Goal: Navigation & Orientation: Find specific page/section

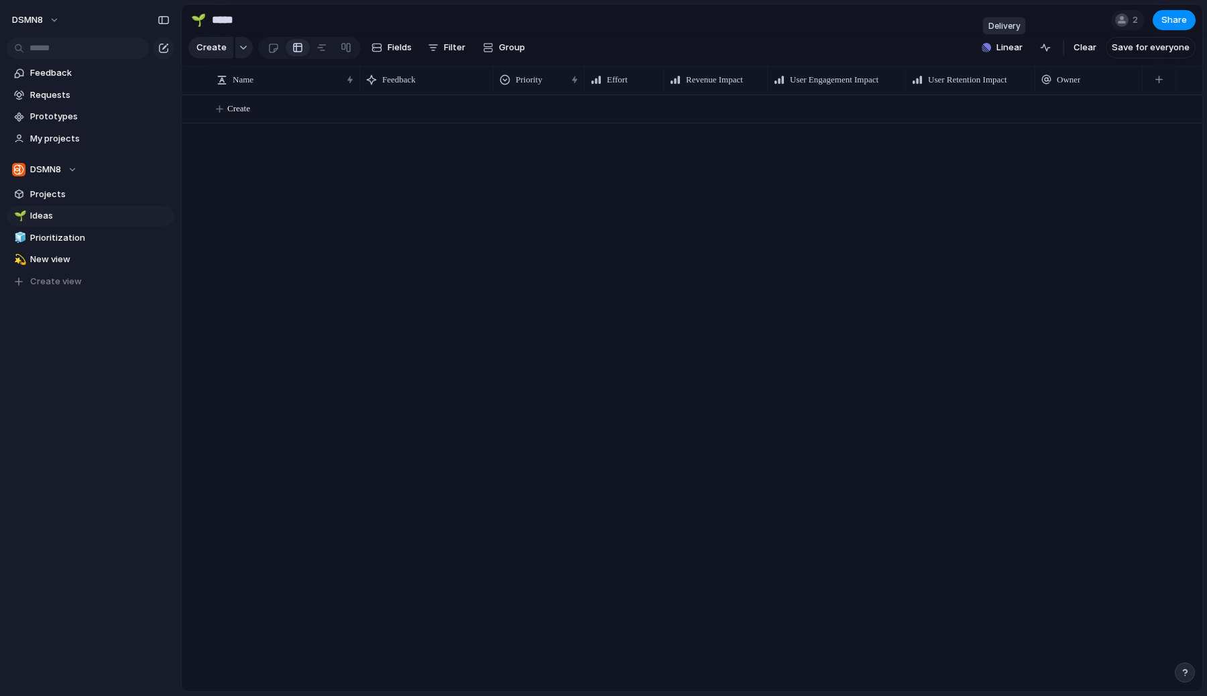
click at [997, 42] on button "Linear" at bounding box center [1002, 48] width 52 height 20
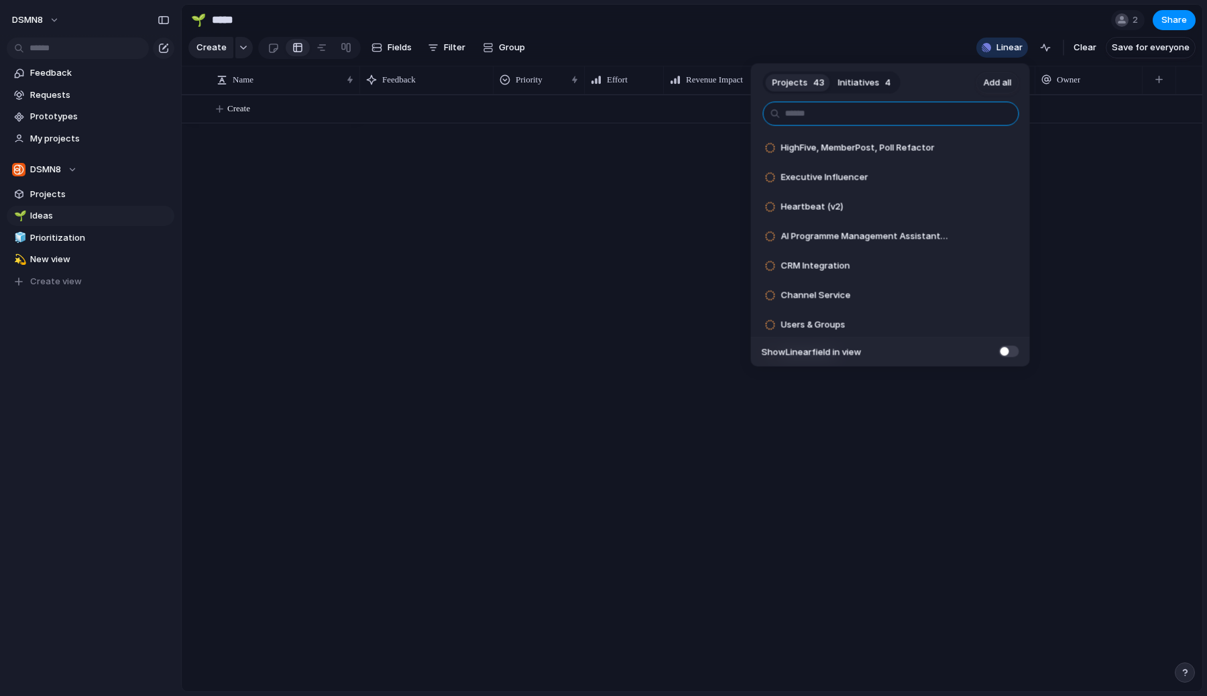
click at [882, 112] on input "text" at bounding box center [891, 114] width 256 height 24
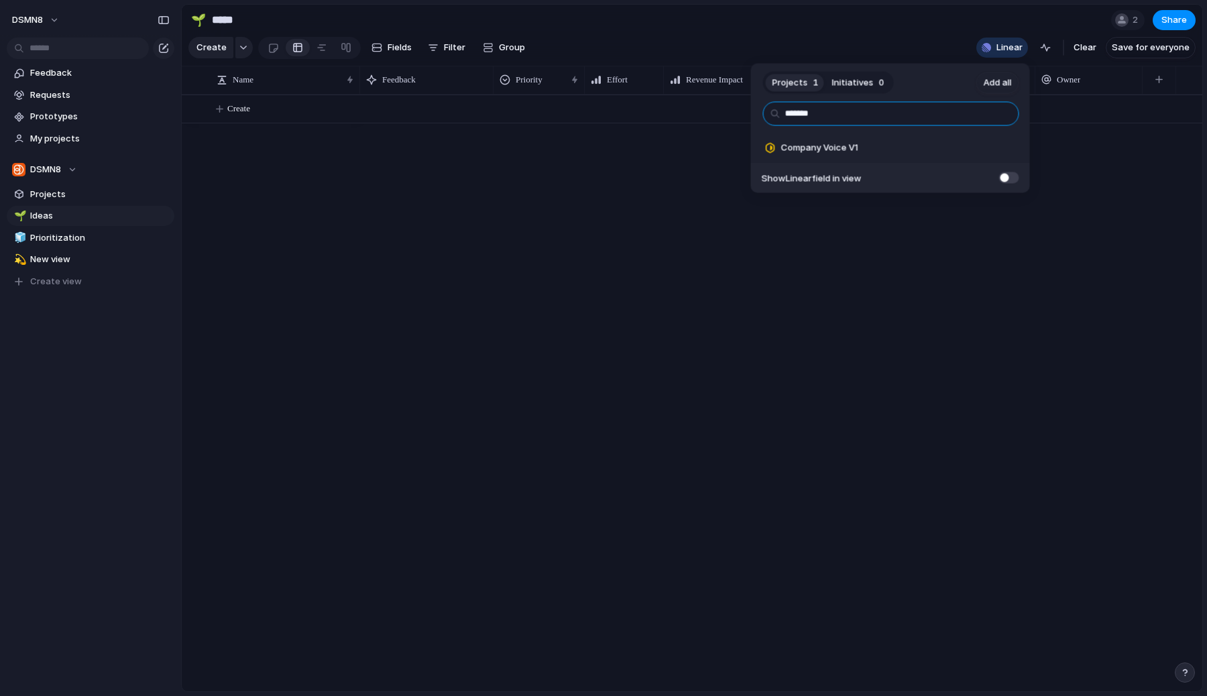
type input "*******"
click at [1011, 178] on span at bounding box center [1009, 177] width 20 height 11
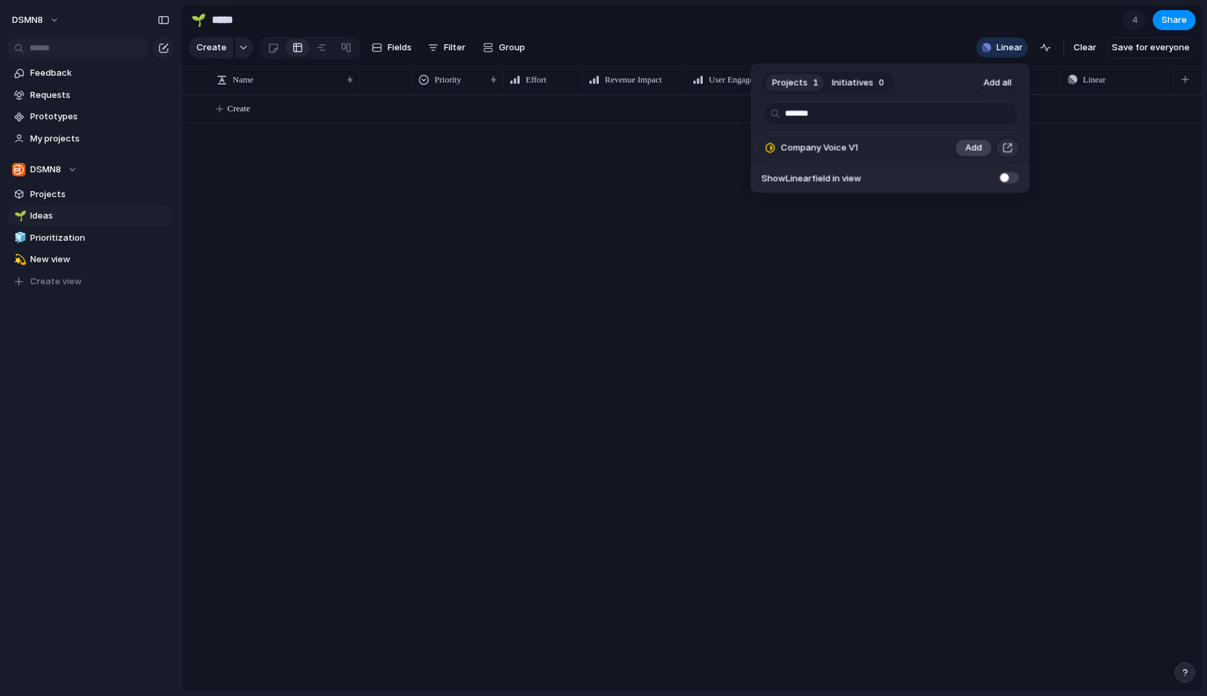
click at [969, 145] on span "Add" at bounding box center [973, 147] width 17 height 13
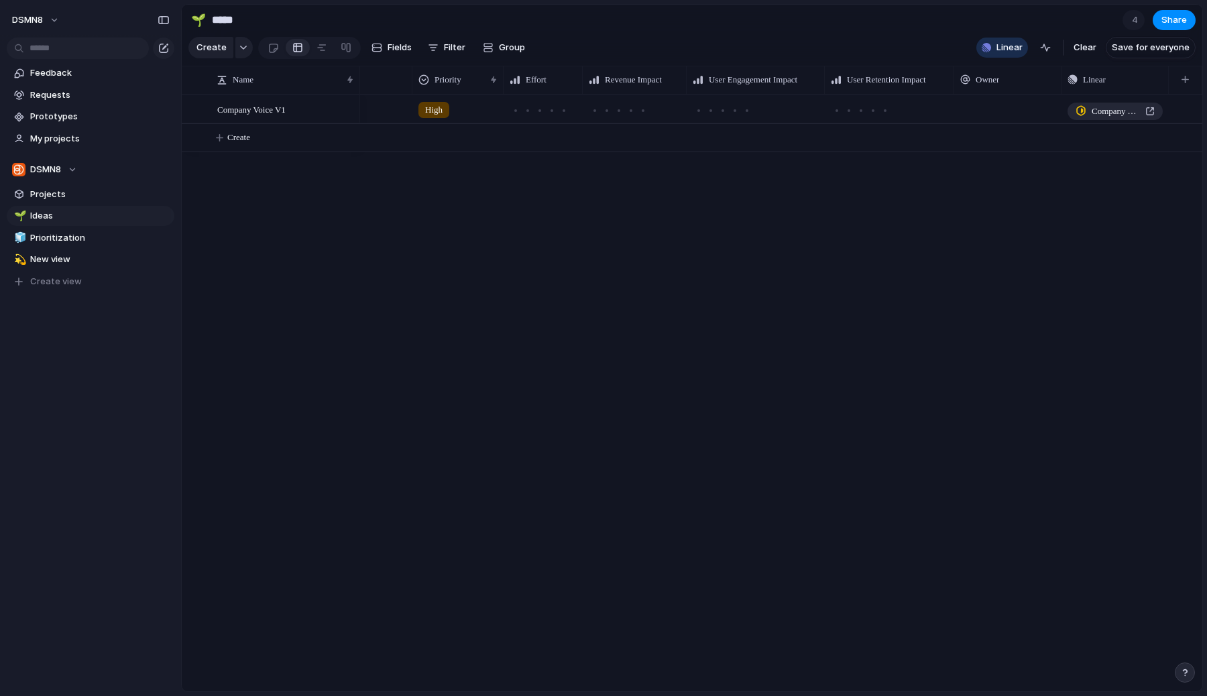
click at [833, 343] on div "Projects 0 Initiatives 0 Add all ******* ✅️ In sync with Linear Show Linear fie…" at bounding box center [603, 348] width 1207 height 696
click at [513, 86] on div at bounding box center [516, 80] width 7 height 28
drag, startPoint x: 493, startPoint y: 81, endPoint x: 485, endPoint y: 93, distance: 13.6
click at [516, 93] on div at bounding box center [519, 80] width 7 height 28
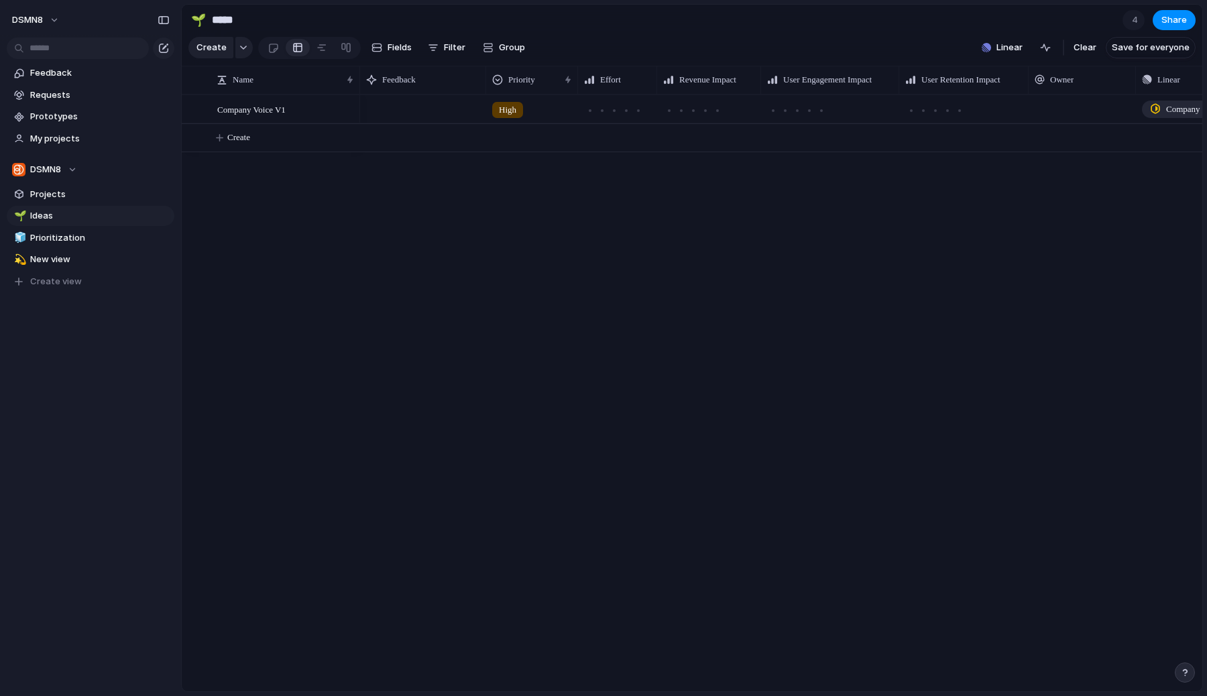
scroll to position [0, 75]
drag, startPoint x: 1164, startPoint y: 80, endPoint x: 1190, endPoint y: 83, distance: 26.3
click at [1190, 83] on div at bounding box center [1193, 80] width 7 height 28
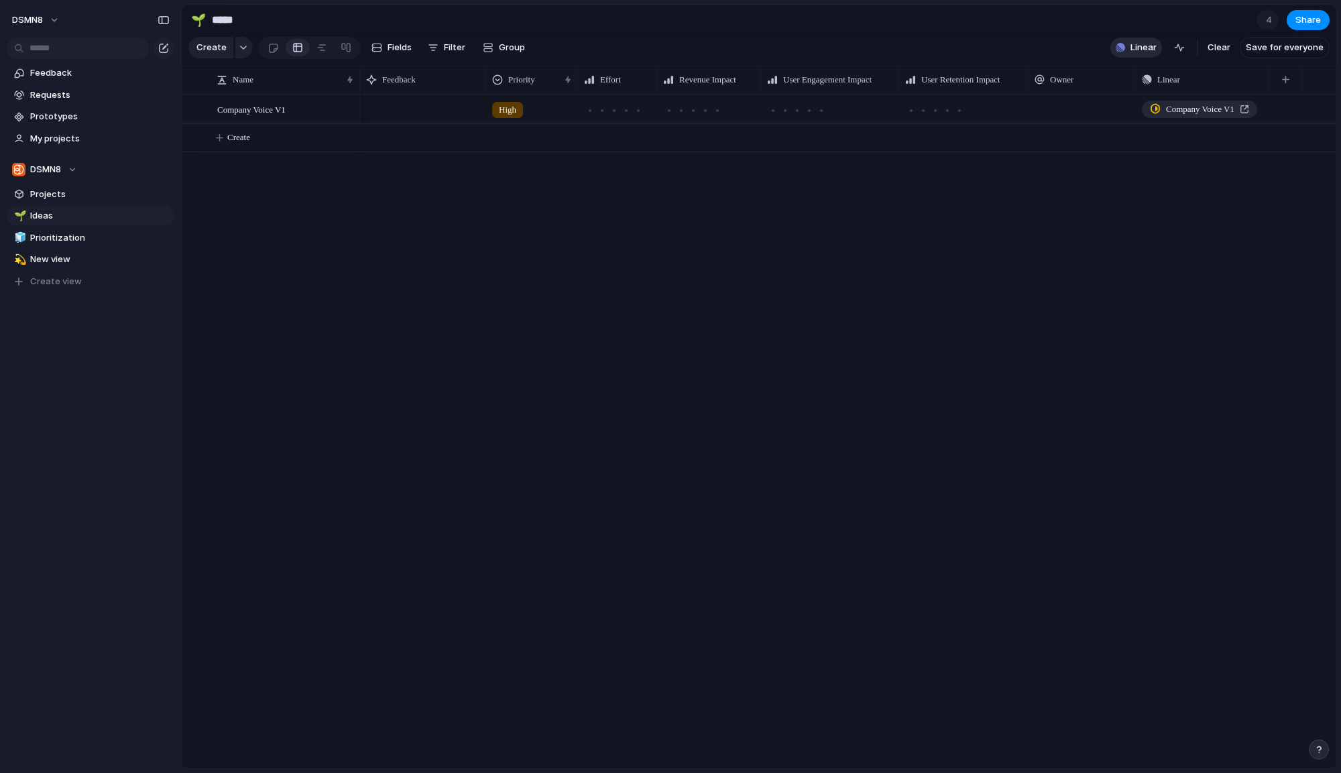
click at [1138, 52] on span "Linear" at bounding box center [1143, 47] width 26 height 13
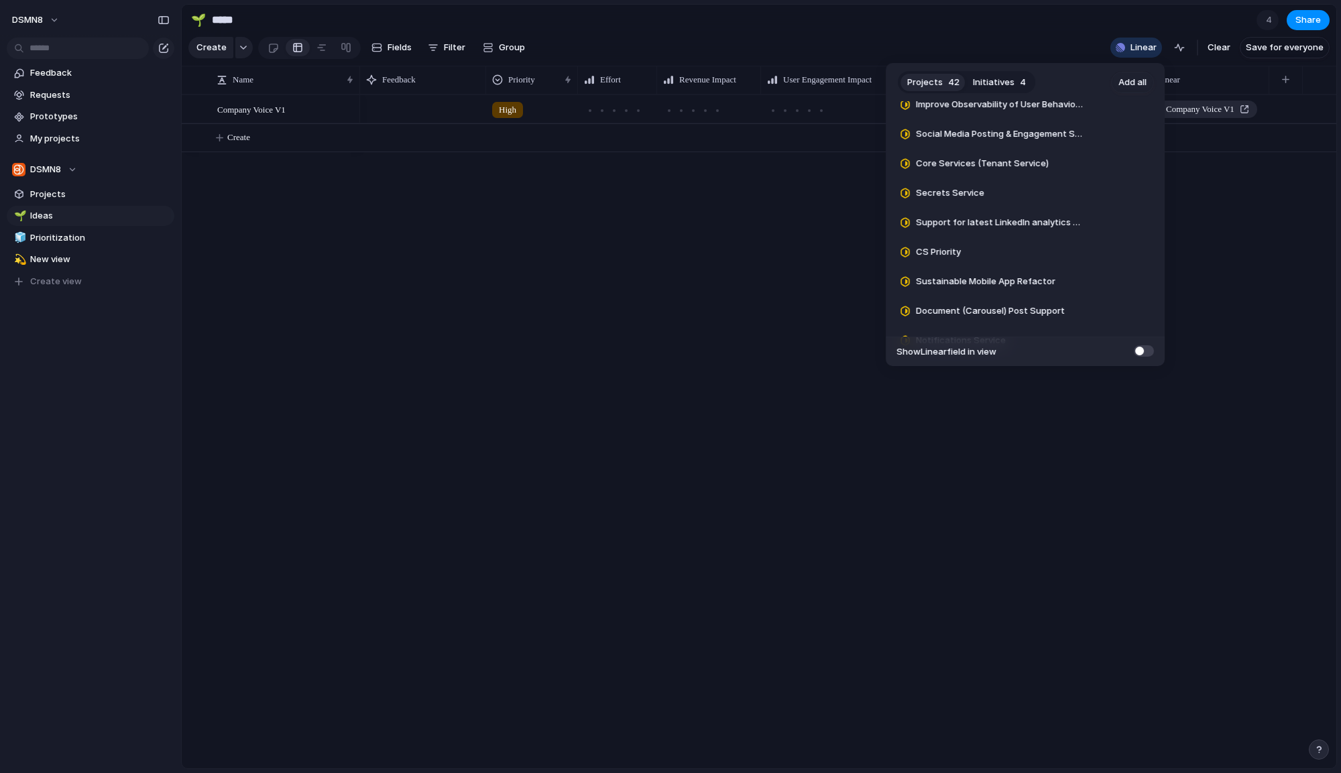
scroll to position [1014, 0]
click at [1100, 227] on span "Add" at bounding box center [1108, 224] width 17 height 13
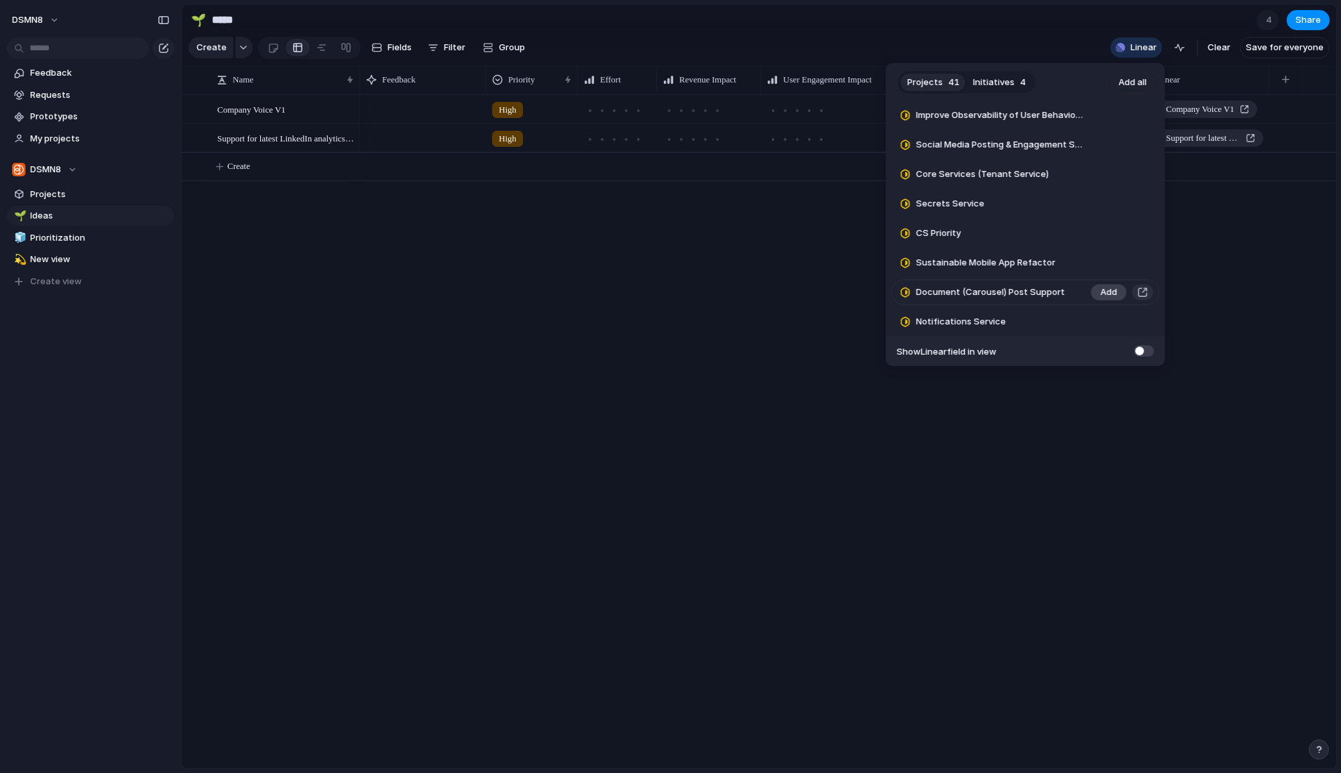
click at [1104, 293] on span "Add" at bounding box center [1108, 292] width 17 height 13
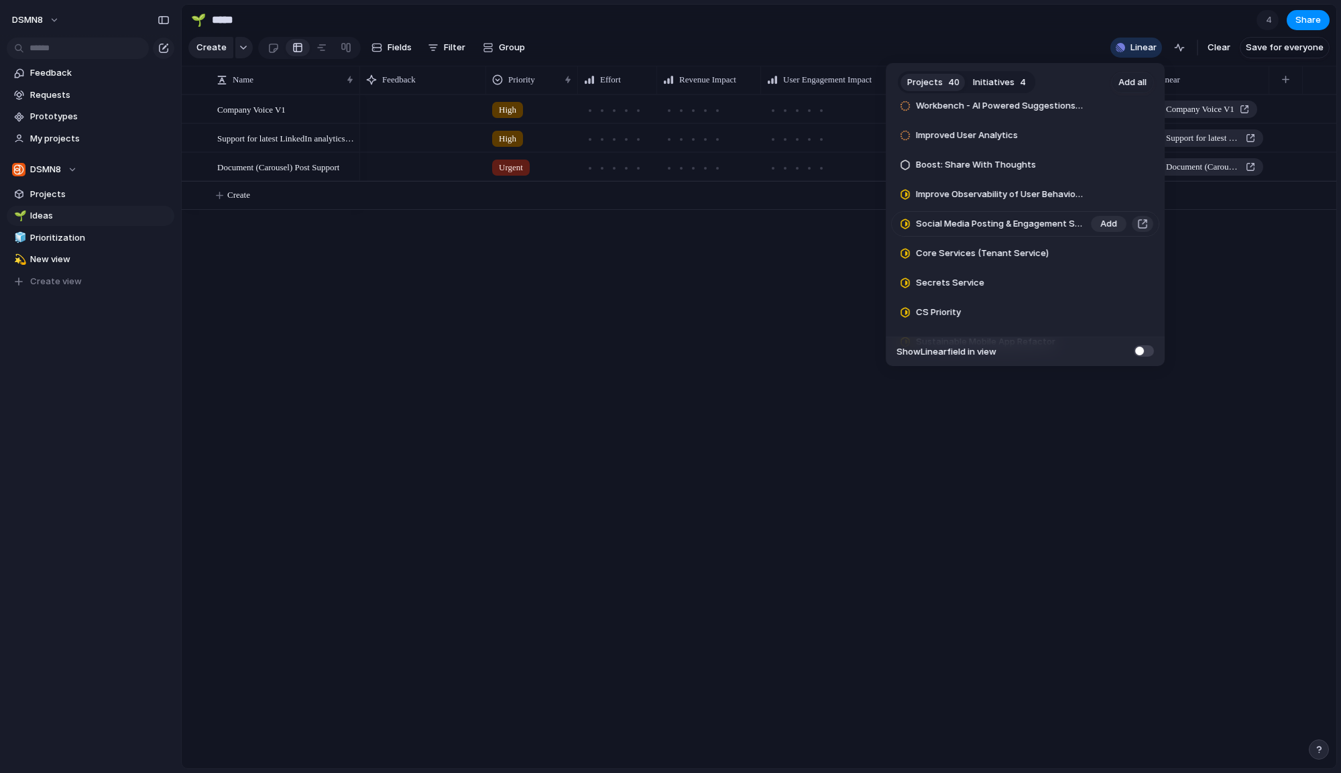
scroll to position [0, 0]
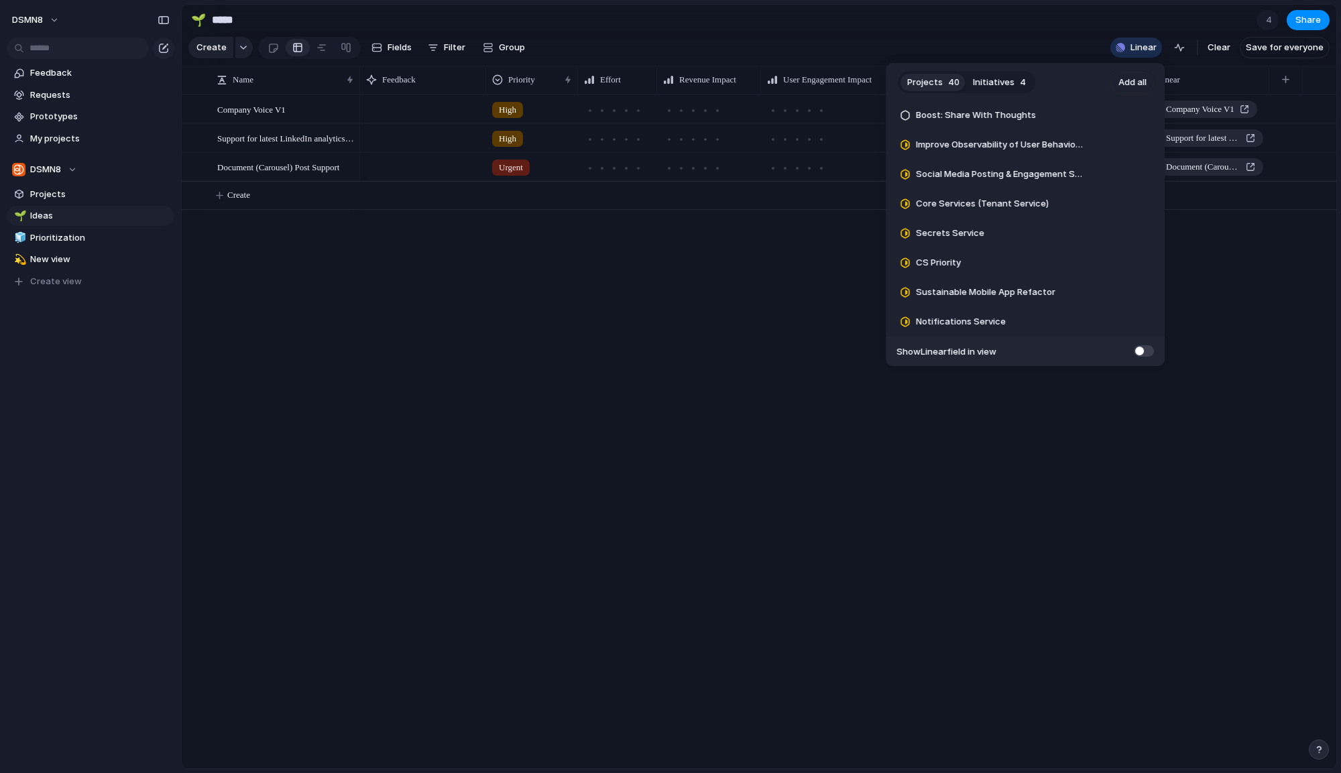
click at [1064, 432] on div "Projects 40 Initiatives 4 Add all HighFive, MemberPost, Poll Refactor Add Execu…" at bounding box center [670, 386] width 1341 height 773
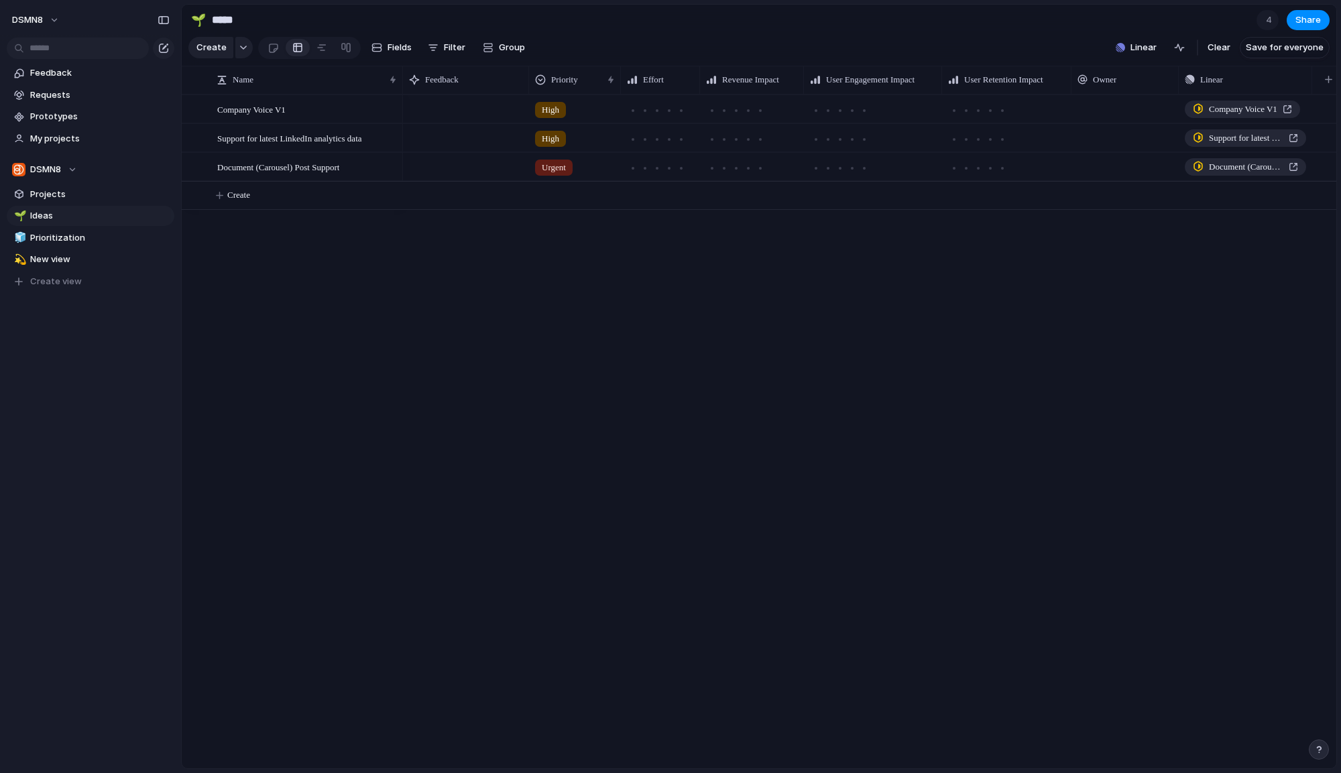
drag, startPoint x: 357, startPoint y: 76, endPoint x: 400, endPoint y: 93, distance: 46.3
click at [400, 93] on div "Name Feedback Priority Effort Revenue Impact User Engagement Impact User Retent…" at bounding box center [759, 80] width 1154 height 29
click at [341, 145] on div "Support for latest LinkedIn analytics data" at bounding box center [307, 138] width 181 height 27
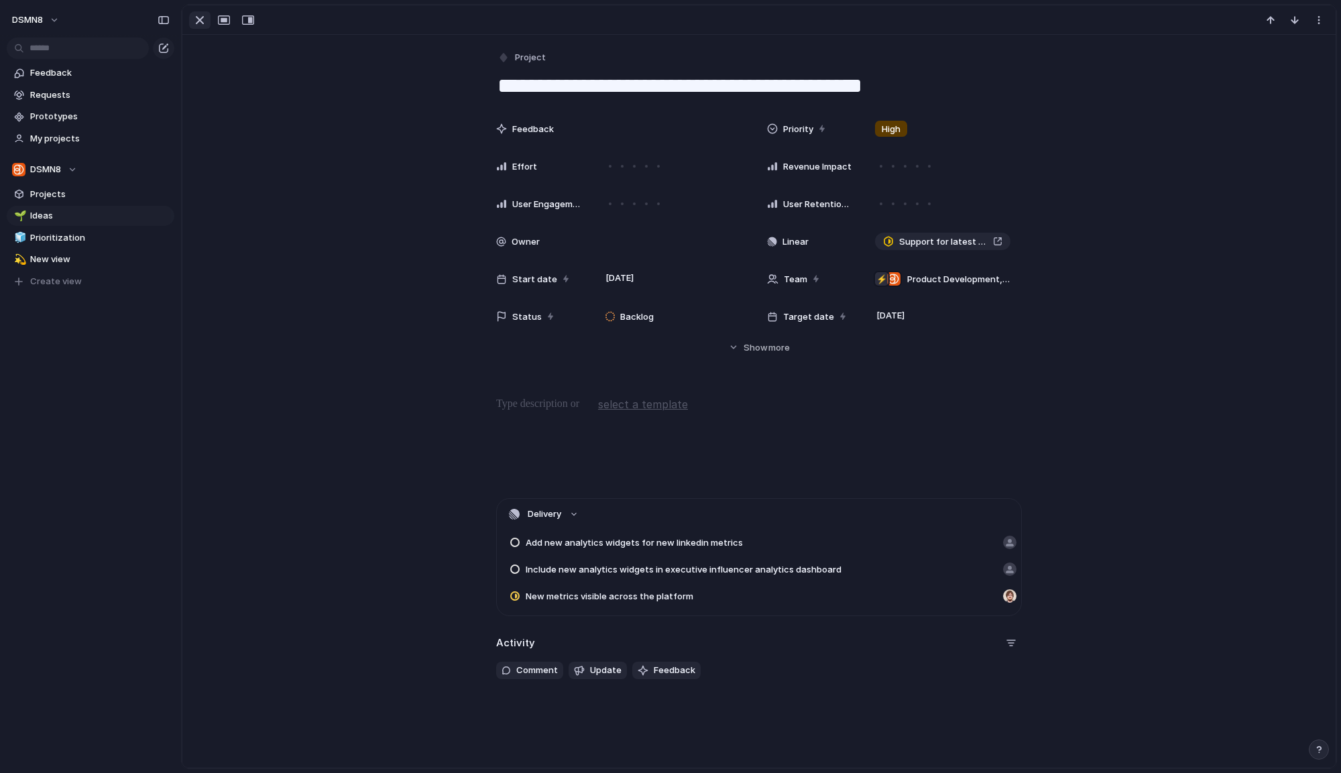
click at [196, 21] on div "button" at bounding box center [200, 20] width 16 height 16
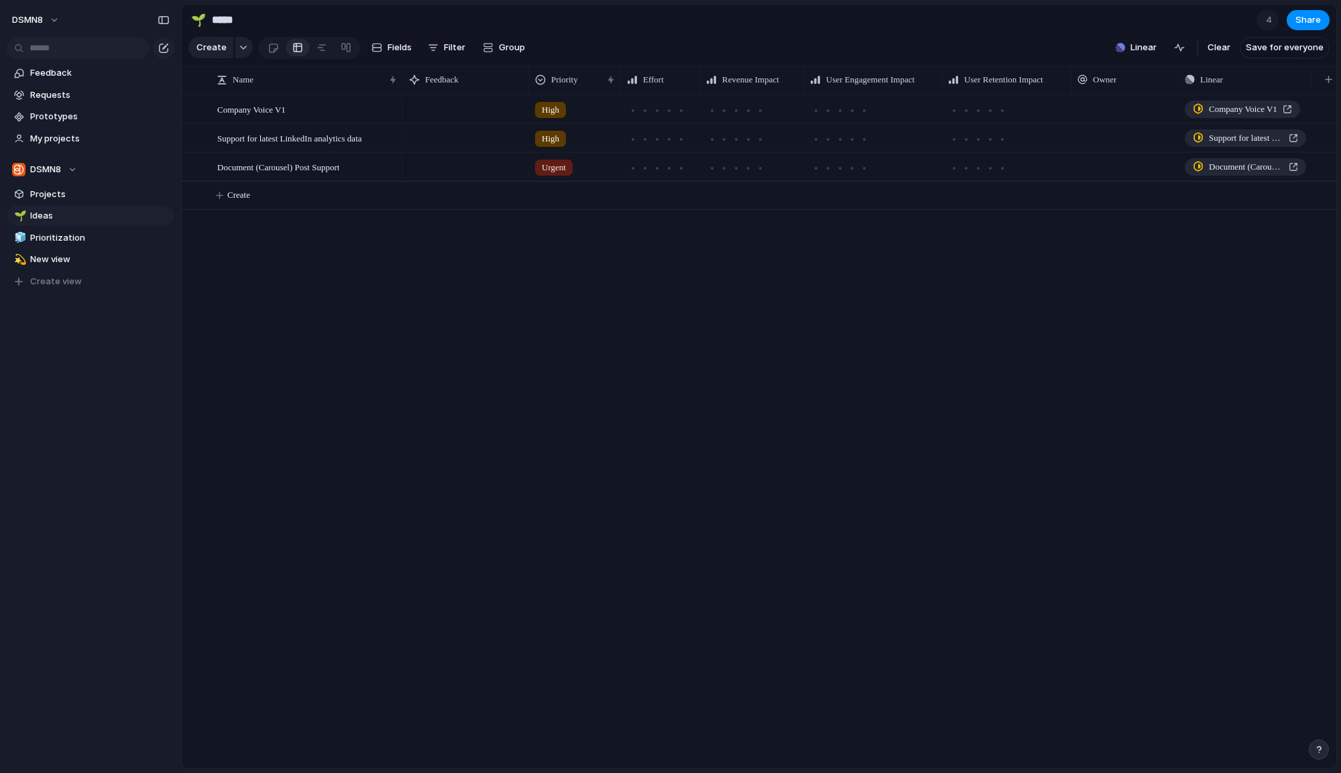
click at [438, 139] on div at bounding box center [466, 137] width 126 height 27
click at [362, 138] on span "Support for latest LinkedIn analytics data" at bounding box center [289, 137] width 145 height 15
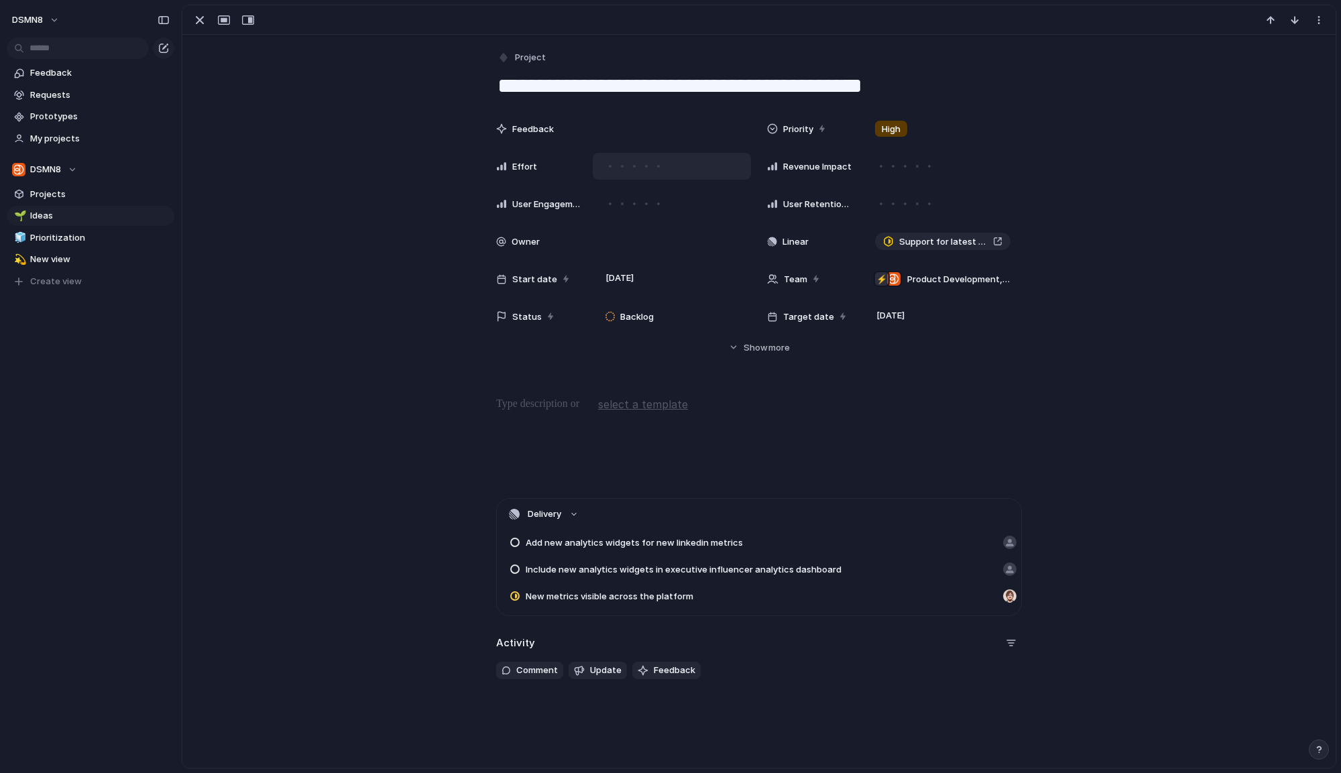
click at [636, 167] on div at bounding box center [634, 166] width 12 height 12
click at [643, 164] on div at bounding box center [646, 166] width 7 height 7
click at [661, 204] on div at bounding box center [658, 204] width 12 height 12
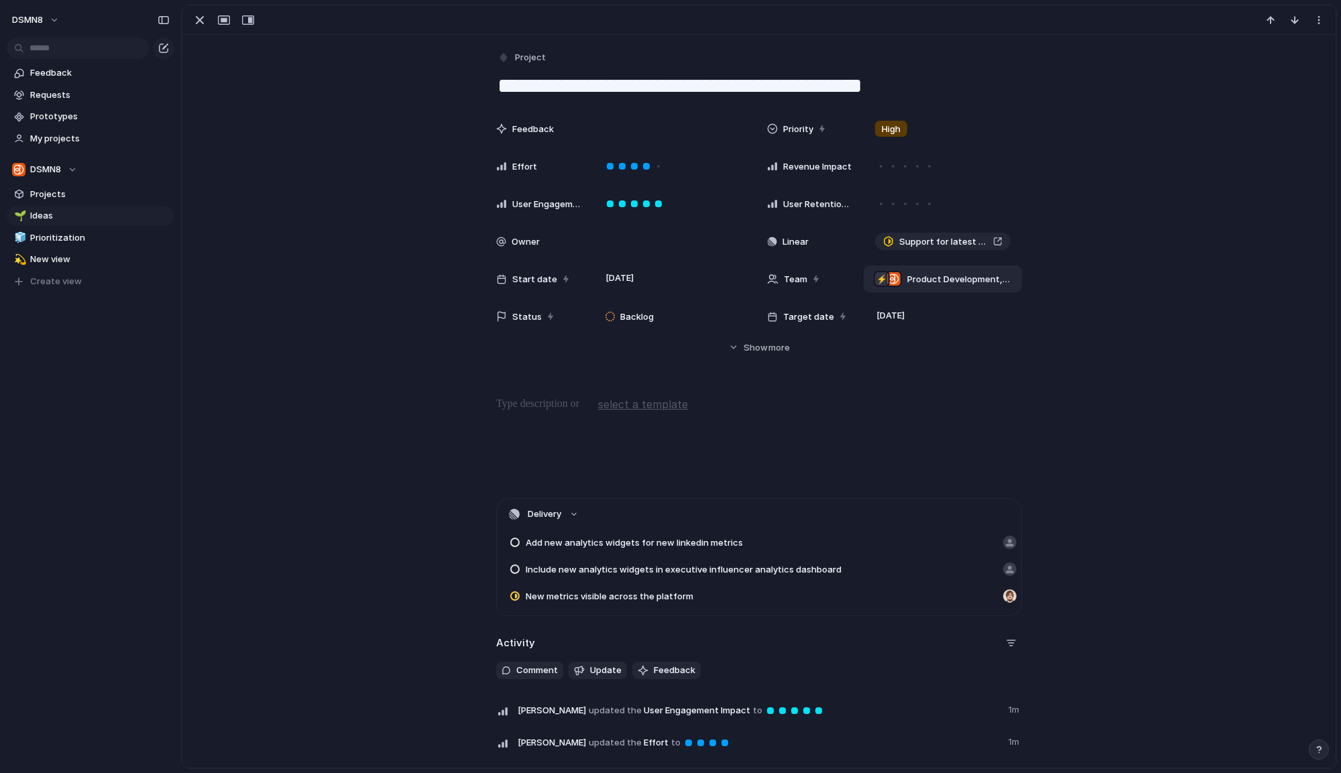
click at [955, 277] on span "Product Development , DSMN8" at bounding box center [958, 279] width 103 height 13
click at [1086, 356] on div "DSMN8 🛡 InfoSec ⚡ Product Development ⚡ Platform Development ⚡ CS & IT Operatio…" at bounding box center [670, 386] width 1341 height 773
click at [632, 310] on span "Backlog" at bounding box center [637, 316] width 34 height 13
click at [641, 318] on span "Backlog" at bounding box center [637, 316] width 34 height 13
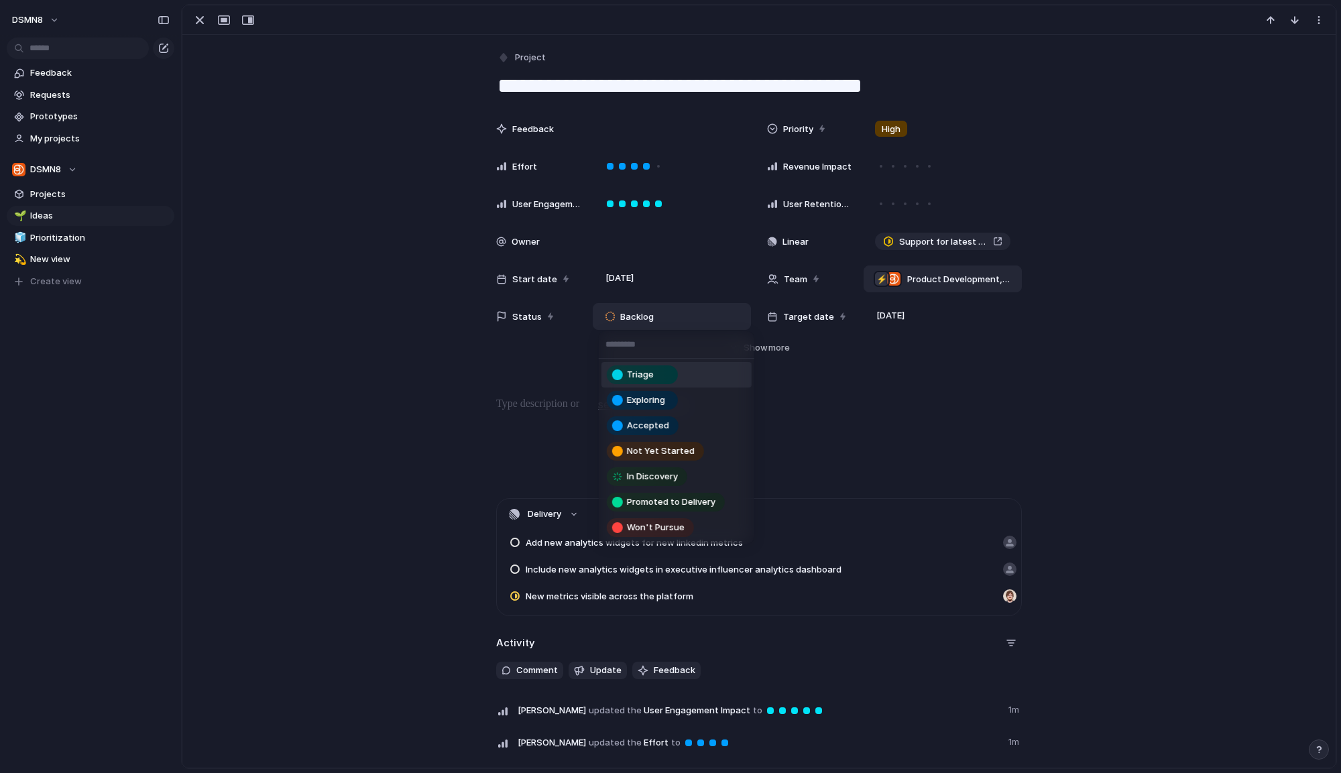
click at [662, 420] on span "Accepted" at bounding box center [648, 425] width 42 height 13
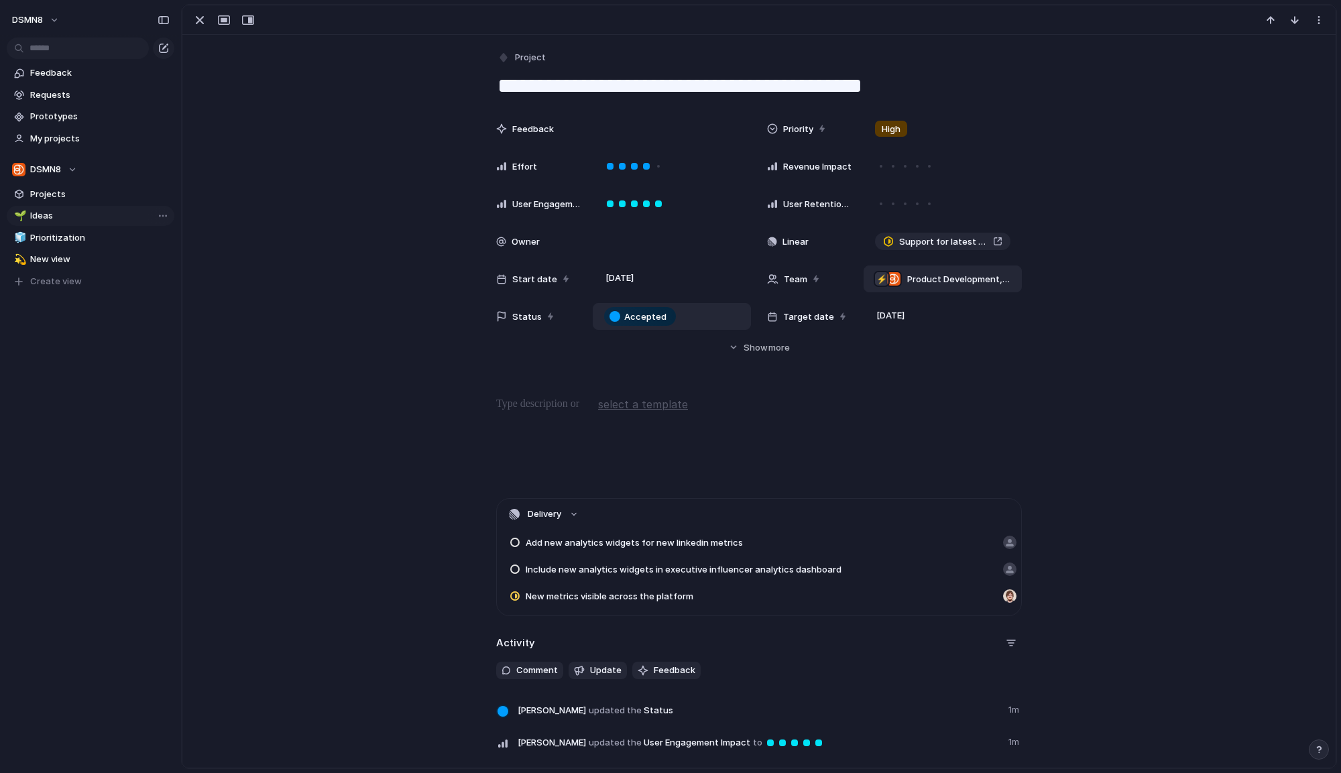
click at [56, 223] on link "🌱 Ideas" at bounding box center [91, 216] width 168 height 20
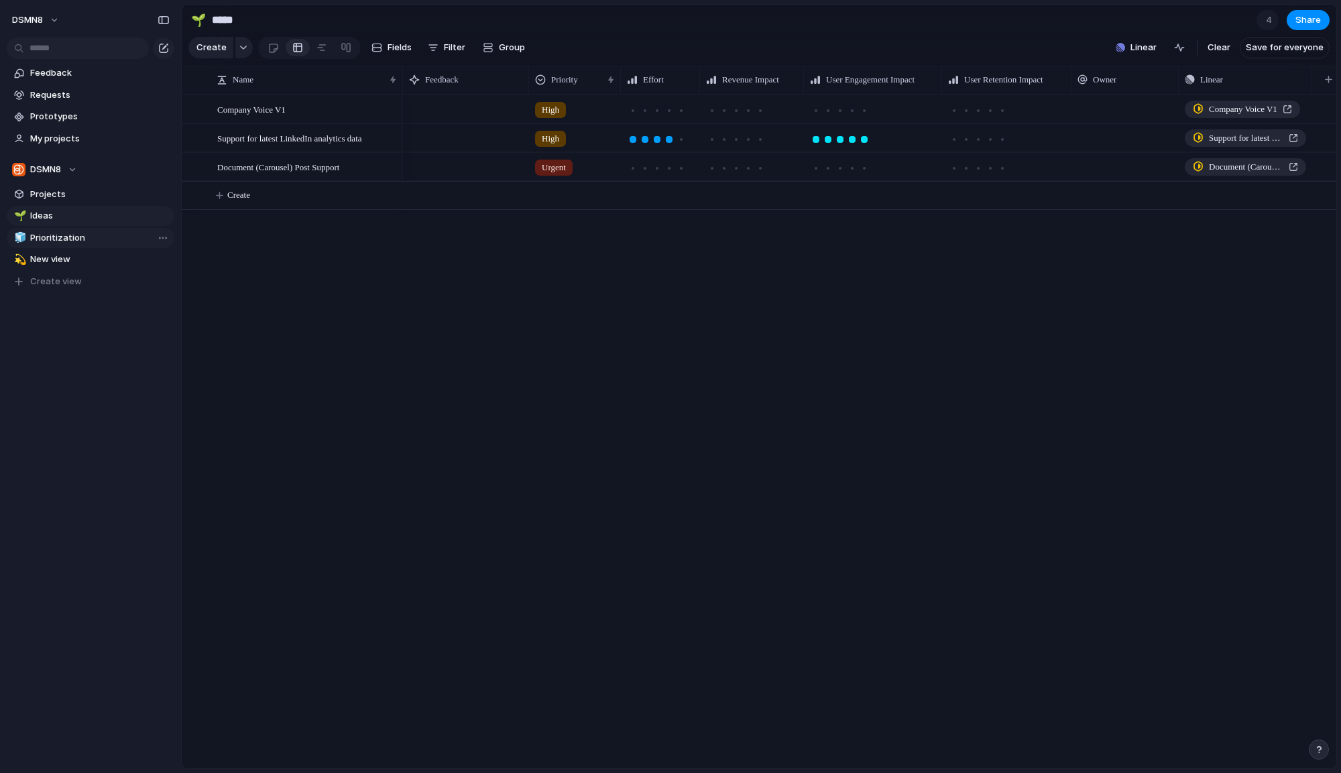
click at [58, 241] on span "Prioritization" at bounding box center [99, 237] width 139 height 13
type input "**********"
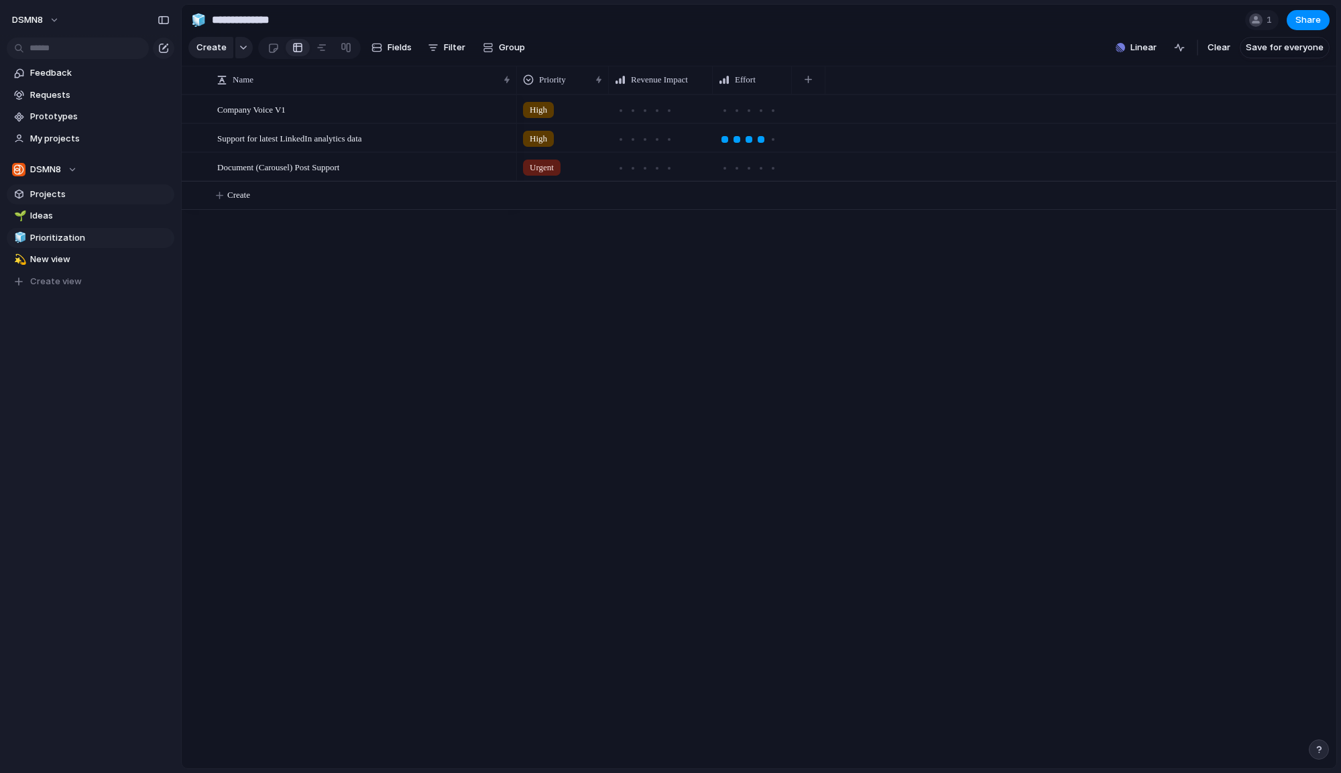
click at [52, 200] on span "Projects" at bounding box center [99, 194] width 139 height 13
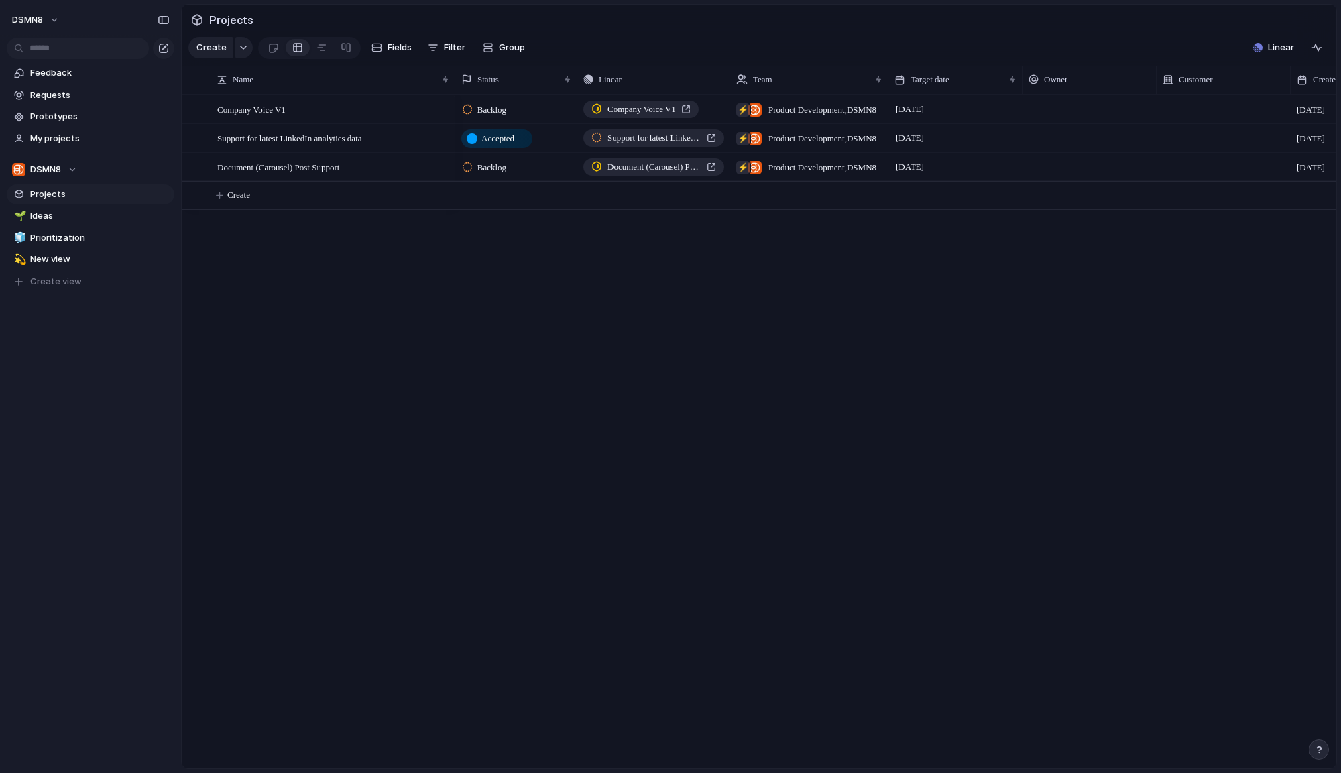
click at [500, 166] on span "Backlog" at bounding box center [491, 167] width 29 height 13
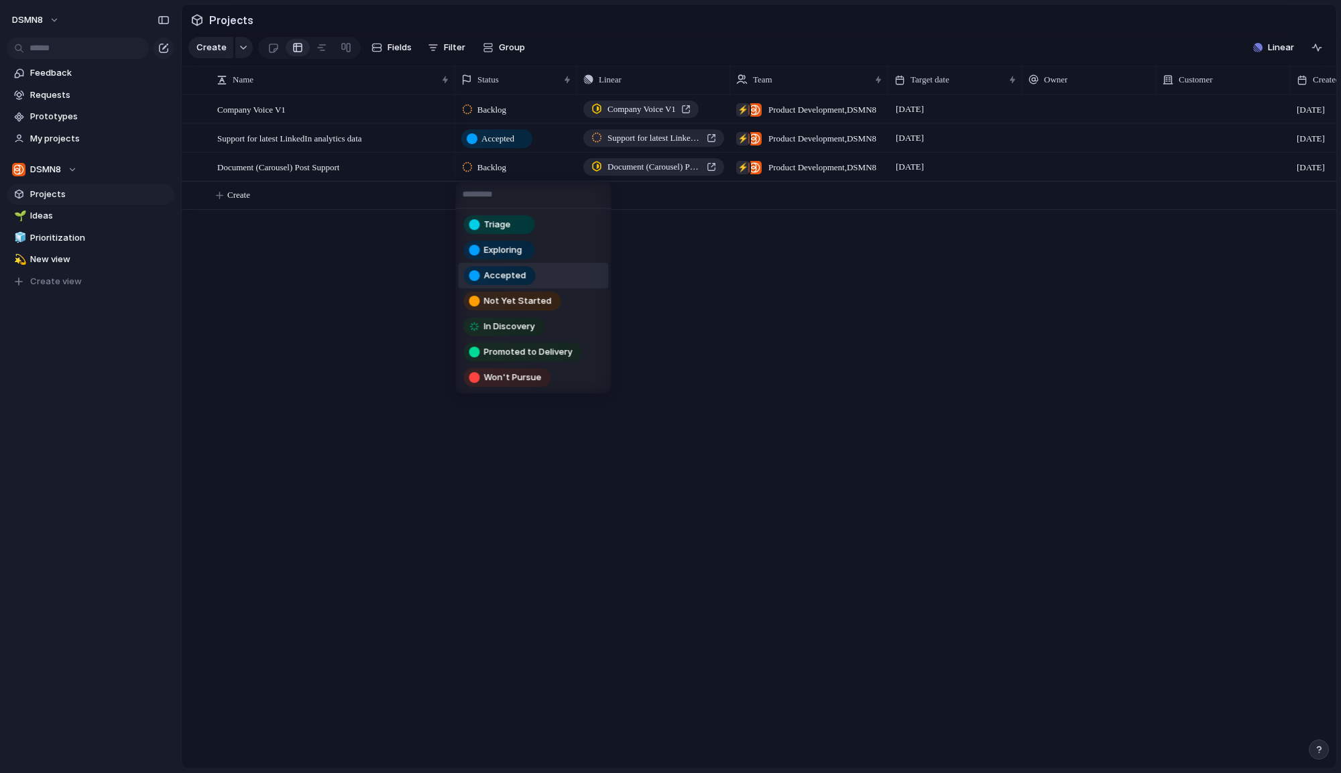
click at [521, 270] on span "Accepted" at bounding box center [504, 275] width 42 height 13
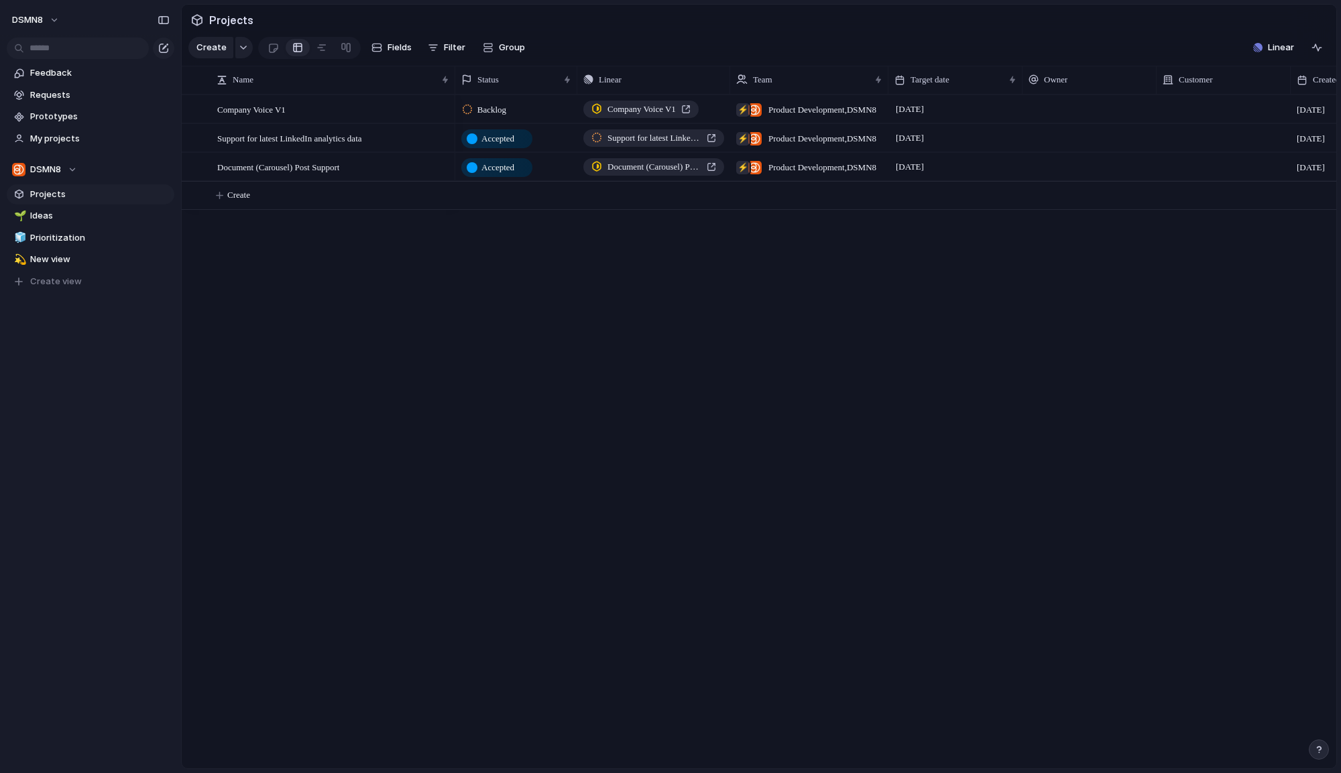
click at [514, 163] on span "Accepted" at bounding box center [497, 167] width 33 height 13
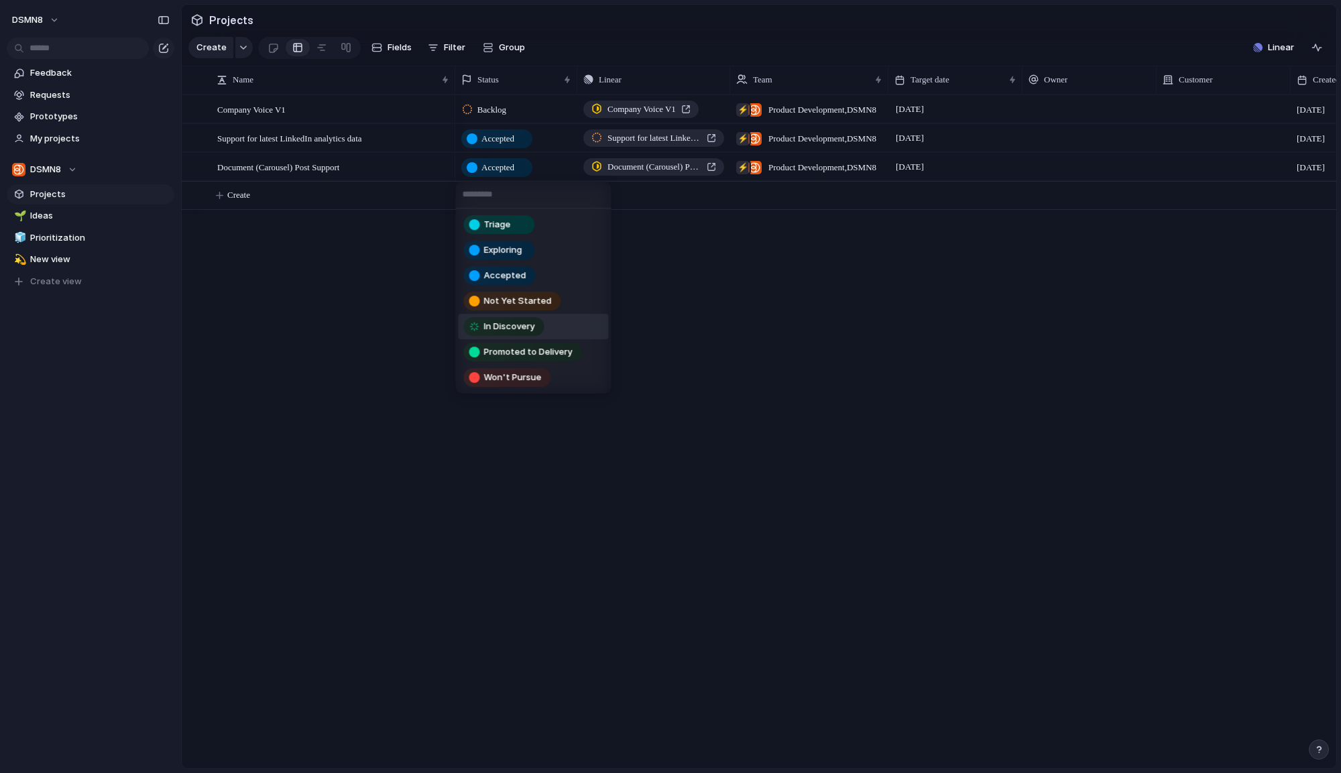
click at [794, 312] on div "Triage Exploring Accepted Not Yet Started In Discovery Promoted to Delivery Won…" at bounding box center [670, 386] width 1341 height 773
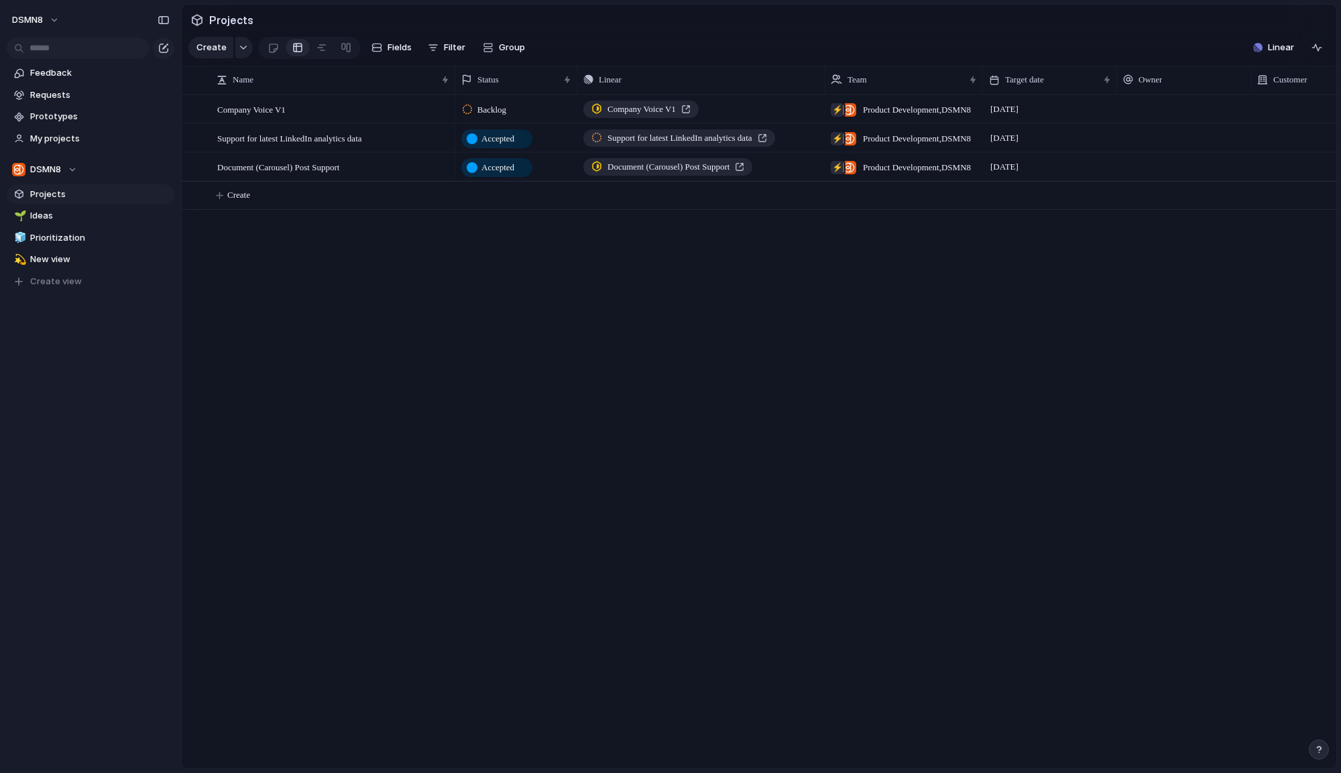
drag, startPoint x: 729, startPoint y: 78, endPoint x: 804, endPoint y: 80, distance: 75.8
click at [821, 81] on div at bounding box center [824, 80] width 7 height 28
click at [84, 213] on span "Ideas" at bounding box center [99, 215] width 139 height 13
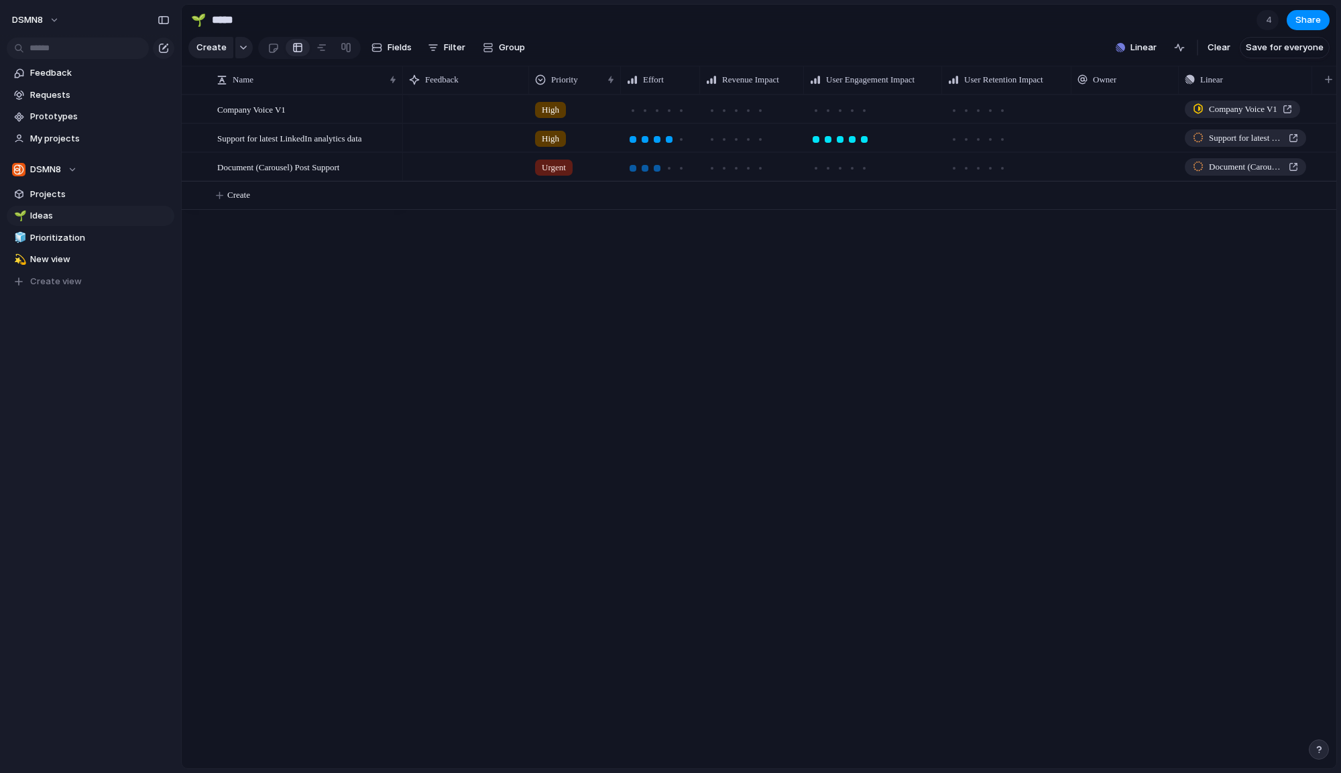
click at [657, 168] on div at bounding box center [657, 168] width 7 height 7
click at [646, 172] on div at bounding box center [645, 168] width 12 height 12
click at [738, 168] on div at bounding box center [736, 168] width 7 height 7
click at [841, 166] on div at bounding box center [840, 168] width 7 height 7
click at [995, 168] on div at bounding box center [990, 168] width 12 height 12
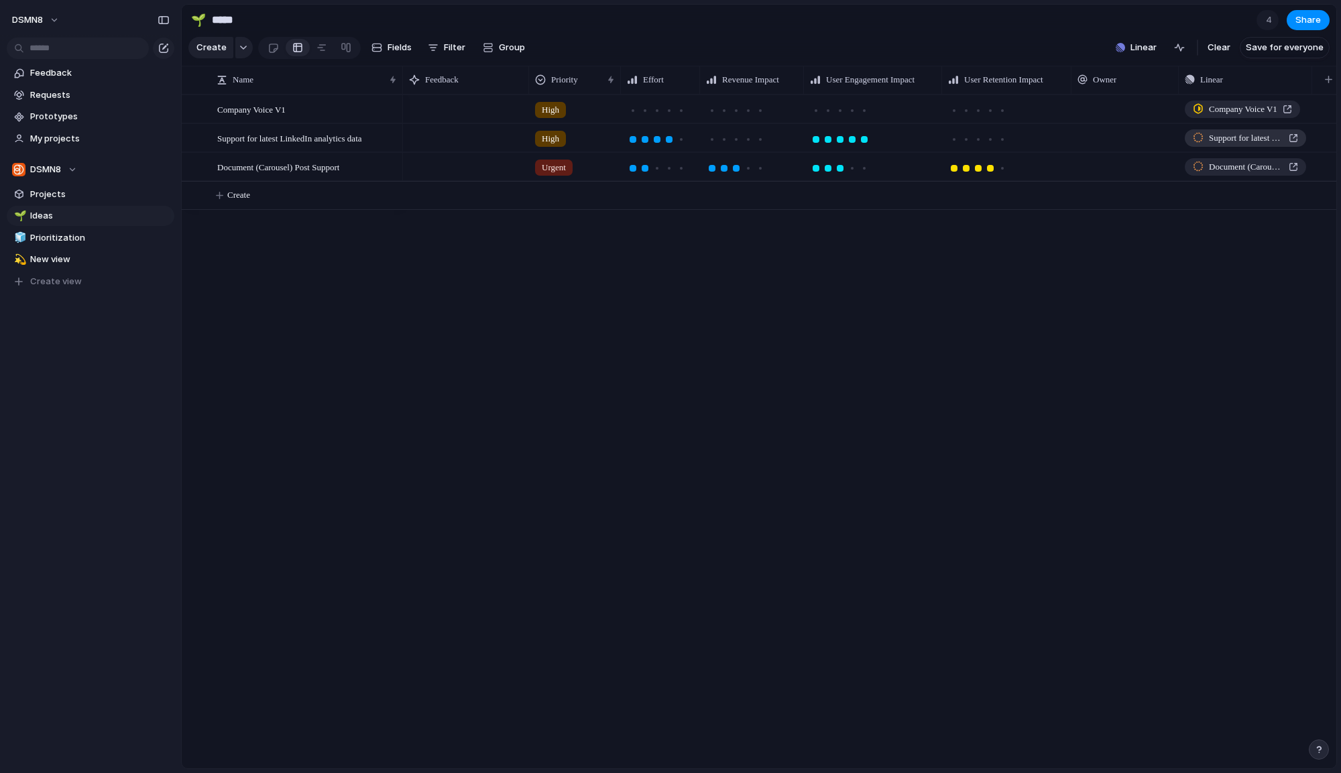
scroll to position [0, 9]
click at [1206, 142] on span "Support for latest LinkedIn analytics data" at bounding box center [1236, 137] width 74 height 13
click at [574, 137] on div "High" at bounding box center [565, 136] width 91 height 22
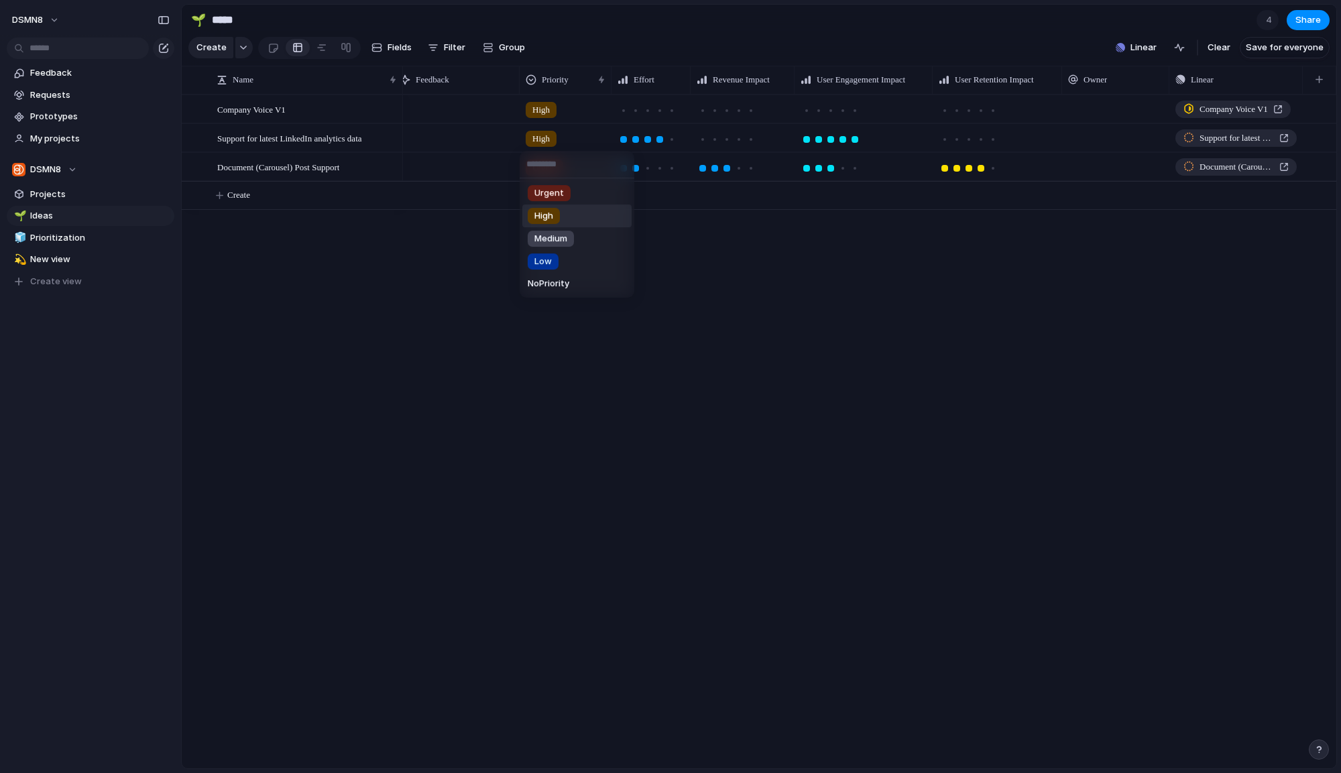
click at [292, 216] on div "Urgent High Medium Low No Priority" at bounding box center [670, 386] width 1341 height 773
click at [57, 196] on span "Projects" at bounding box center [99, 194] width 139 height 13
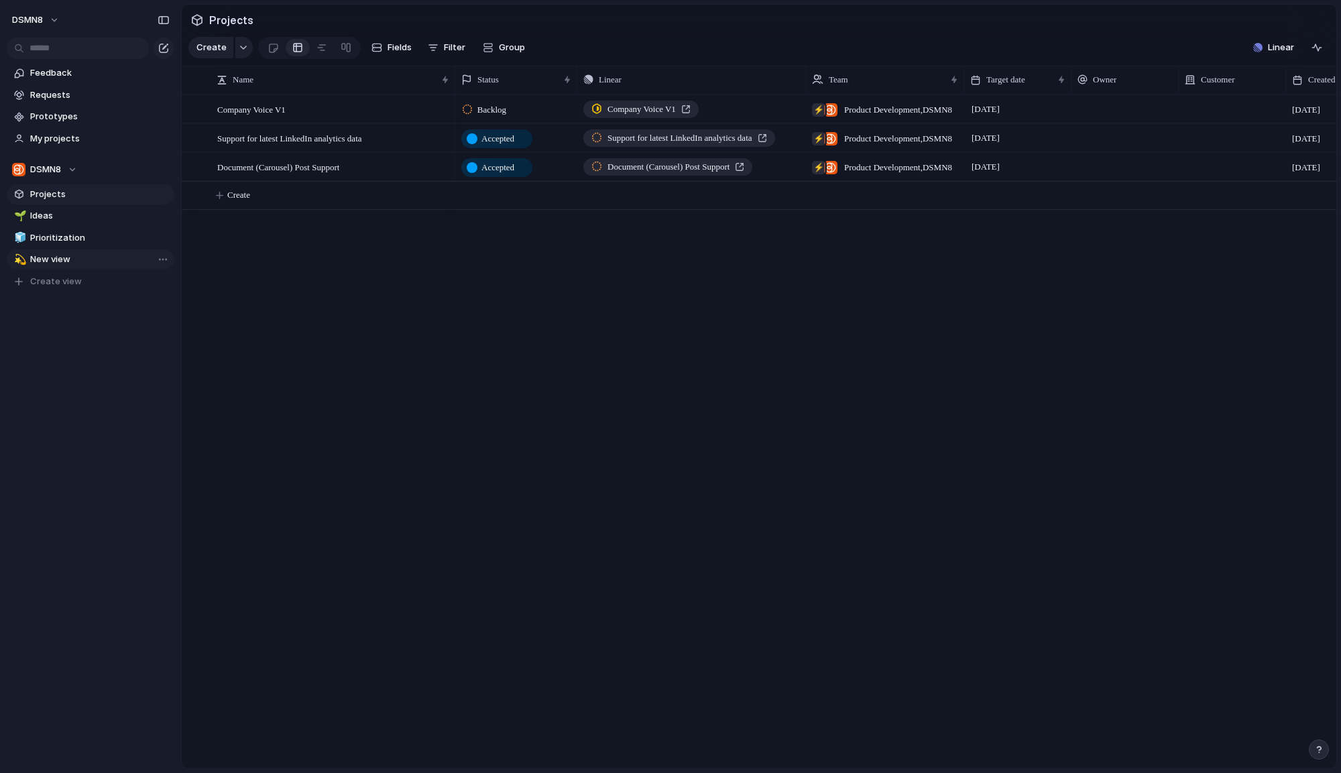
click at [64, 260] on span "New view" at bounding box center [99, 259] width 139 height 13
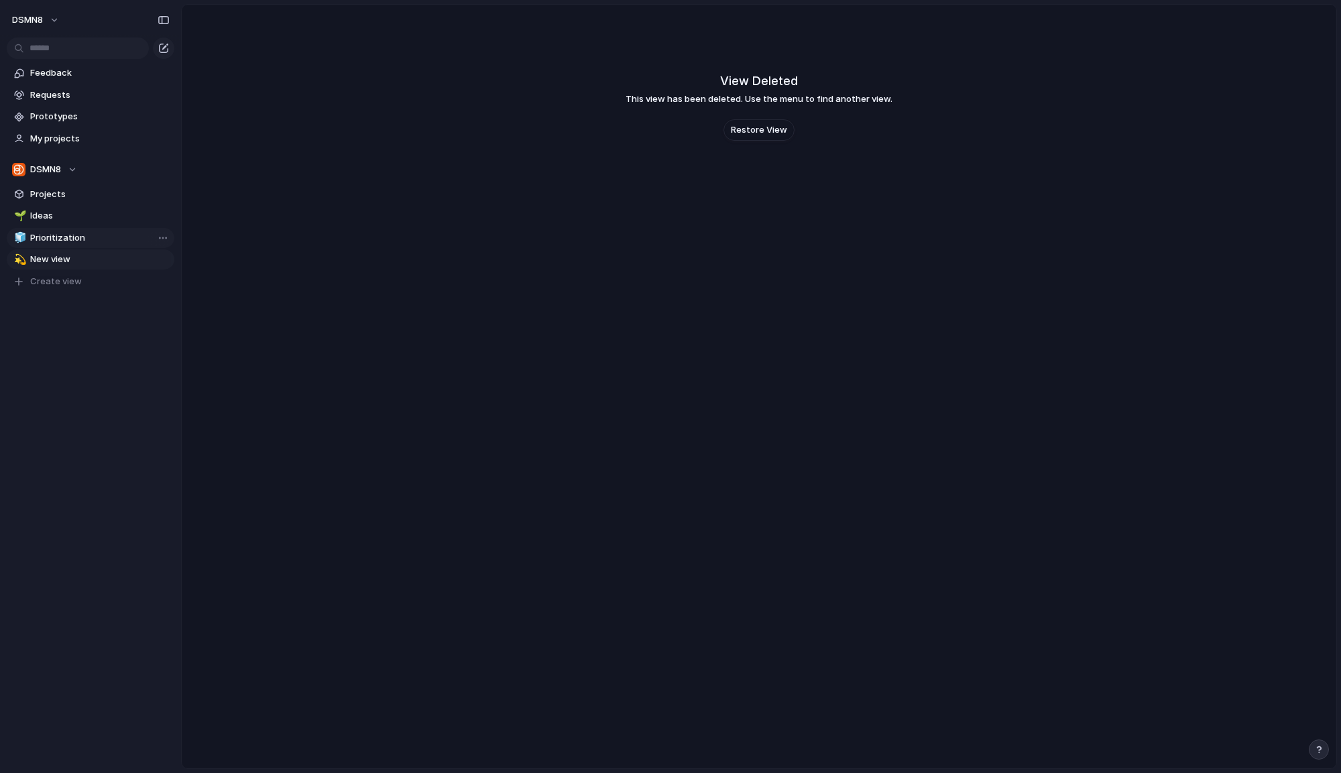
click at [64, 235] on span "Prioritization" at bounding box center [99, 237] width 139 height 13
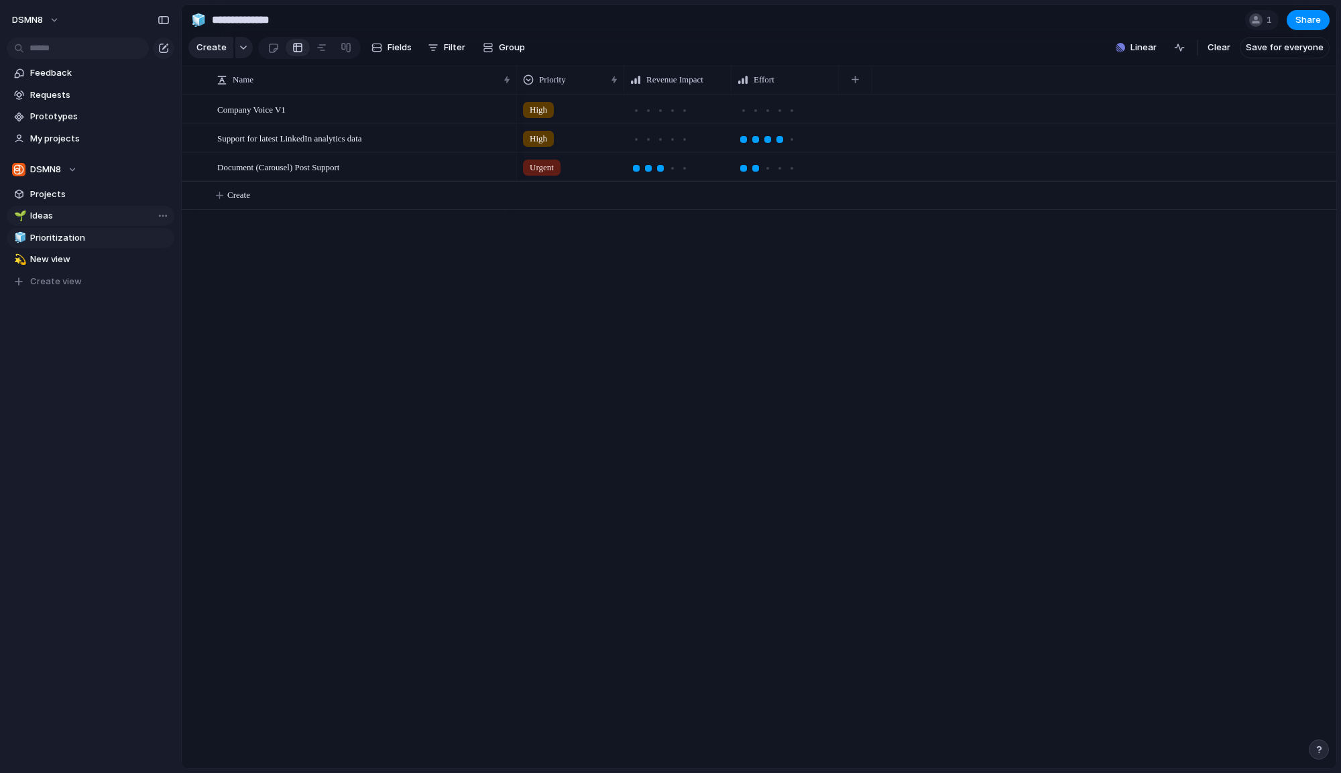
click at [59, 212] on span "Ideas" at bounding box center [99, 215] width 139 height 13
type input "*****"
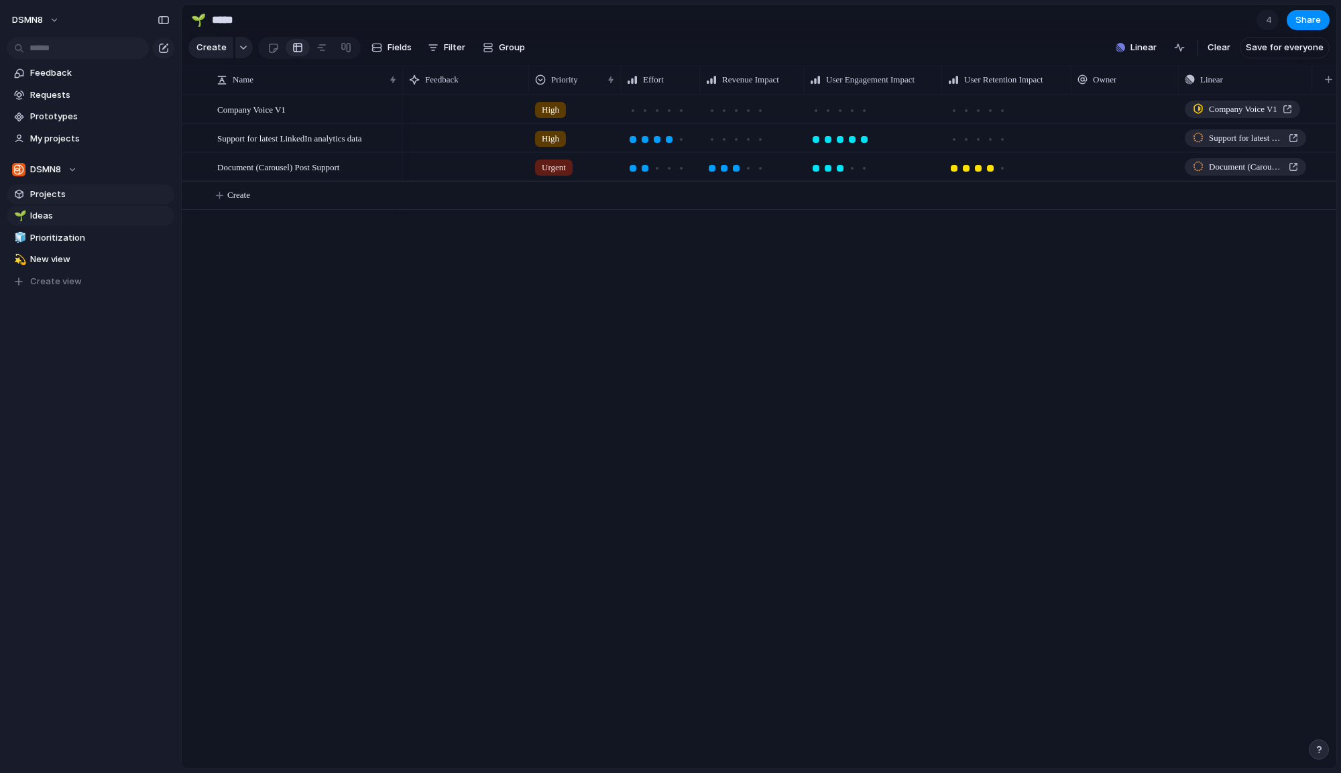
click at [59, 196] on span "Projects" at bounding box center [99, 194] width 139 height 13
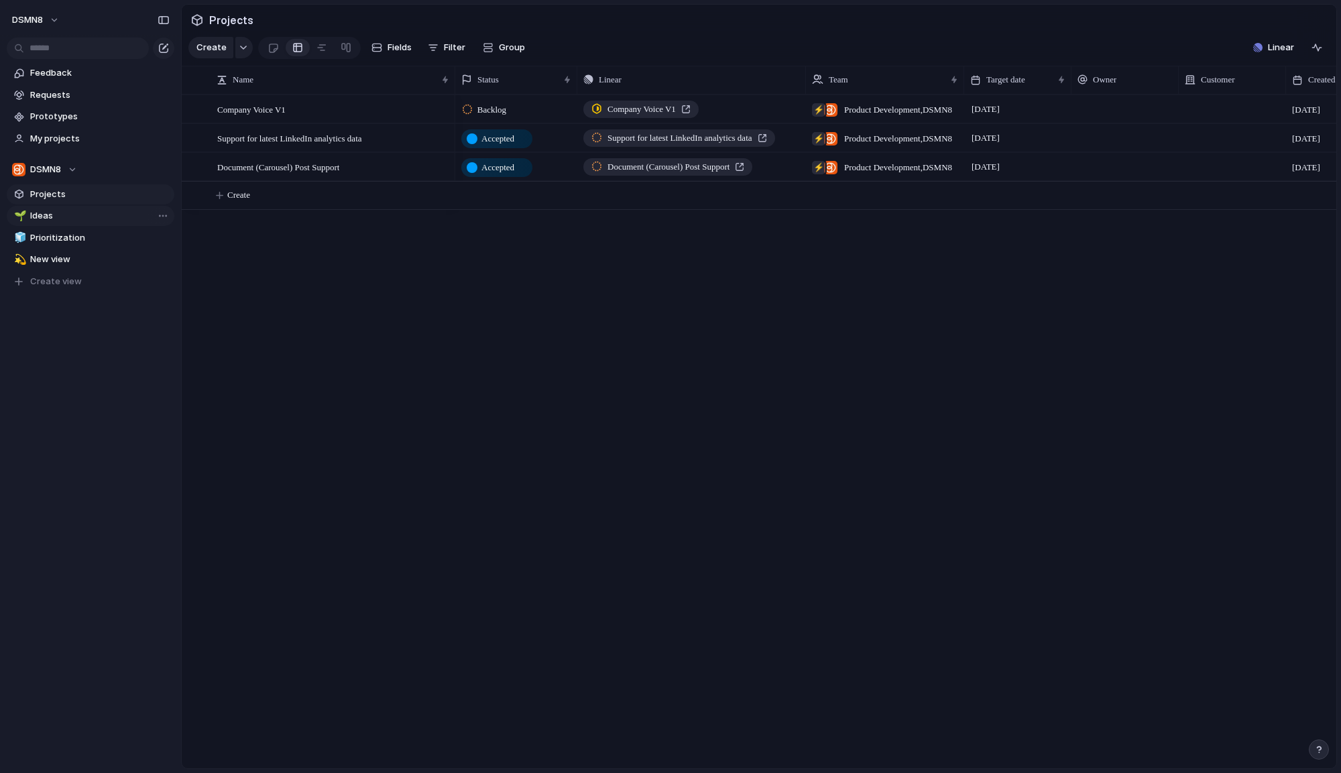
click at [60, 211] on span "Ideas" at bounding box center [99, 215] width 139 height 13
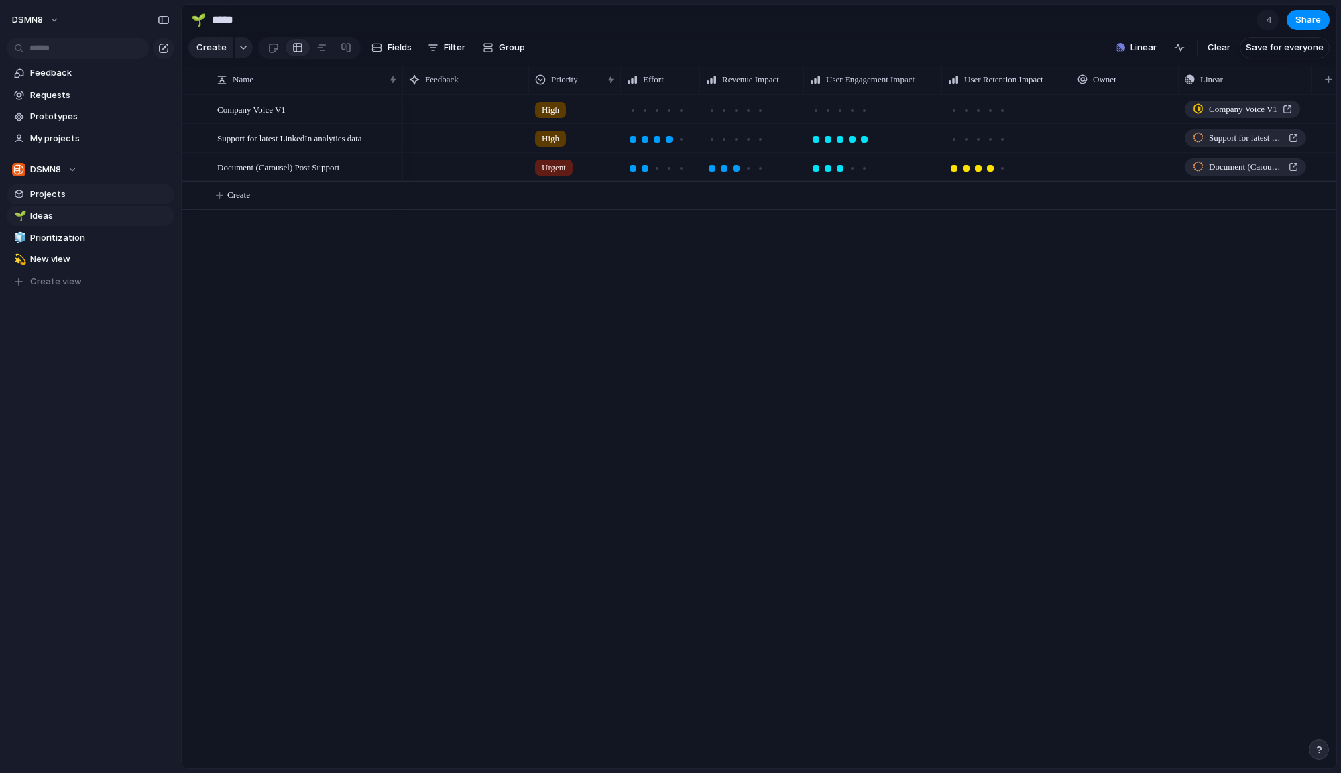
click at [60, 193] on span "Projects" at bounding box center [99, 194] width 139 height 13
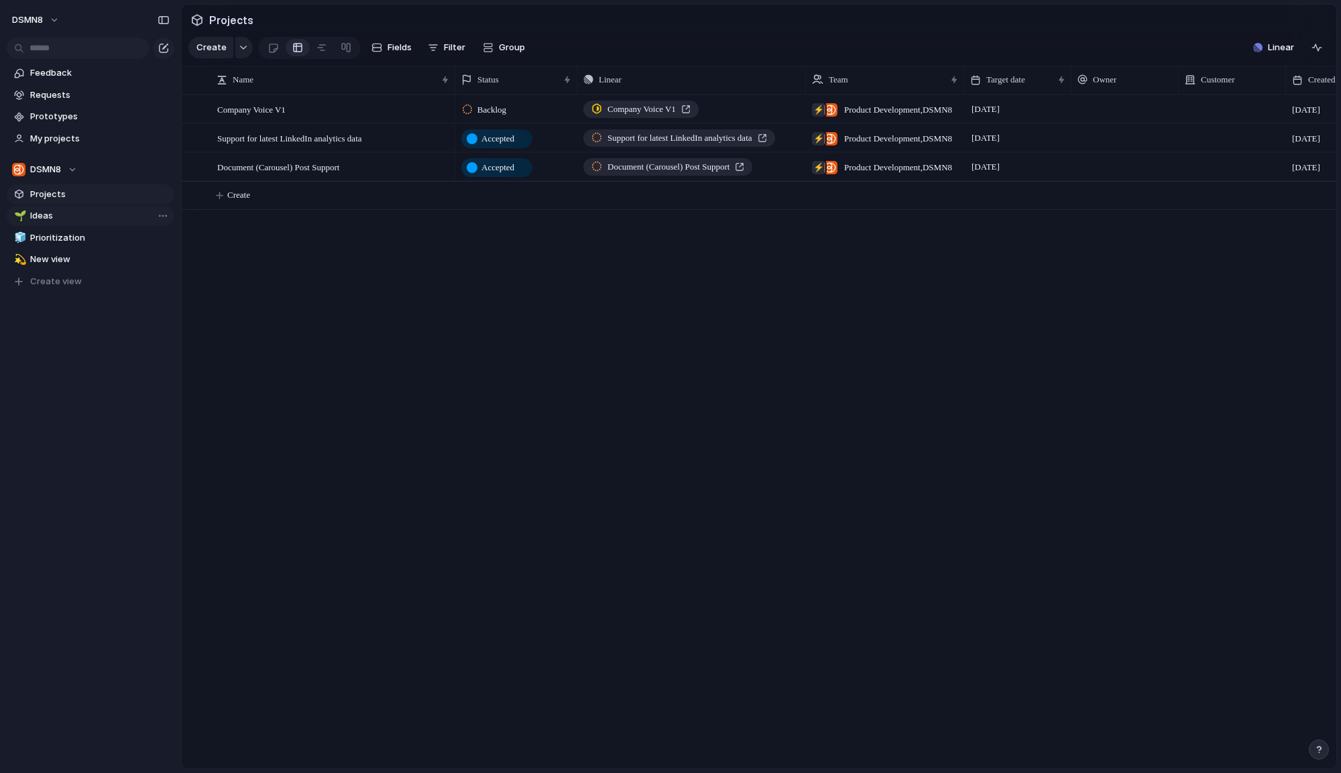
click at [61, 215] on span "Ideas" at bounding box center [99, 215] width 139 height 13
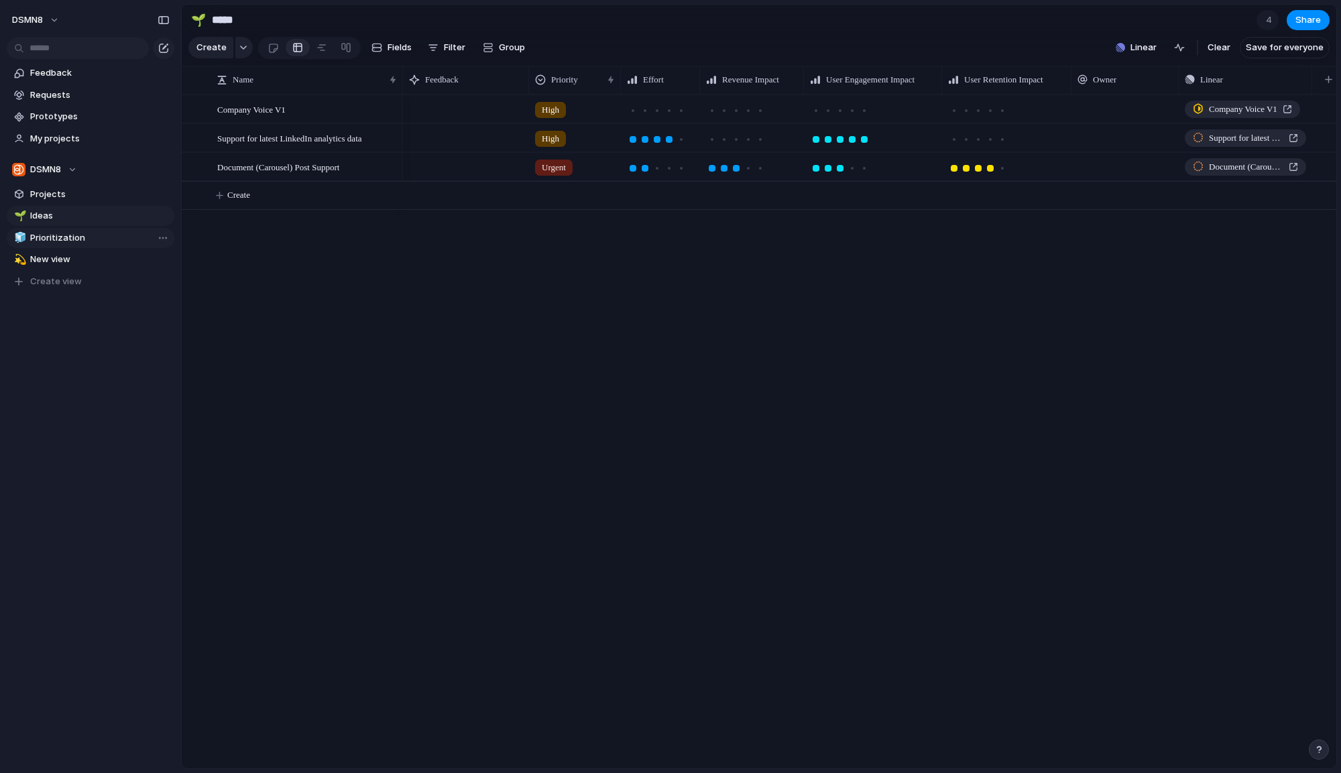
click at [61, 231] on span "Prioritization" at bounding box center [99, 237] width 139 height 13
type input "**********"
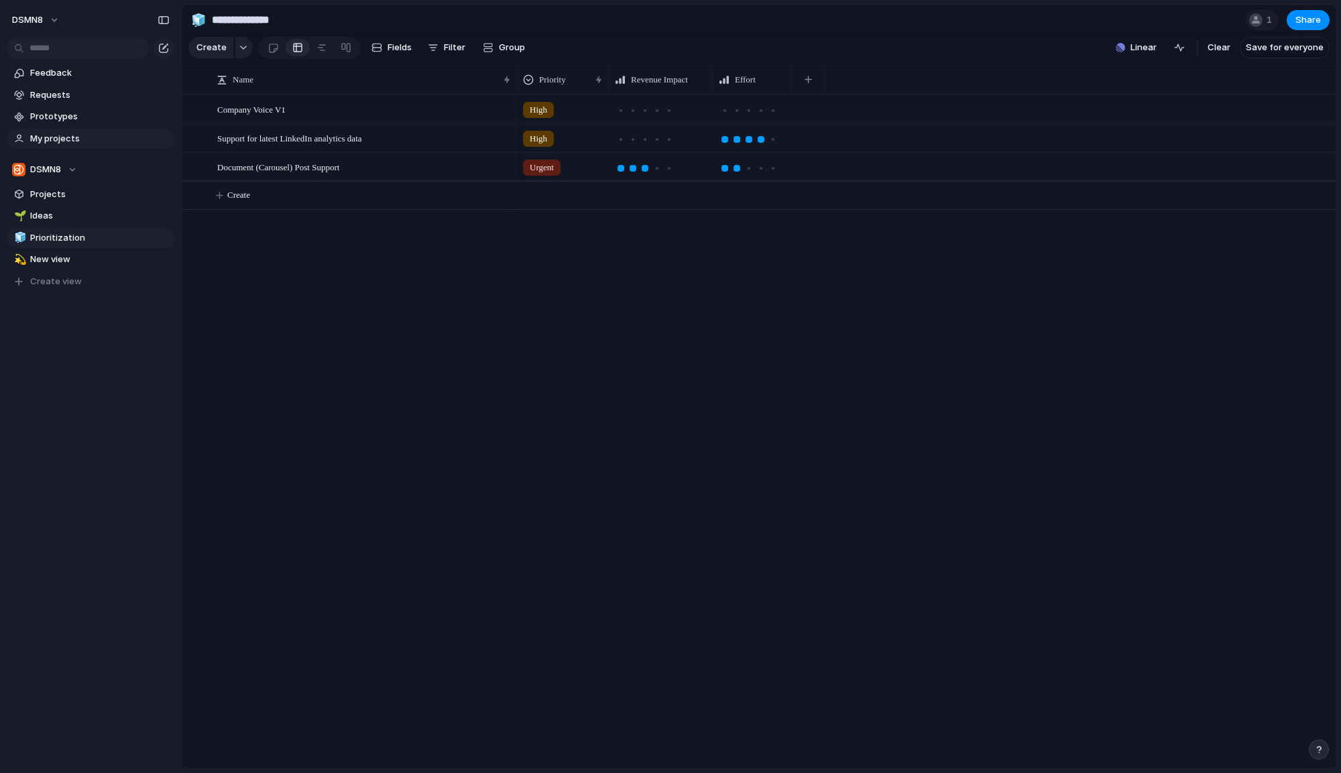
click at [60, 137] on span "My projects" at bounding box center [99, 138] width 139 height 13
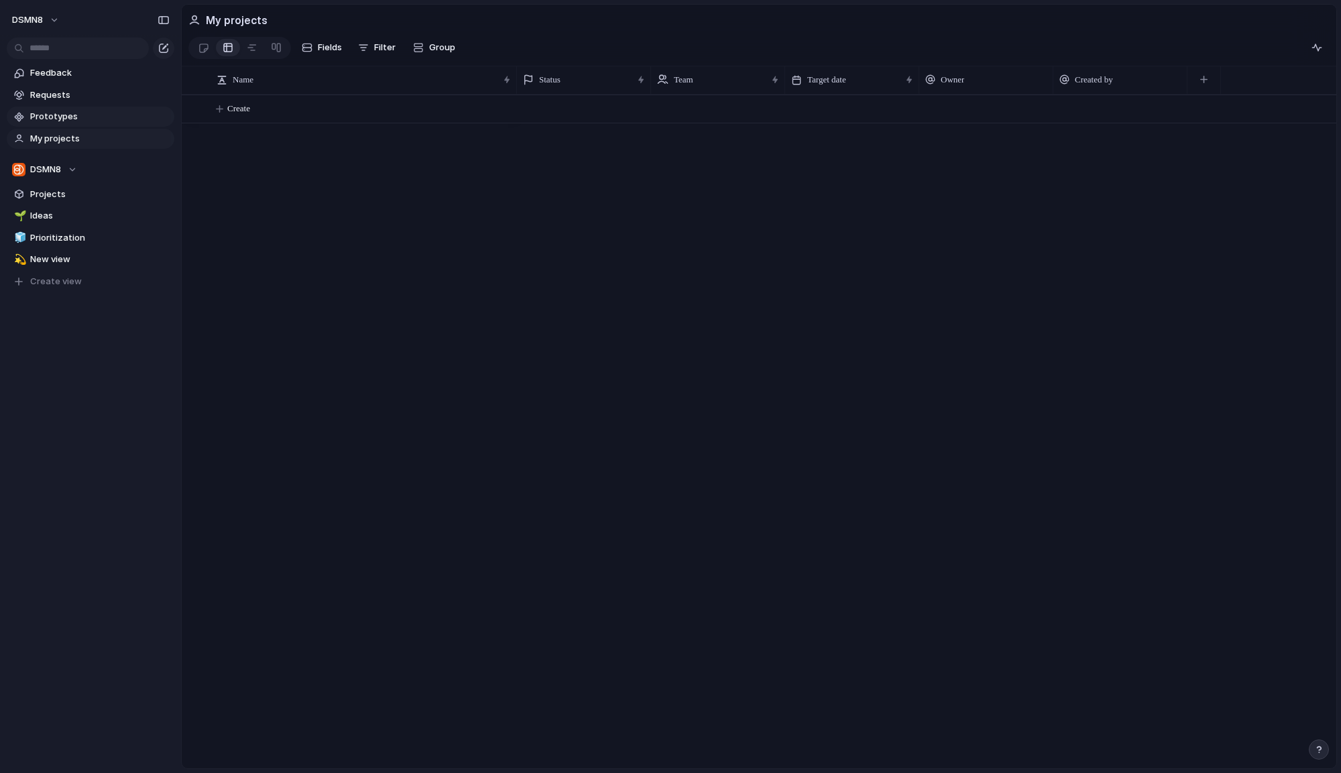
click at [60, 121] on span "Prototypes" at bounding box center [99, 116] width 139 height 13
click at [64, 90] on span "Requests" at bounding box center [99, 94] width 139 height 13
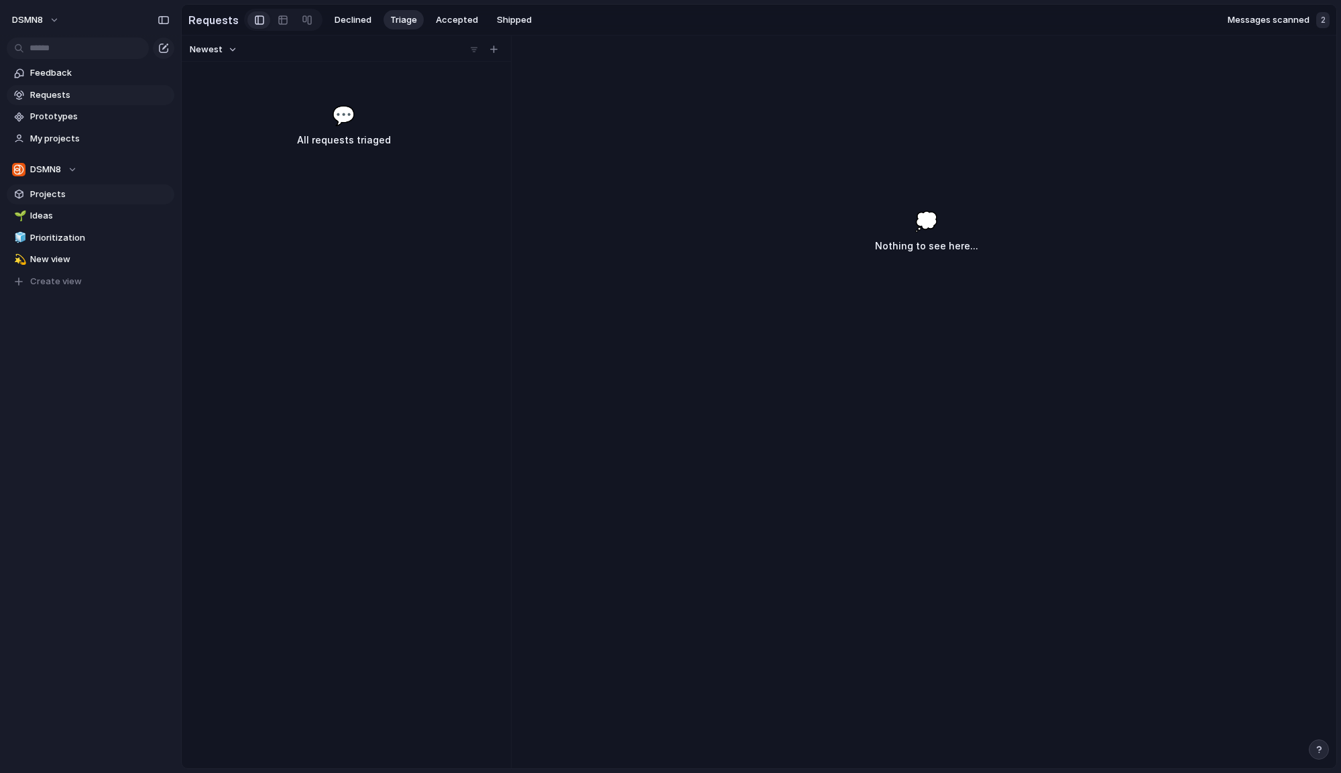
click at [64, 190] on span "Projects" at bounding box center [99, 194] width 139 height 13
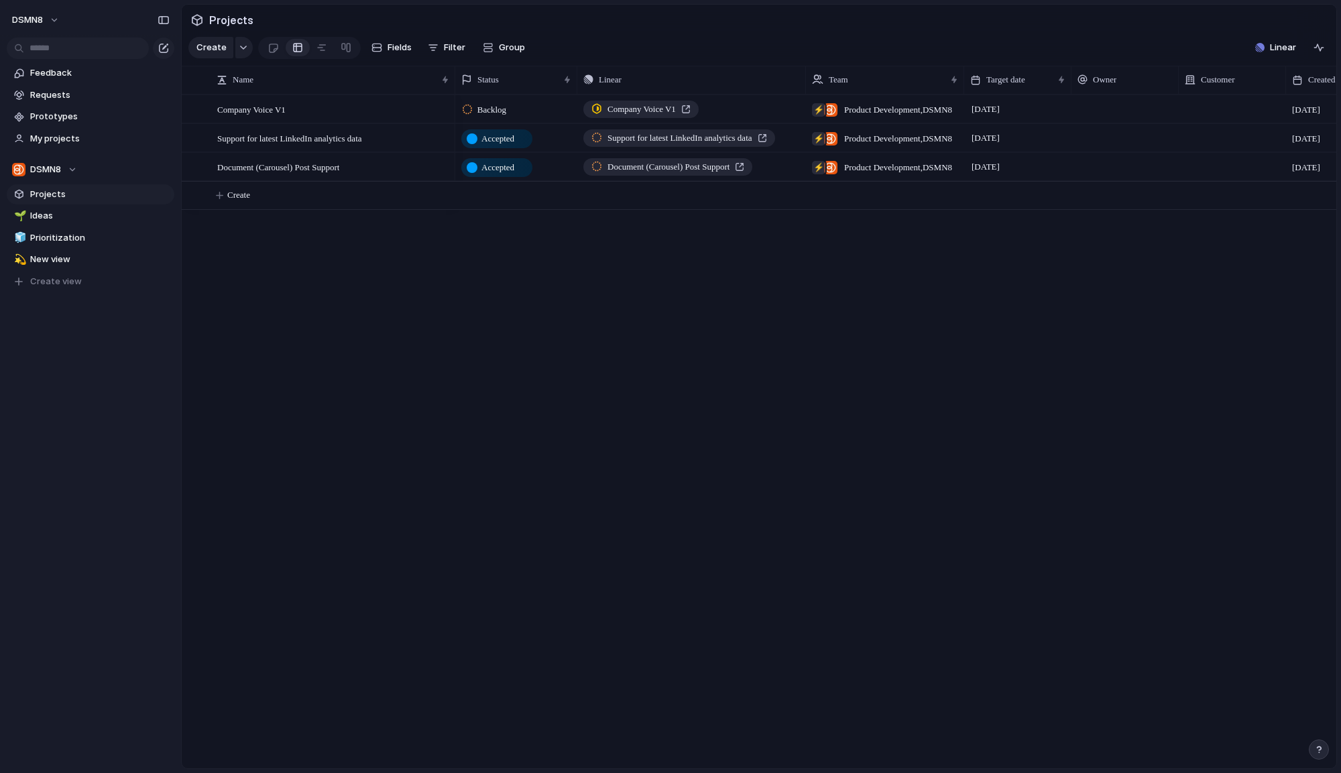
click at [499, 134] on span "Accepted" at bounding box center [497, 138] width 33 height 13
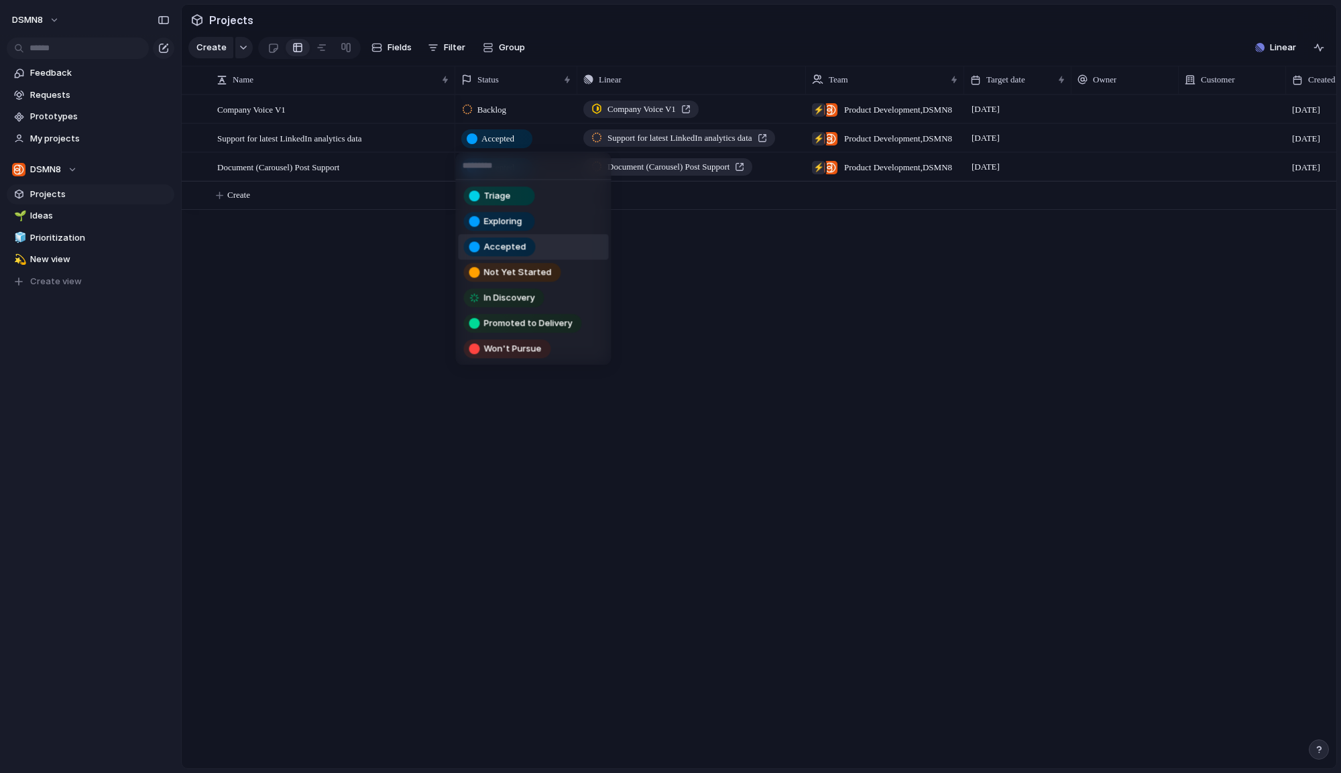
click at [375, 252] on div "Triage Exploring Accepted Not Yet Started In Discovery Promoted to Delivery Won…" at bounding box center [670, 386] width 1341 height 773
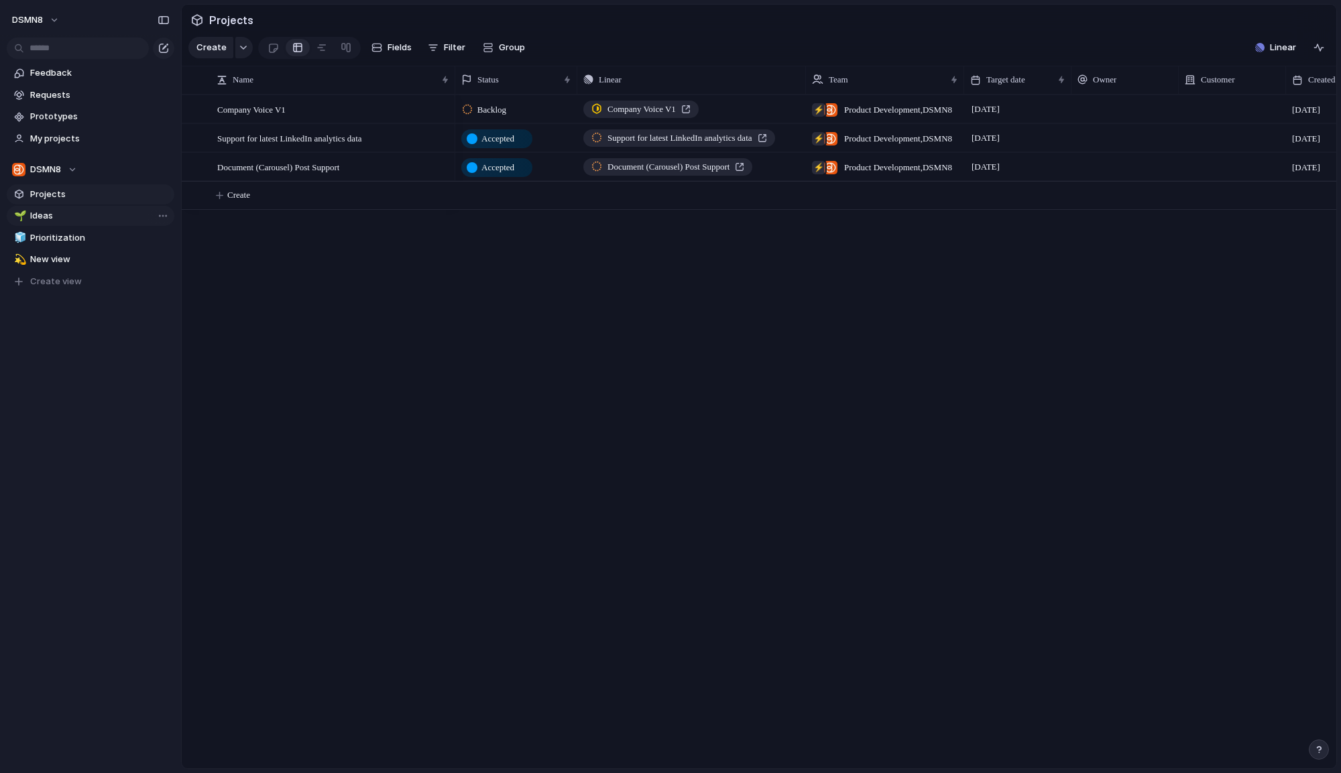
click at [78, 222] on link "🌱 Ideas" at bounding box center [91, 216] width 168 height 20
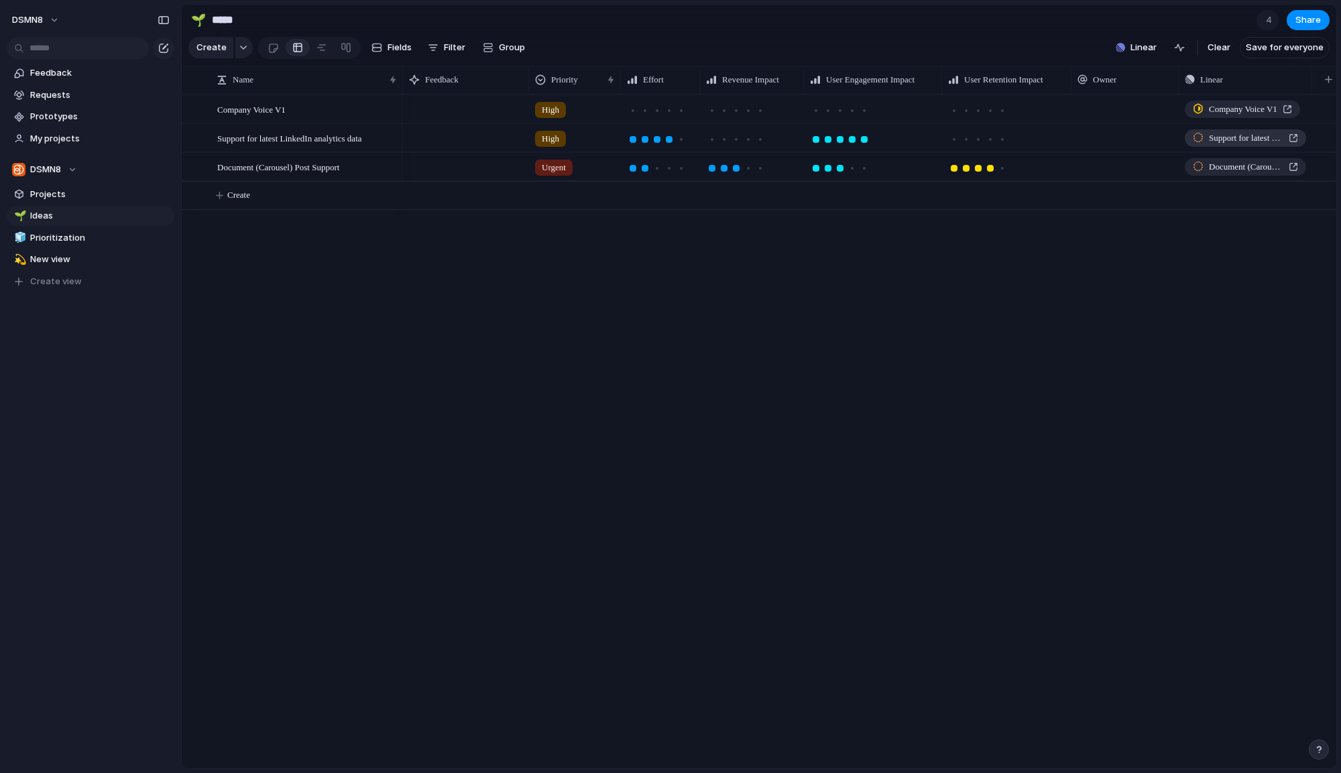
click at [1206, 139] on span "Support for latest LinkedIn analytics data" at bounding box center [1246, 137] width 74 height 13
click at [1206, 170] on span "Document (Carousel) Post Support" at bounding box center [1246, 166] width 74 height 13
click at [790, 292] on div "High Company Voice V1 High Support for latest LinkedIn analytics data Urgent Do…" at bounding box center [869, 432] width 933 height 674
click at [1083, 164] on div at bounding box center [1124, 166] width 107 height 27
click at [861, 247] on div "High Company Voice V1 High Support for latest LinkedIn analytics data Urgent Do…" at bounding box center [869, 432] width 933 height 674
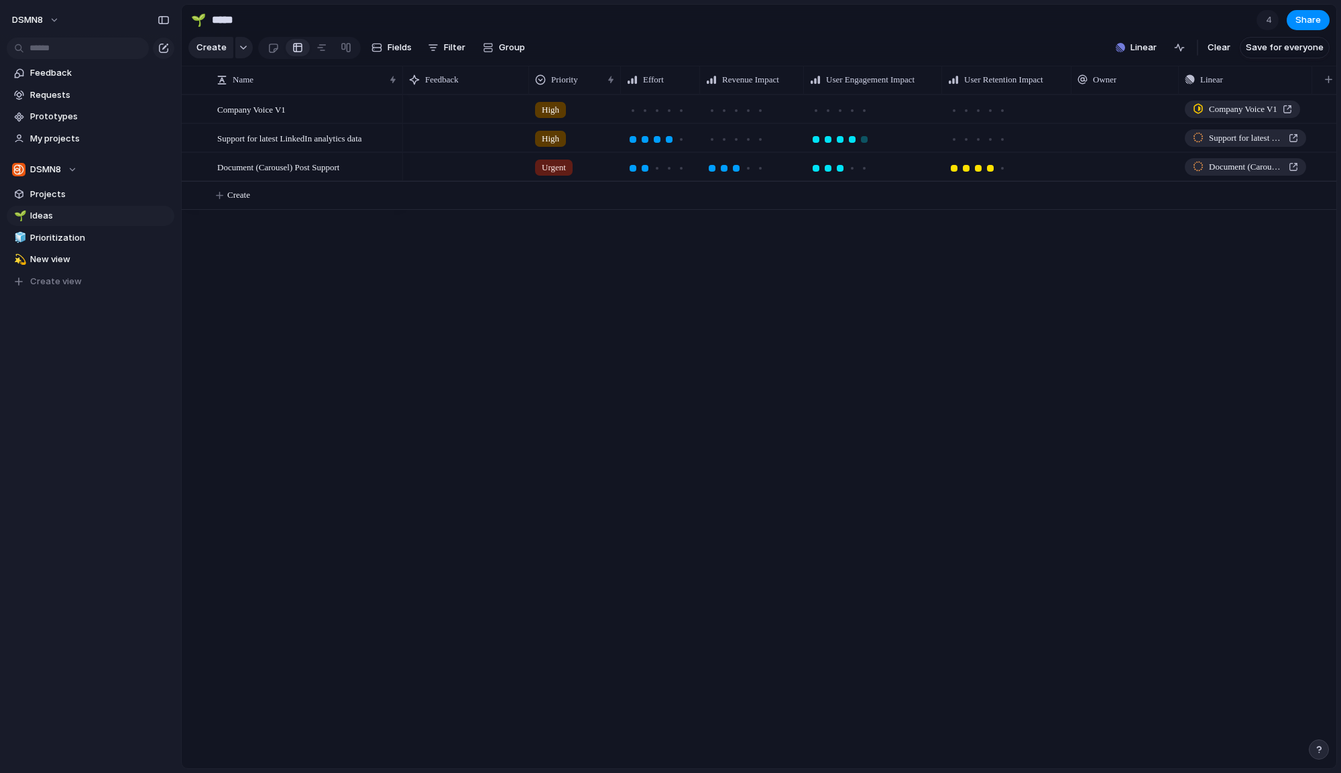
click at [850, 141] on div at bounding box center [852, 139] width 7 height 7
click at [750, 140] on div at bounding box center [748, 139] width 7 height 7
click at [990, 136] on div at bounding box center [990, 139] width 7 height 7
click at [680, 109] on div at bounding box center [681, 110] width 7 height 7
click at [761, 112] on div at bounding box center [760, 110] width 7 height 7
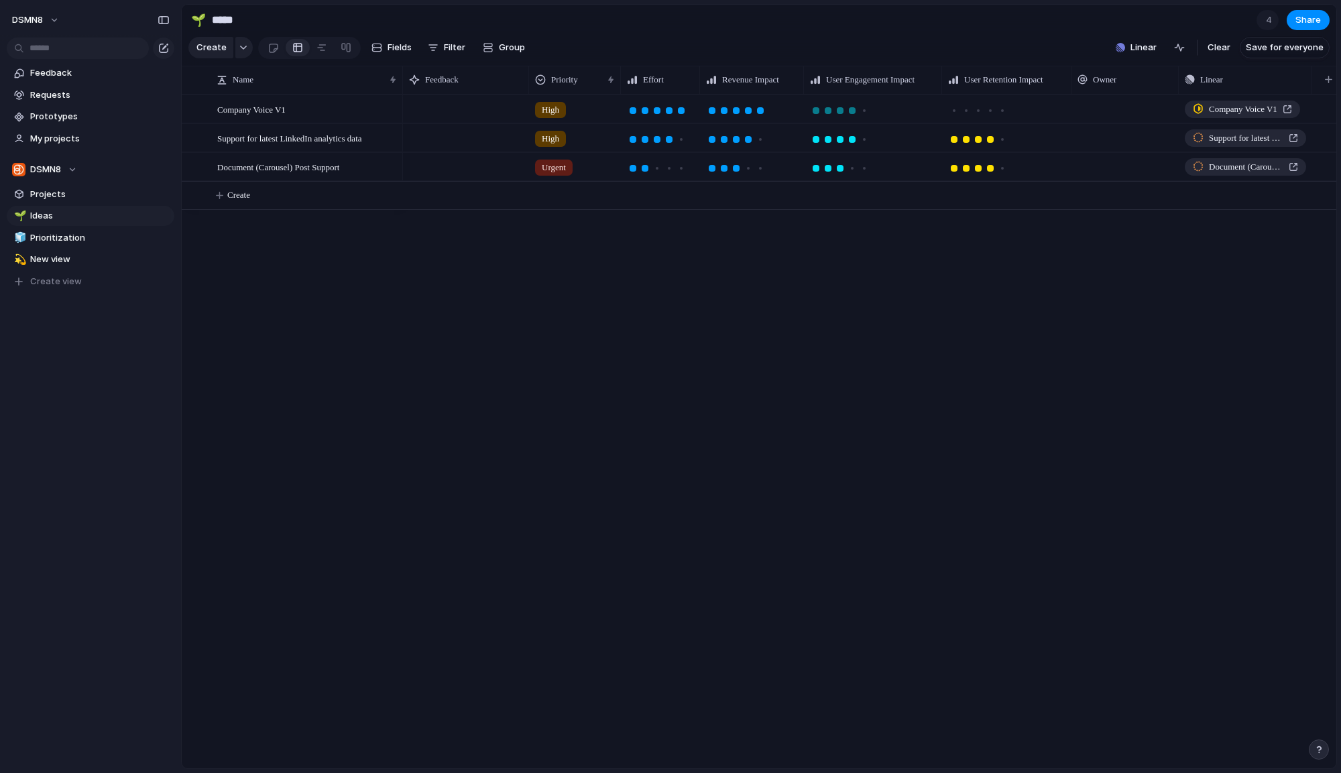
click at [856, 111] on div at bounding box center [852, 111] width 12 height 12
click at [993, 113] on div at bounding box center [990, 111] width 12 height 12
click at [995, 347] on div "High Company Voice V1 High Support for latest LinkedIn analytics data Urgent Do…" at bounding box center [869, 432] width 933 height 674
click at [434, 109] on div at bounding box center [466, 108] width 126 height 27
click at [442, 111] on div at bounding box center [466, 108] width 126 height 27
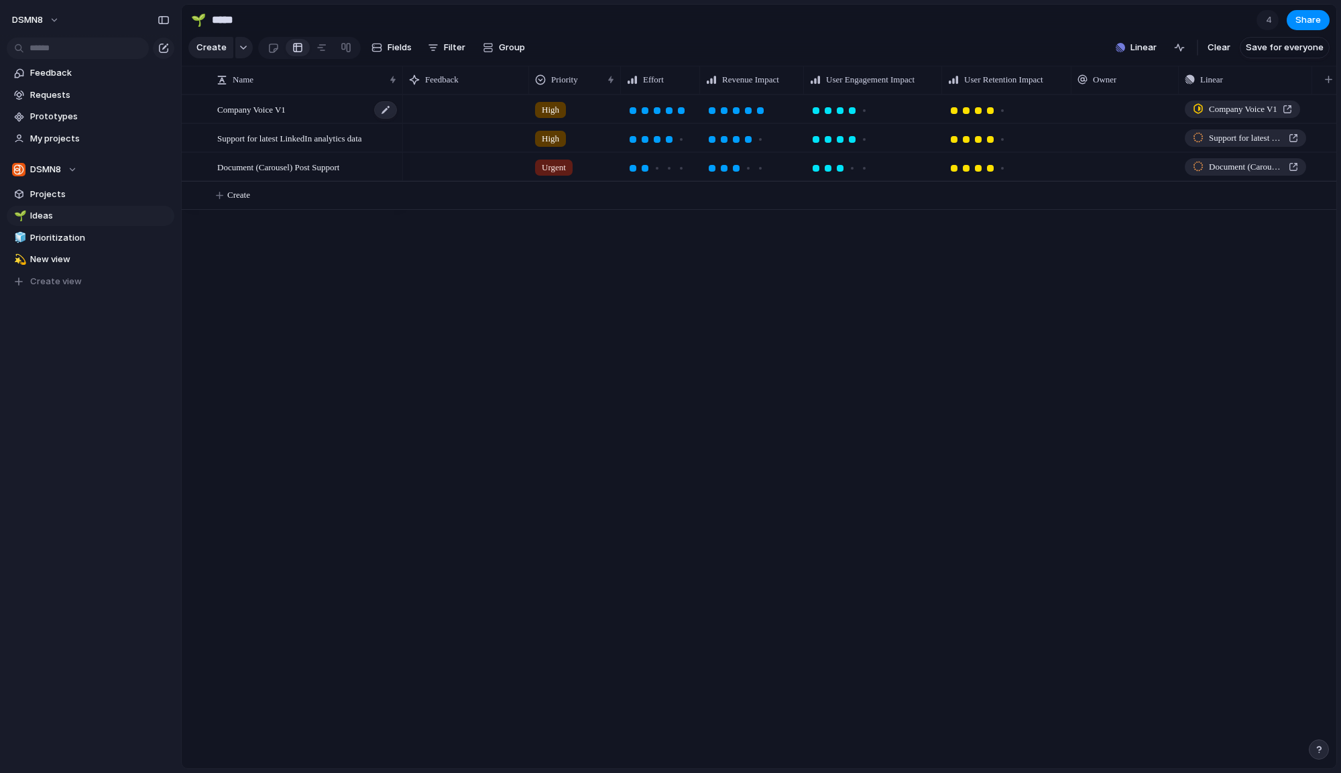
click at [328, 109] on div "Company Voice V1" at bounding box center [307, 109] width 181 height 27
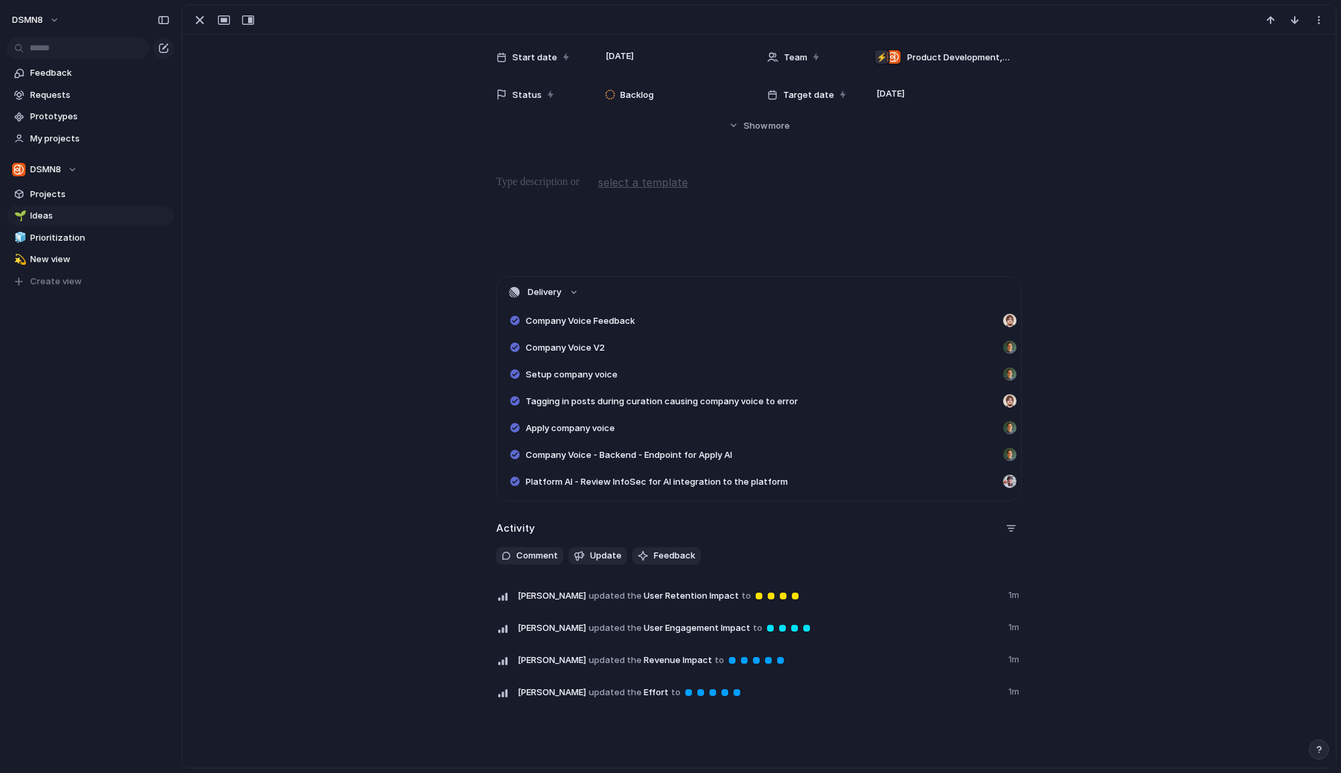
scroll to position [146, 0]
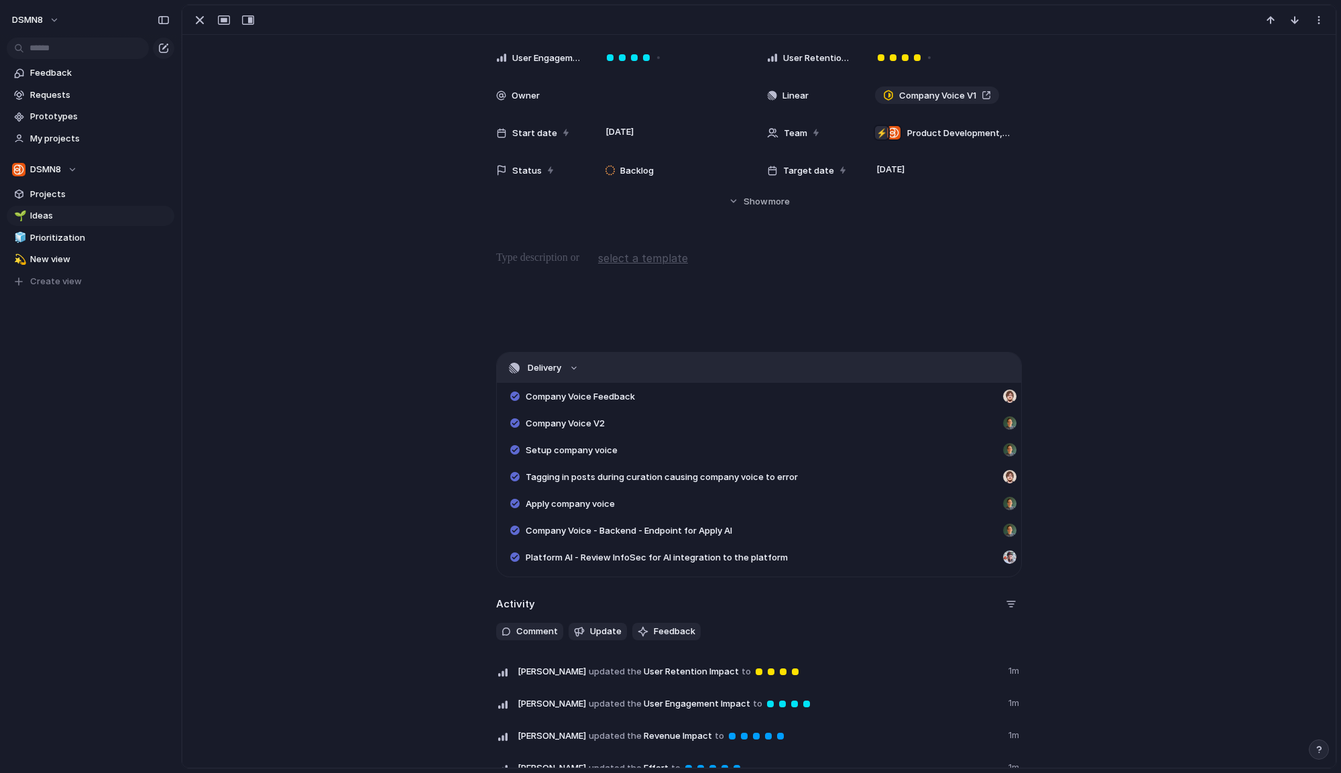
click at [560, 364] on button "Delivery" at bounding box center [759, 368] width 524 height 30
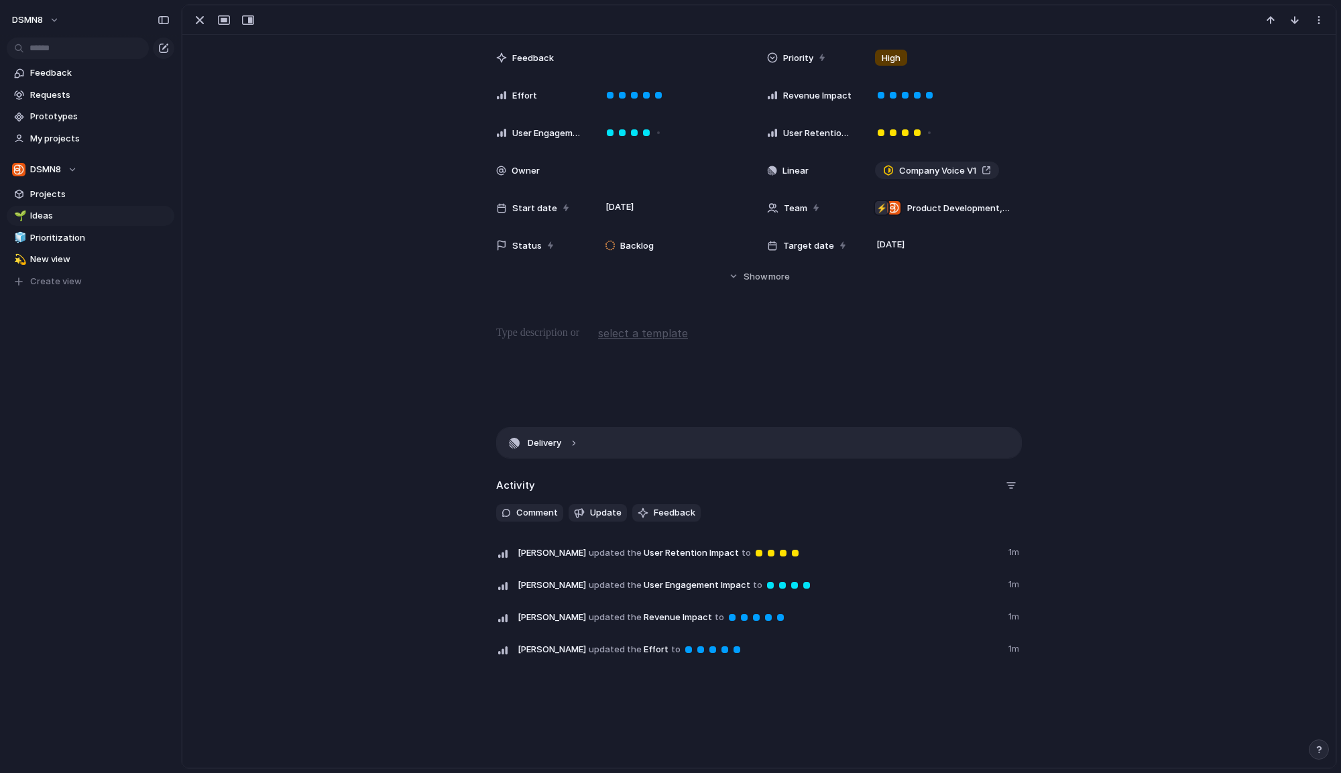
click at [571, 455] on button "Delivery" at bounding box center [759, 443] width 524 height 30
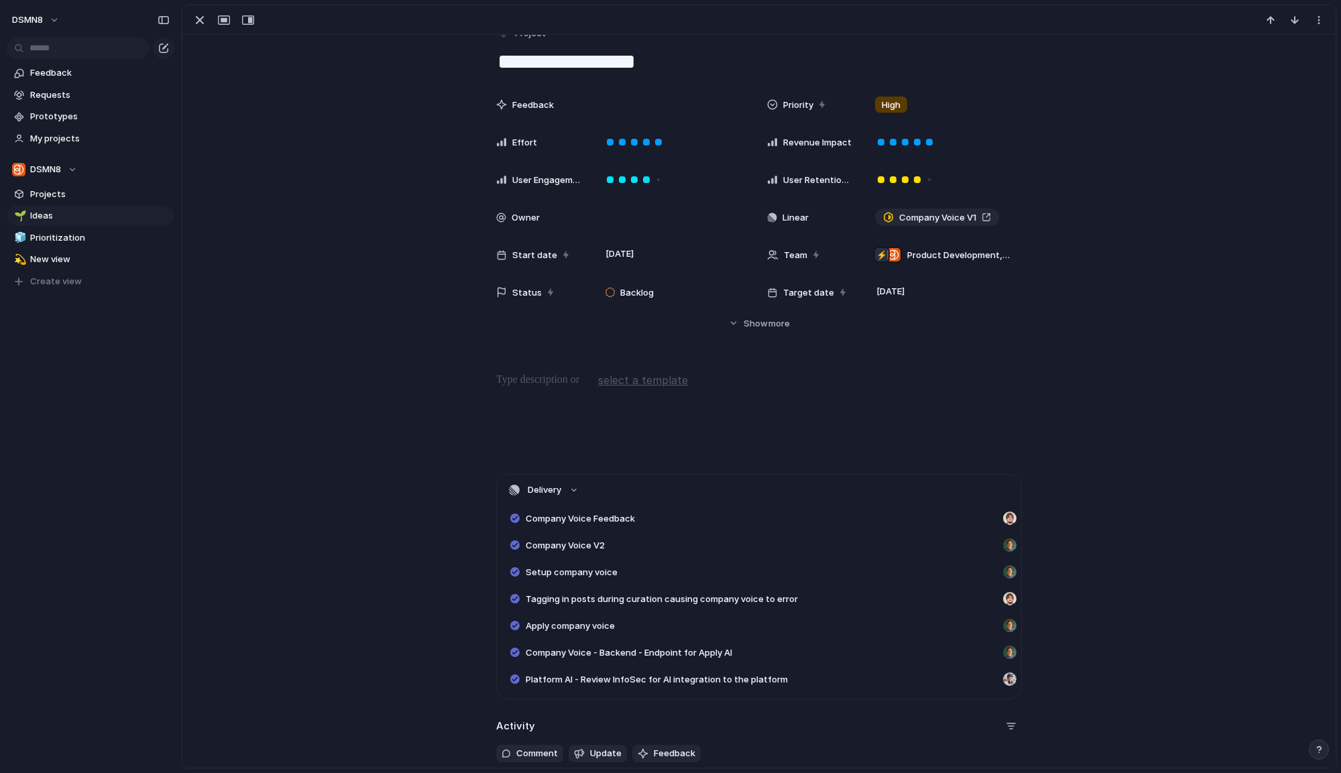
scroll to position [0, 0]
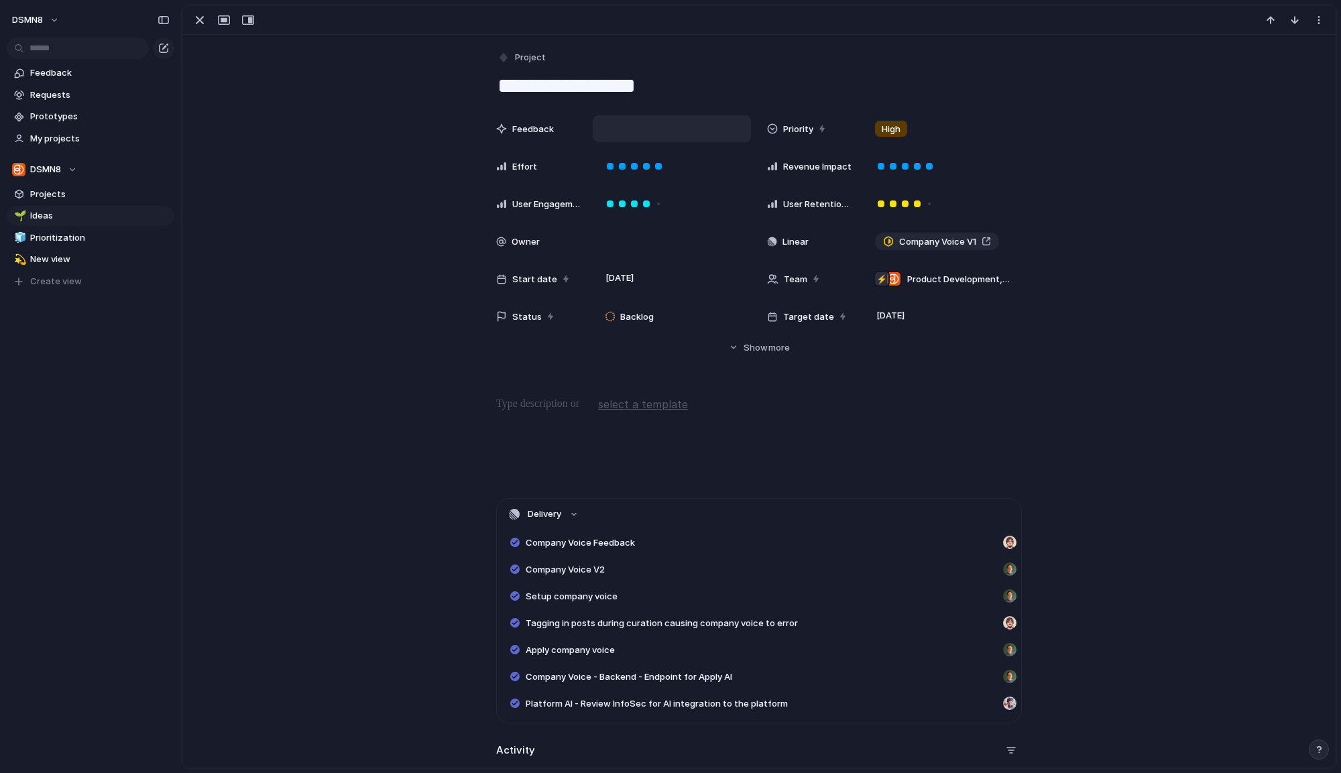
click at [621, 129] on div at bounding box center [672, 128] width 158 height 27
click at [592, 130] on div "Feedback" at bounding box center [623, 128] width 255 height 27
click at [542, 132] on span "Feedback" at bounding box center [533, 129] width 42 height 13
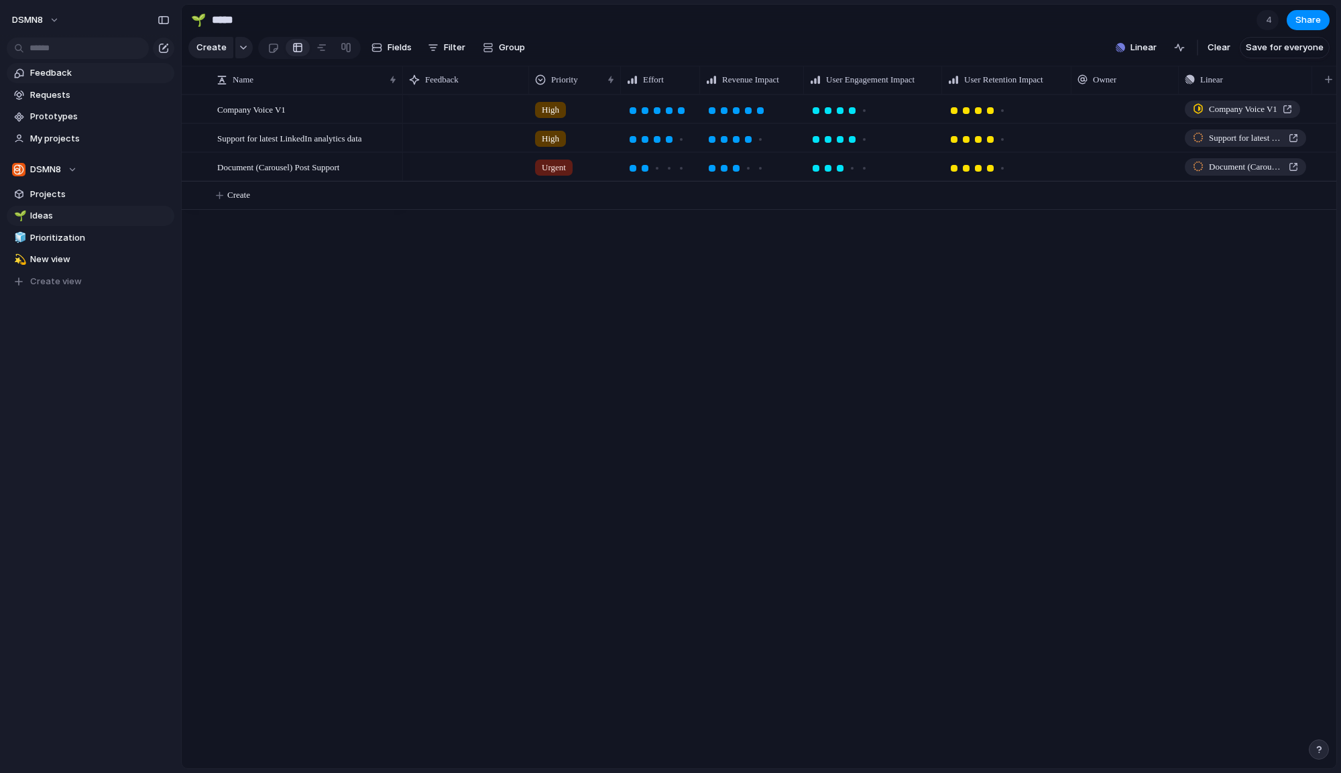
click at [99, 80] on link "Feedback" at bounding box center [91, 73] width 168 height 20
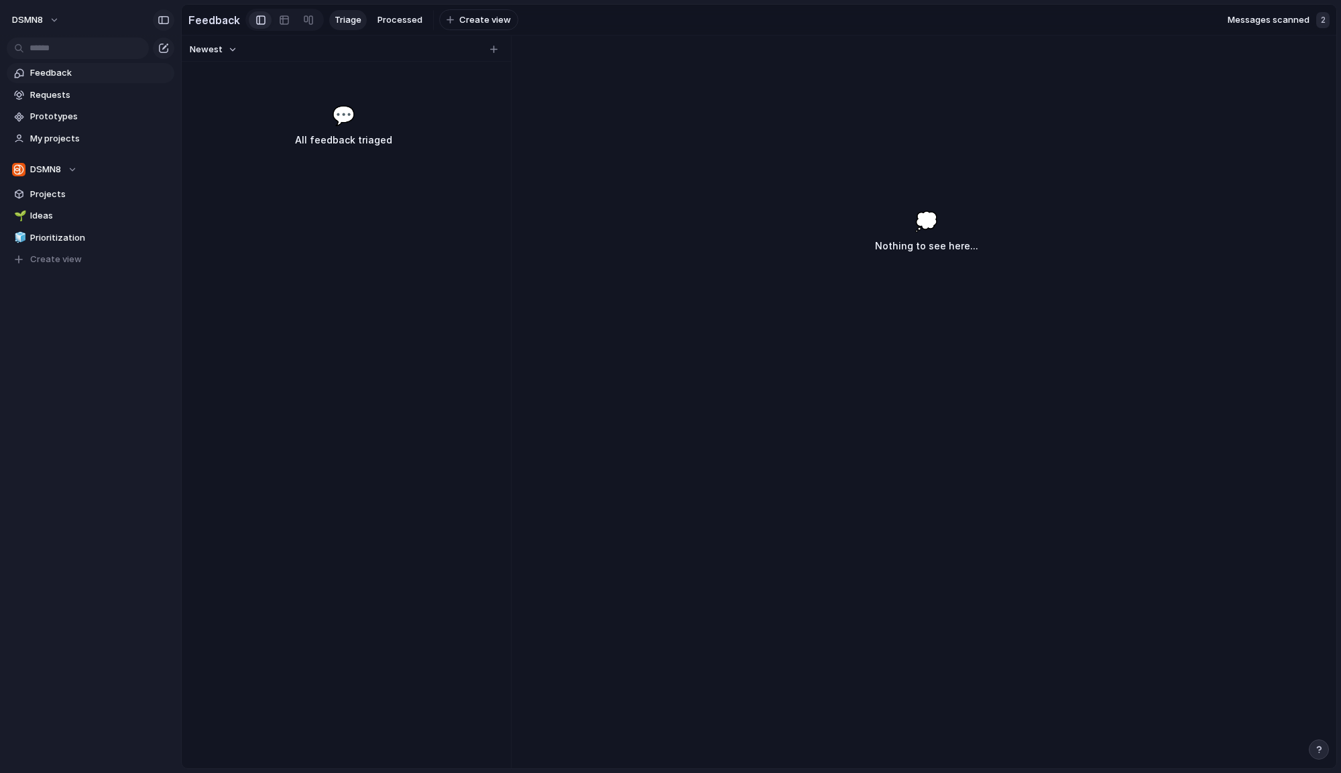
click at [159, 22] on div "button" at bounding box center [164, 19] width 12 height 9
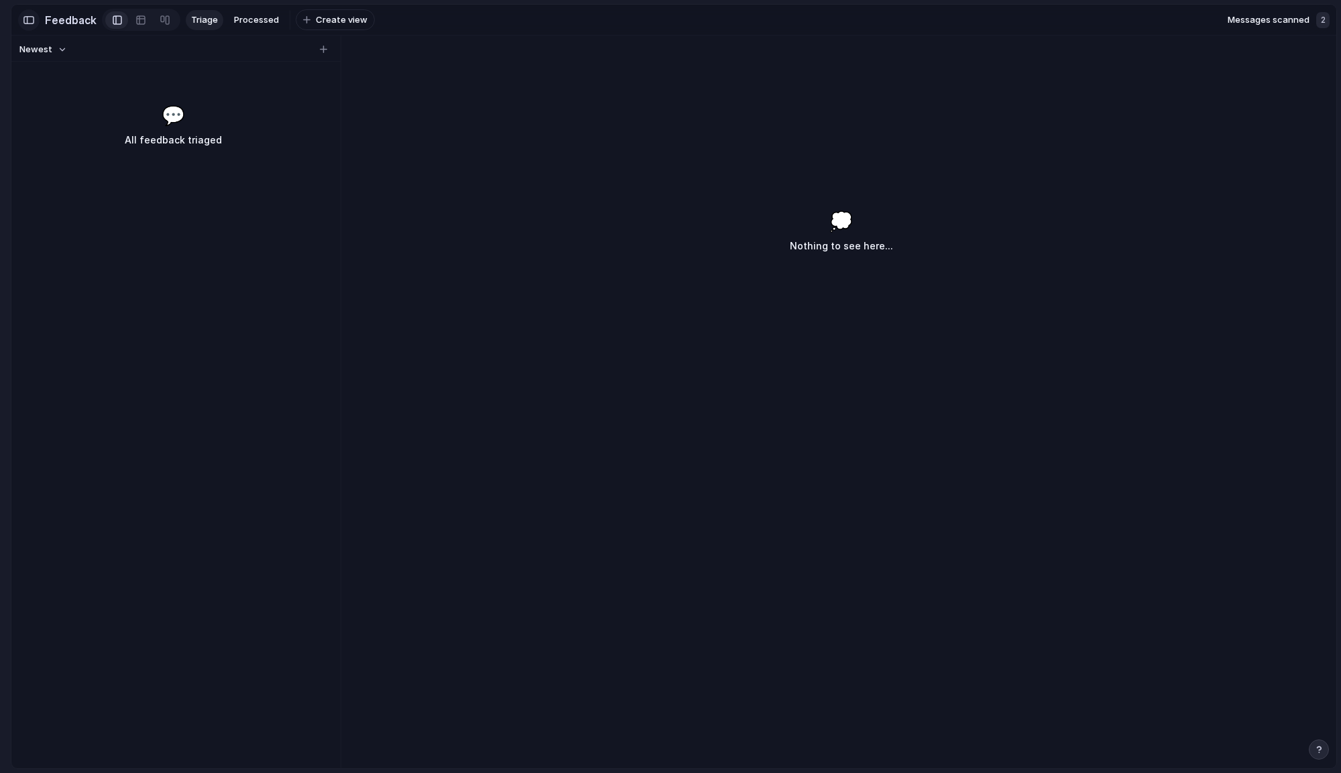
click at [29, 20] on div "button" at bounding box center [29, 19] width 12 height 9
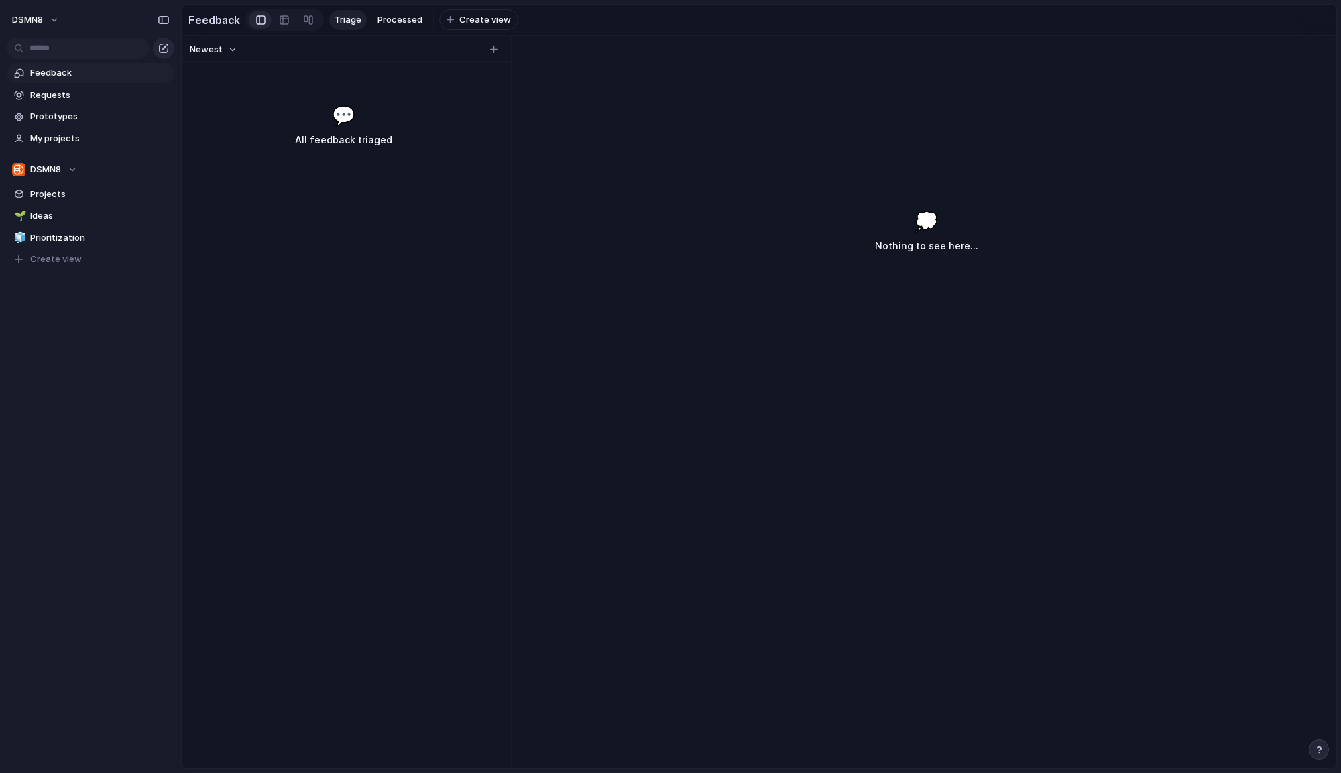
click at [169, 47] on button "button" at bounding box center [163, 48] width 21 height 21
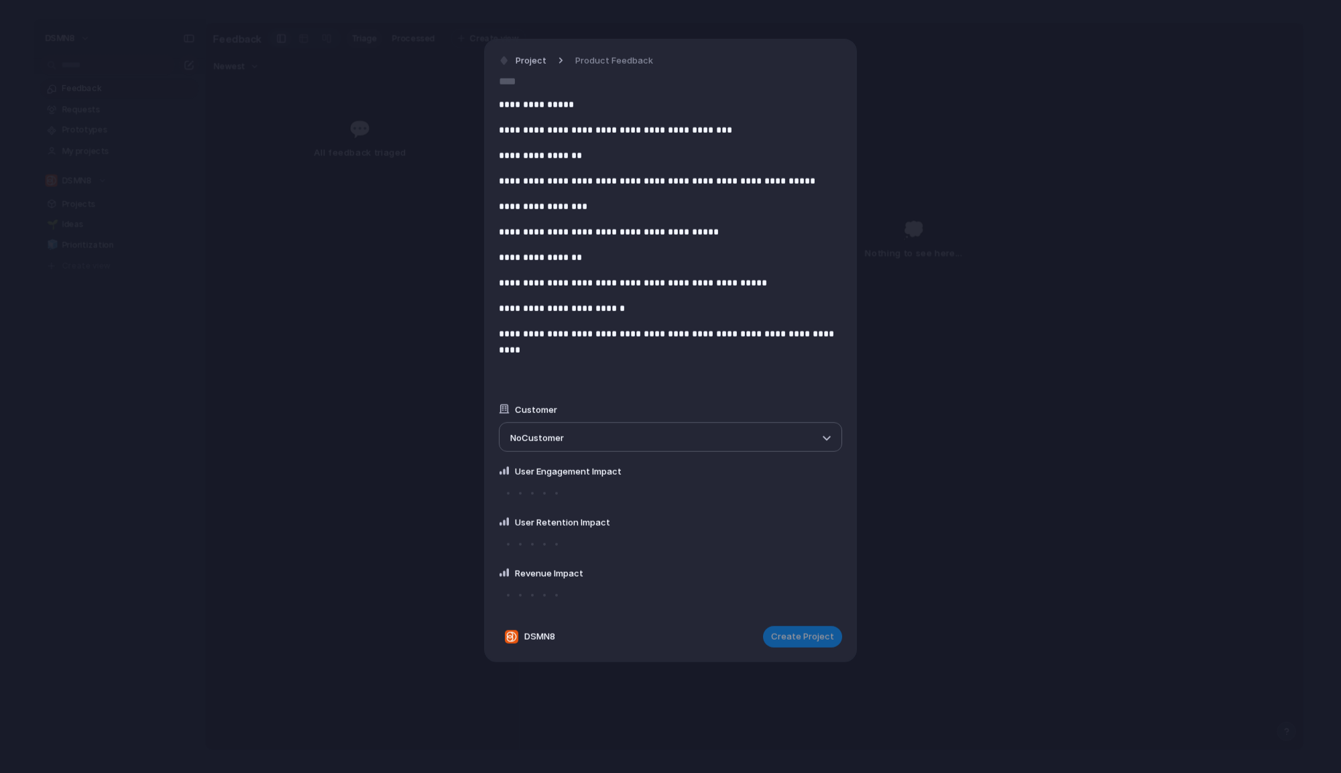
click at [648, 448] on div "No Customer" at bounding box center [670, 436] width 343 height 29
click at [650, 433] on div "No Customer" at bounding box center [661, 437] width 303 height 16
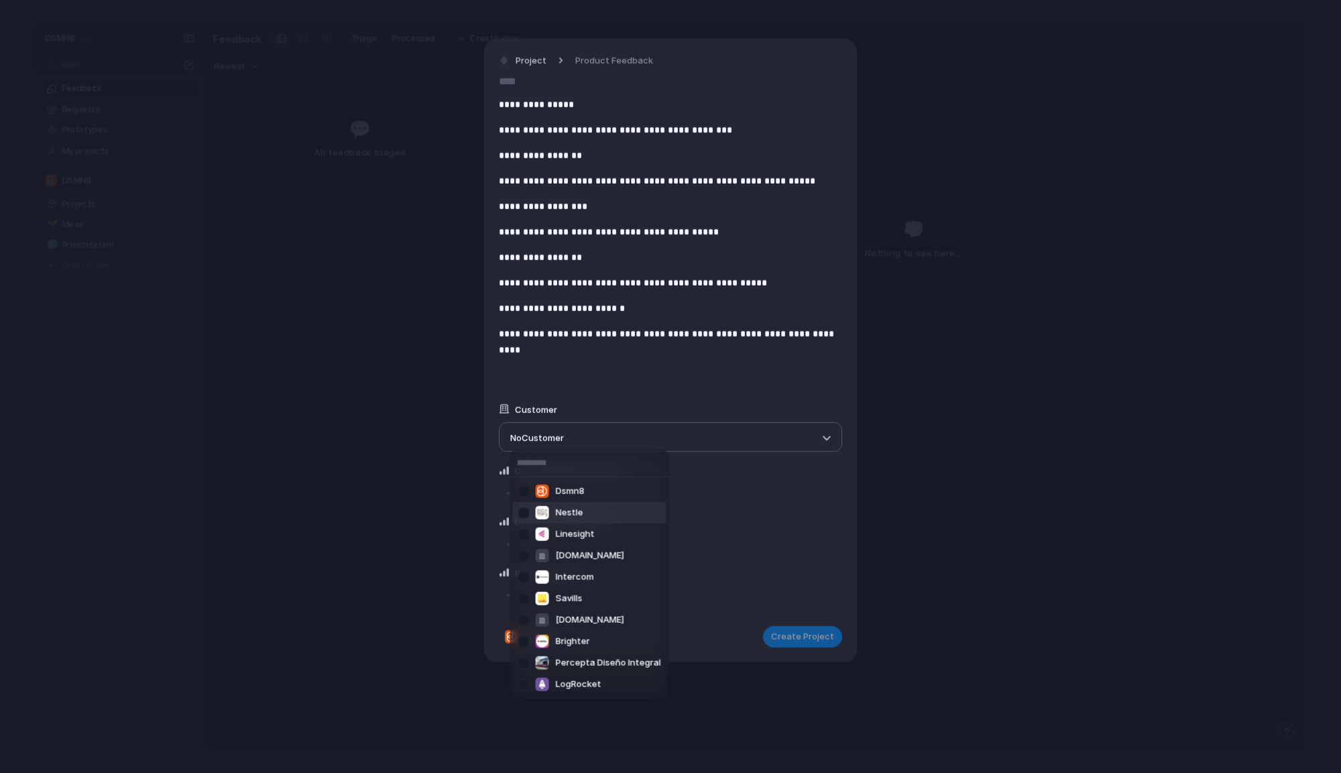
click at [581, 516] on span "Nestle" at bounding box center [569, 512] width 27 height 13
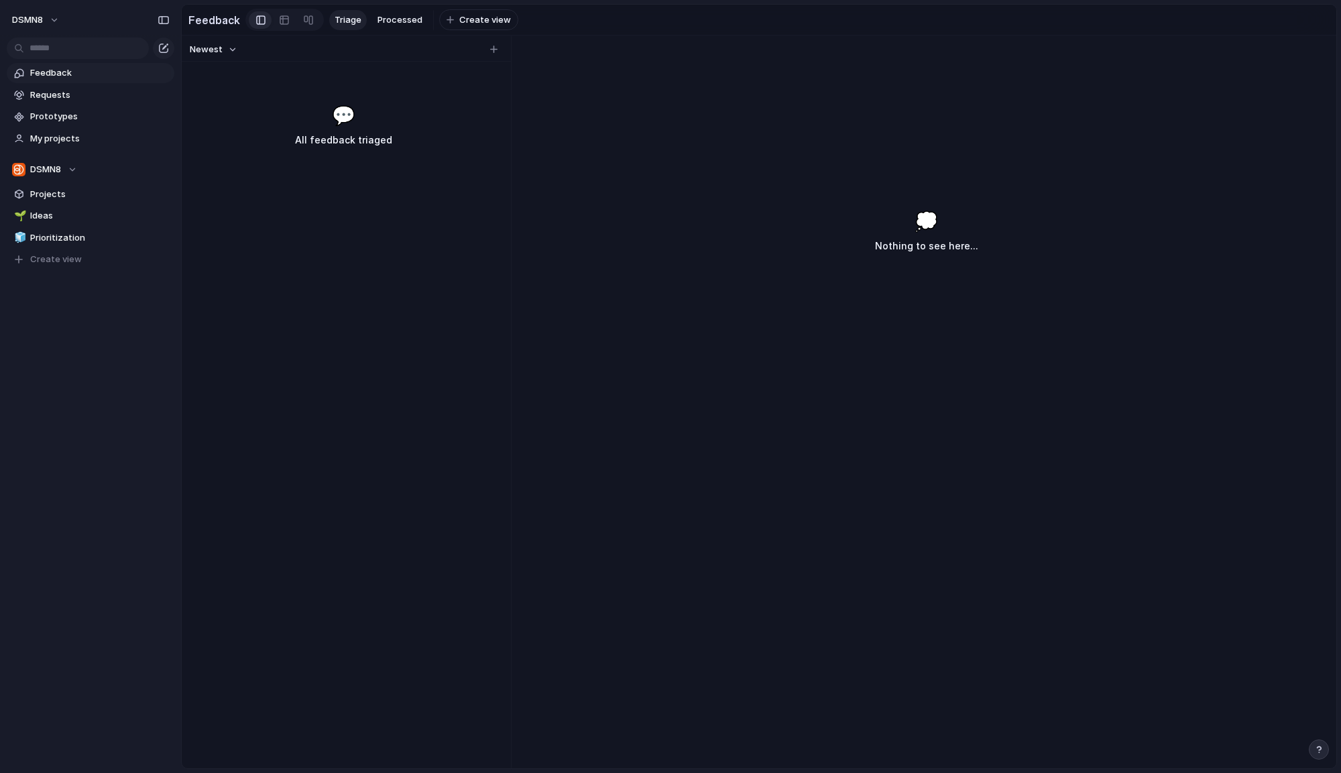
click at [486, 47] on div "Newest" at bounding box center [343, 49] width 319 height 17
click at [497, 50] on div "button" at bounding box center [493, 49] width 7 height 7
click at [488, 48] on button "button" at bounding box center [493, 49] width 13 height 13
click at [65, 95] on span "Requests" at bounding box center [99, 94] width 139 height 13
click at [65, 72] on span "Feedback" at bounding box center [99, 72] width 139 height 13
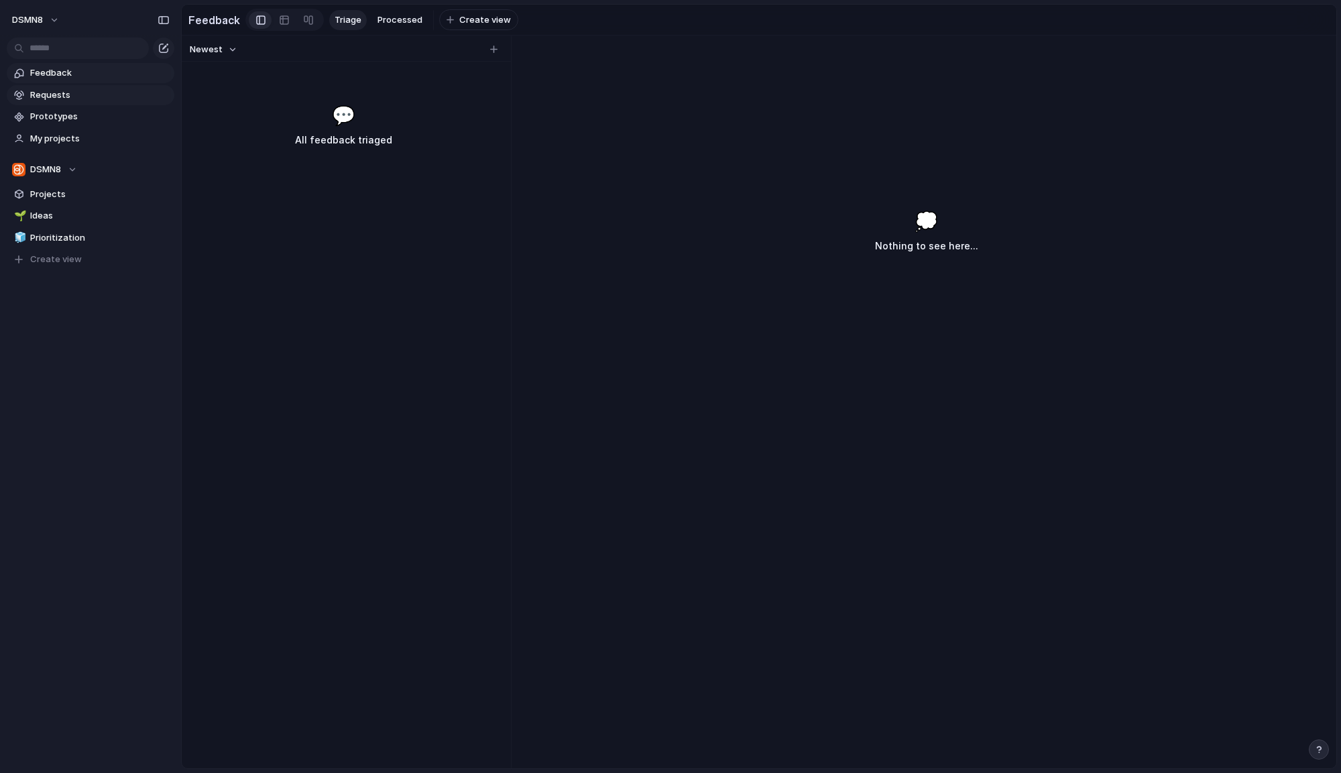
click at [65, 89] on span "Requests" at bounding box center [99, 94] width 139 height 13
click at [63, 75] on span "Feedback" at bounding box center [99, 72] width 139 height 13
click at [64, 85] on link "Requests" at bounding box center [91, 95] width 168 height 20
click at [446, 13] on button "Accepted" at bounding box center [457, 20] width 56 height 20
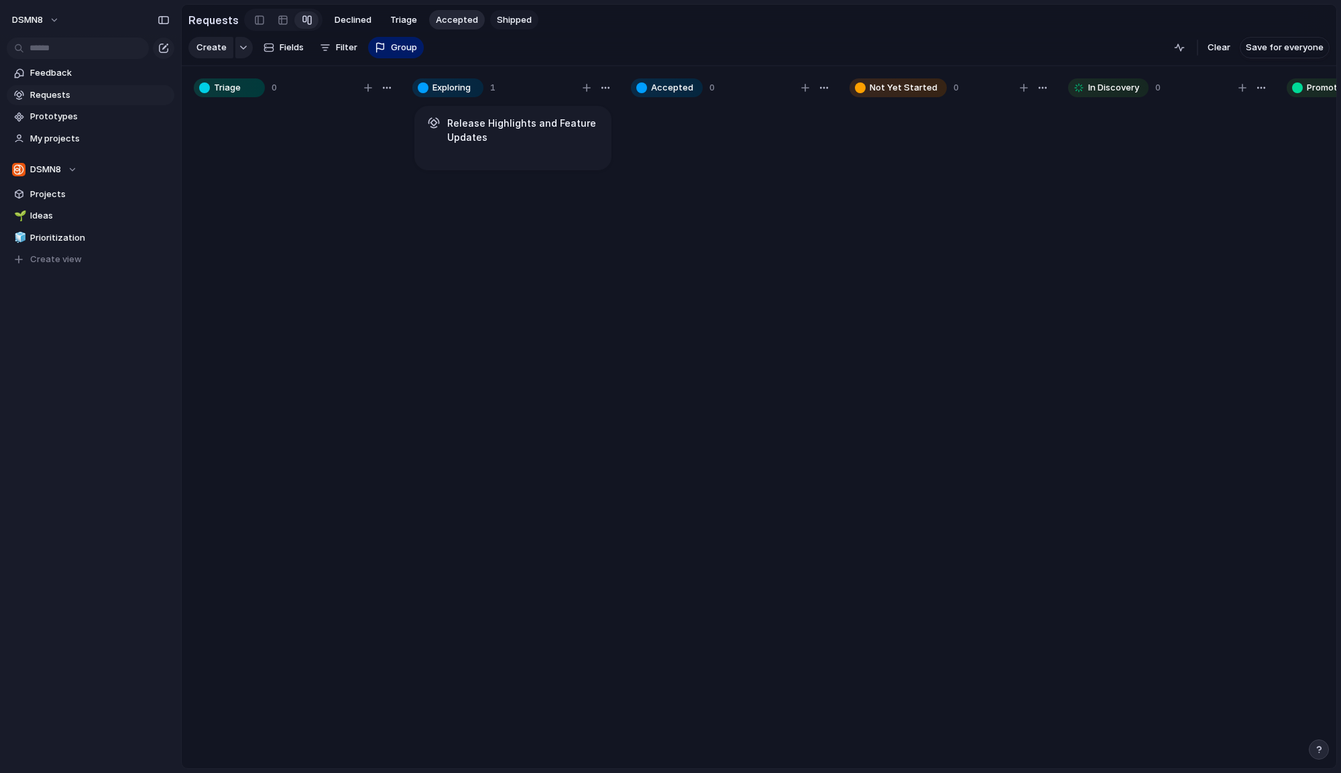
click at [499, 20] on span "Shipped" at bounding box center [514, 19] width 35 height 13
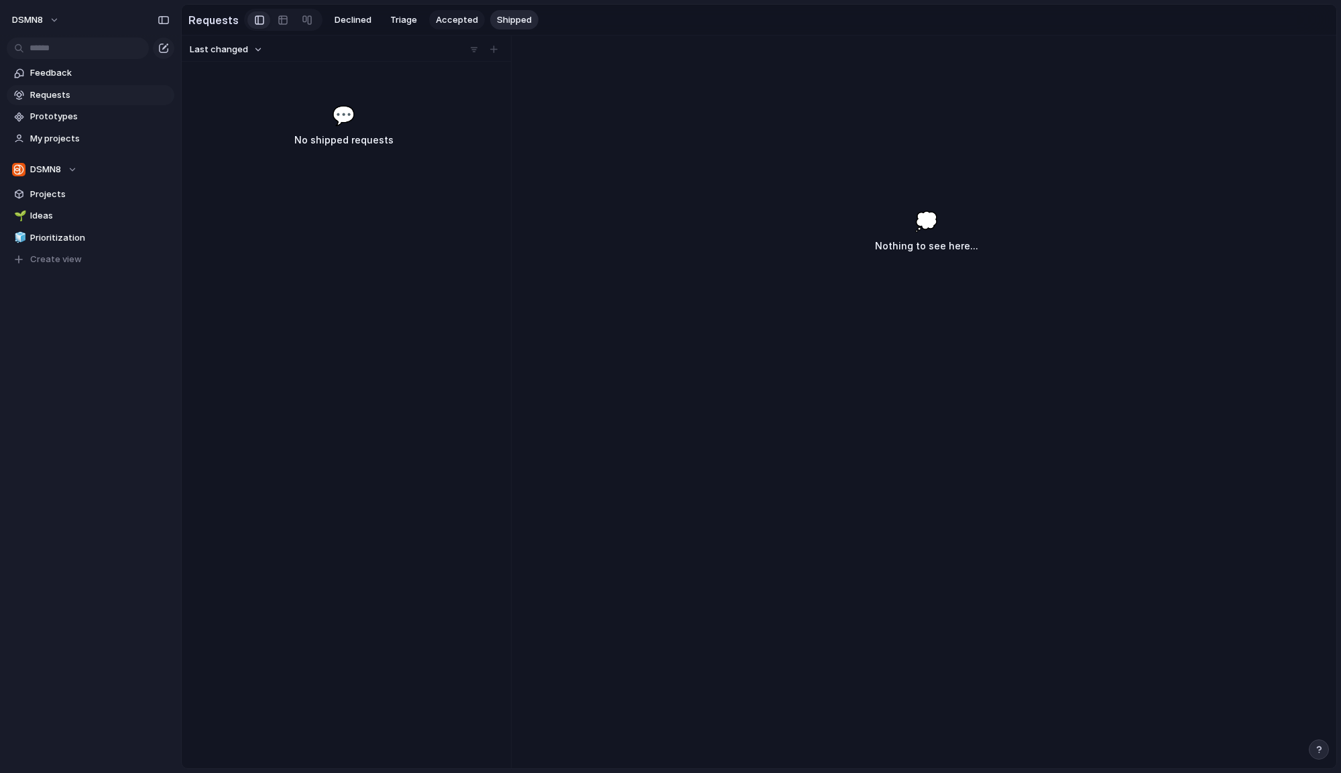
click at [456, 14] on span "Accepted" at bounding box center [457, 19] width 42 height 13
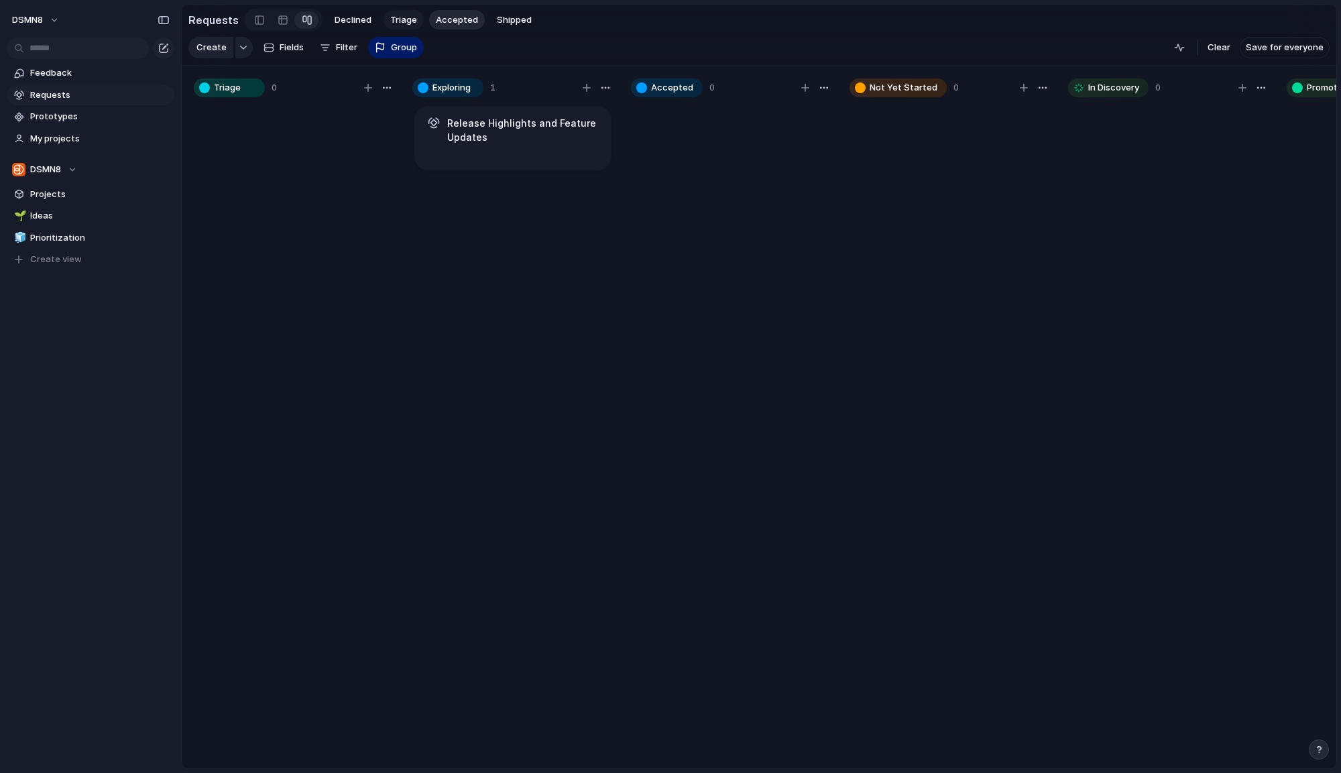
click at [393, 20] on span "Triage" at bounding box center [403, 19] width 27 height 13
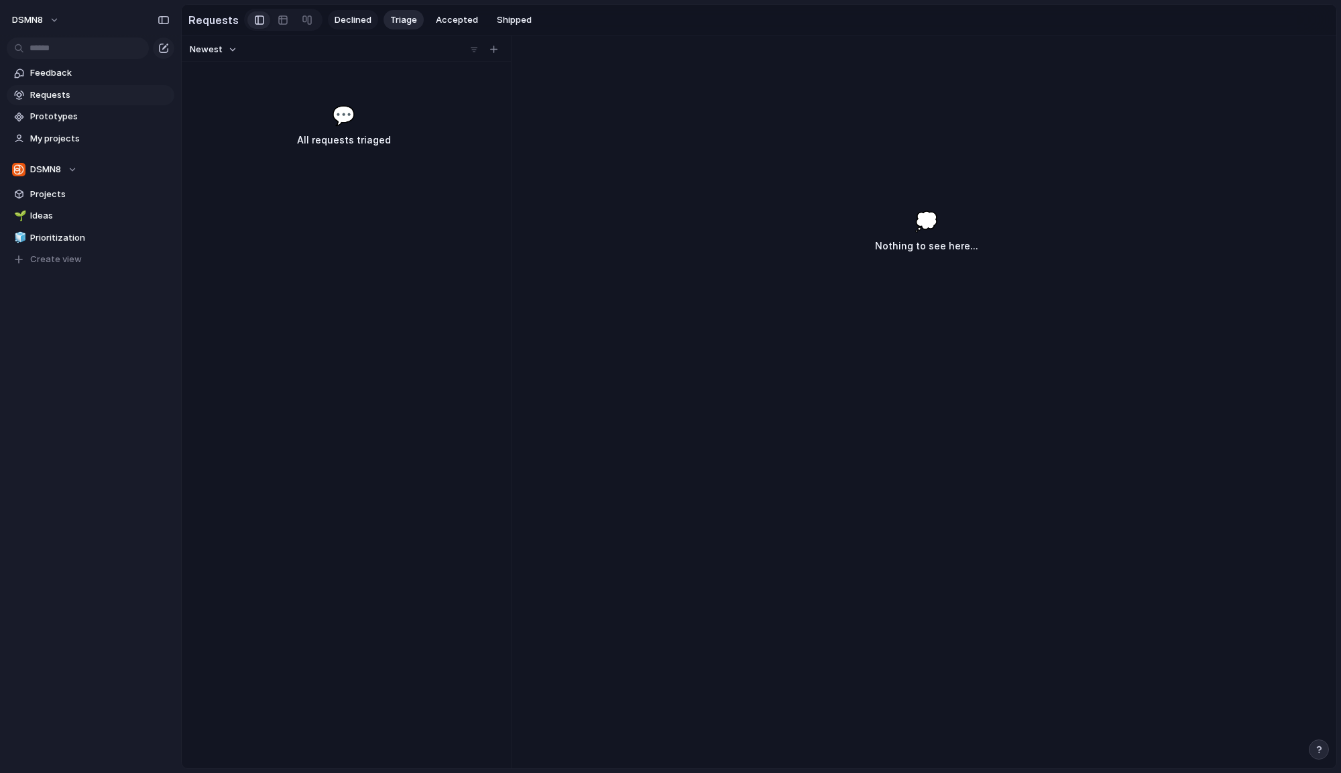
click at [355, 28] on button "Declined" at bounding box center [353, 20] width 50 height 20
click at [411, 25] on button "Triage" at bounding box center [403, 20] width 40 height 20
click at [451, 22] on span "Accepted" at bounding box center [457, 19] width 42 height 13
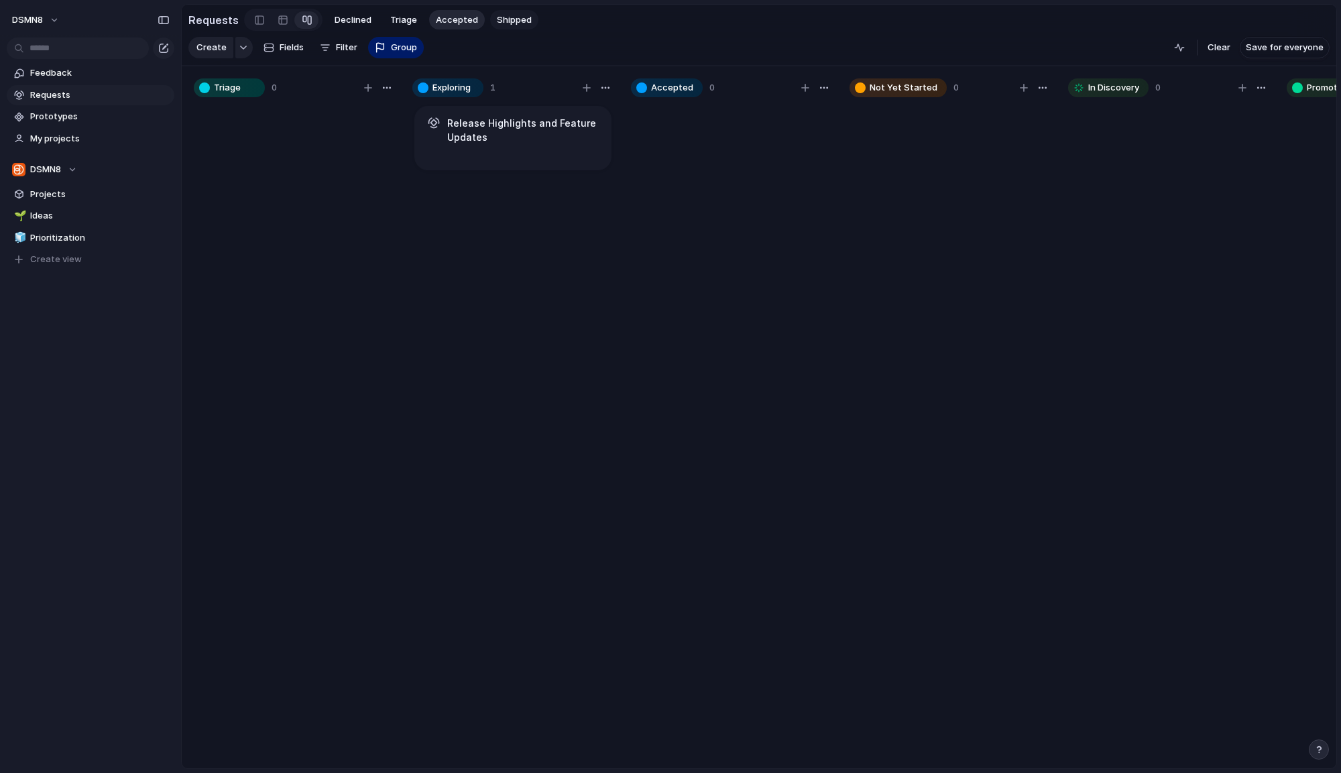
click at [497, 21] on span "Shipped" at bounding box center [514, 19] width 35 height 13
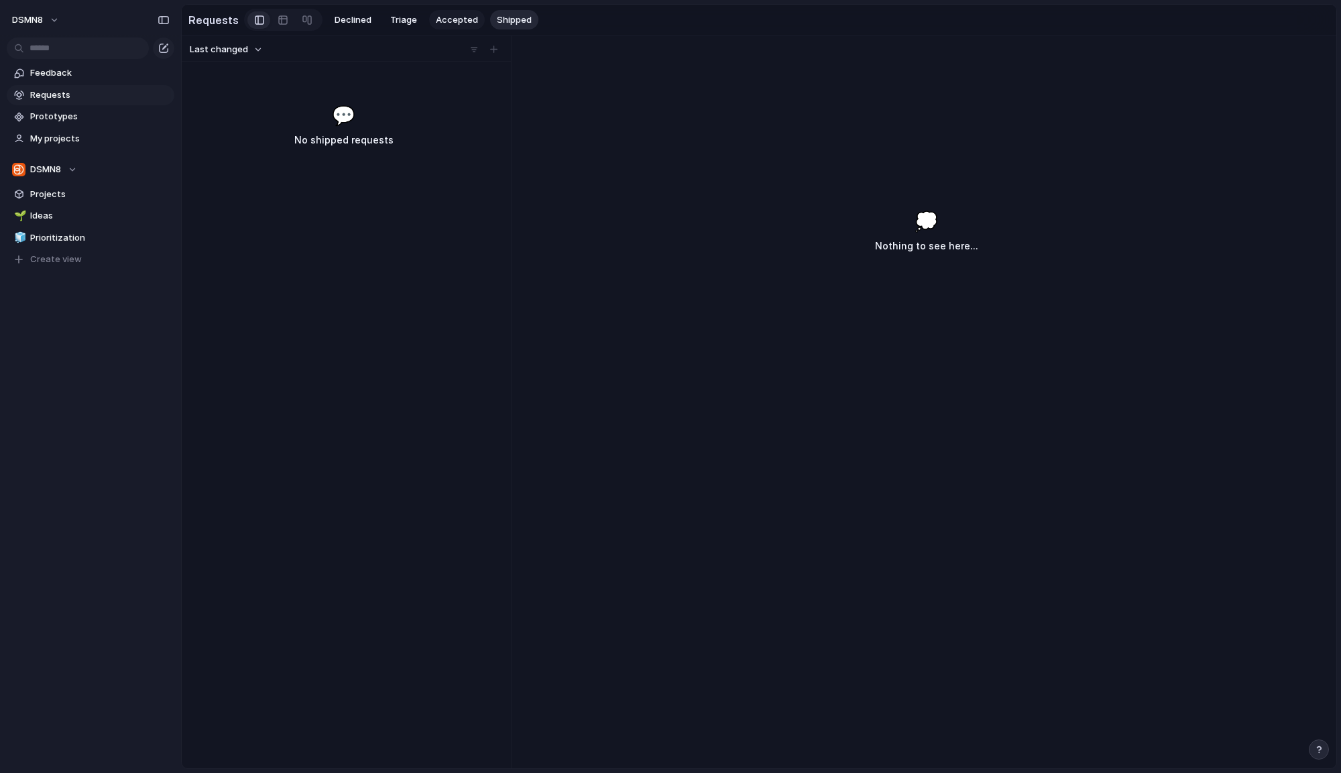
click at [450, 23] on span "Accepted" at bounding box center [457, 19] width 42 height 13
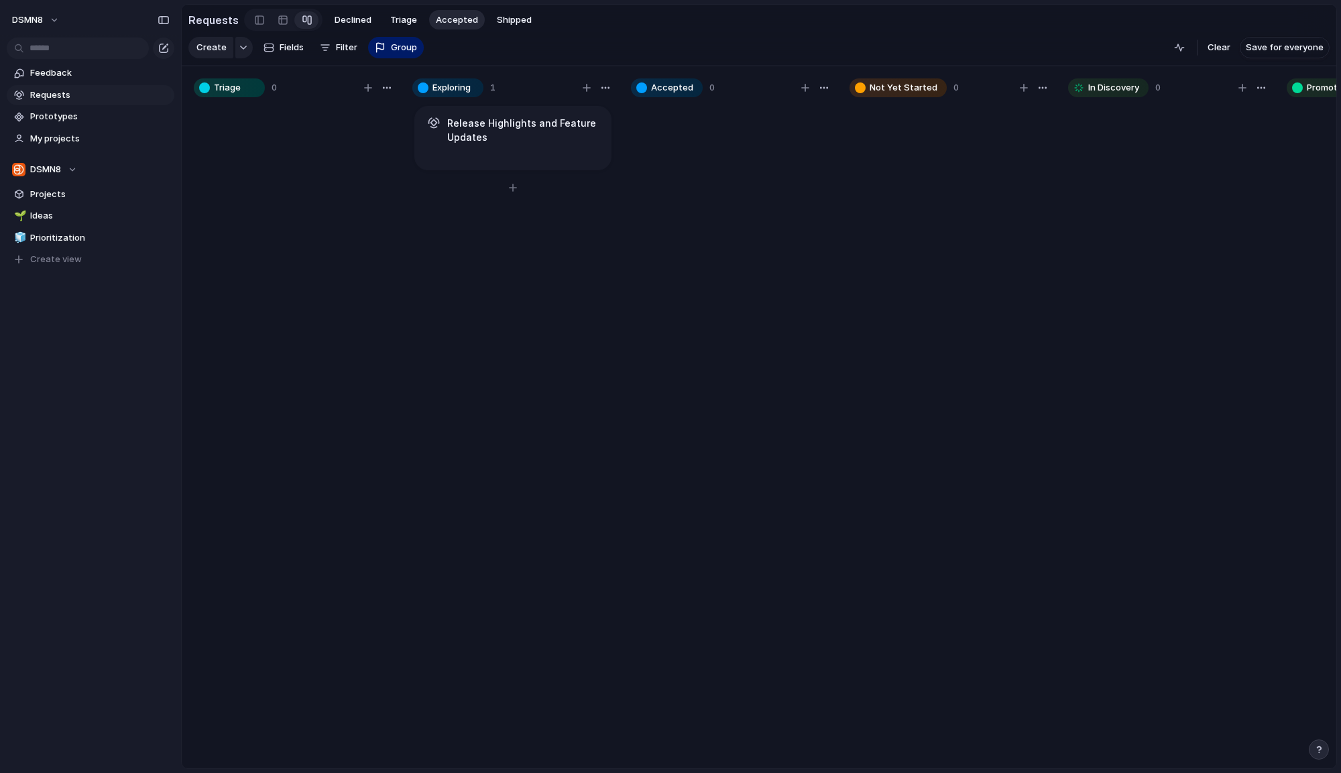
click at [514, 127] on h1 "Release Highlights and Feature Updates" at bounding box center [523, 130] width 153 height 28
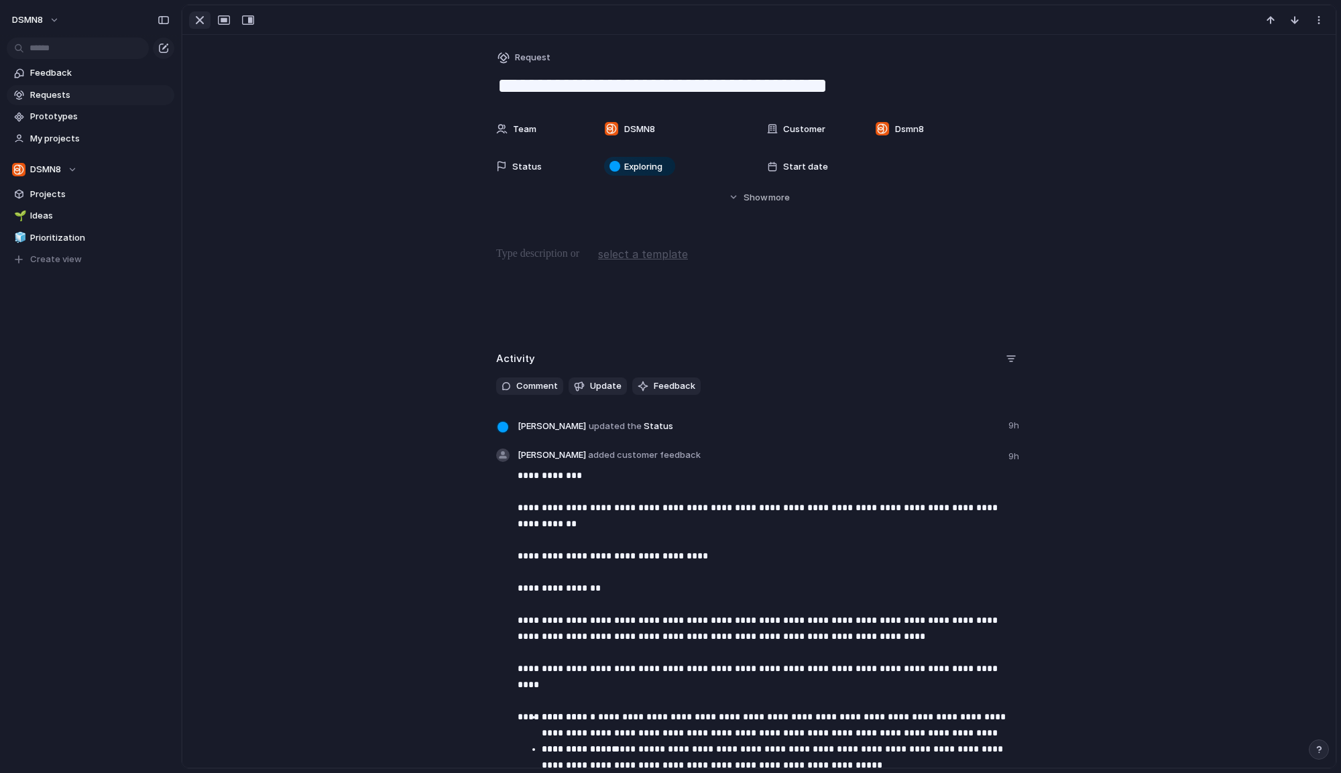
click at [198, 19] on div "button" at bounding box center [200, 20] width 16 height 16
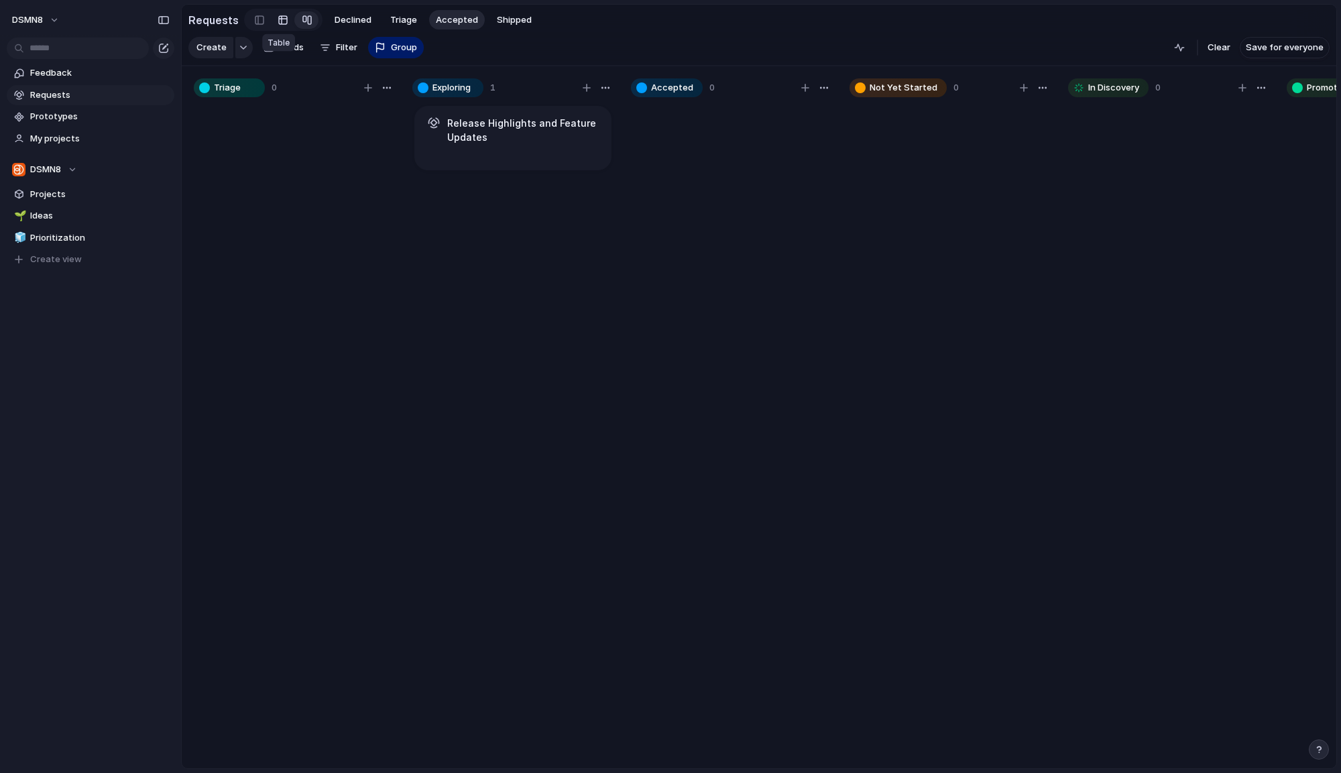
click at [278, 21] on div at bounding box center [283, 19] width 11 height 21
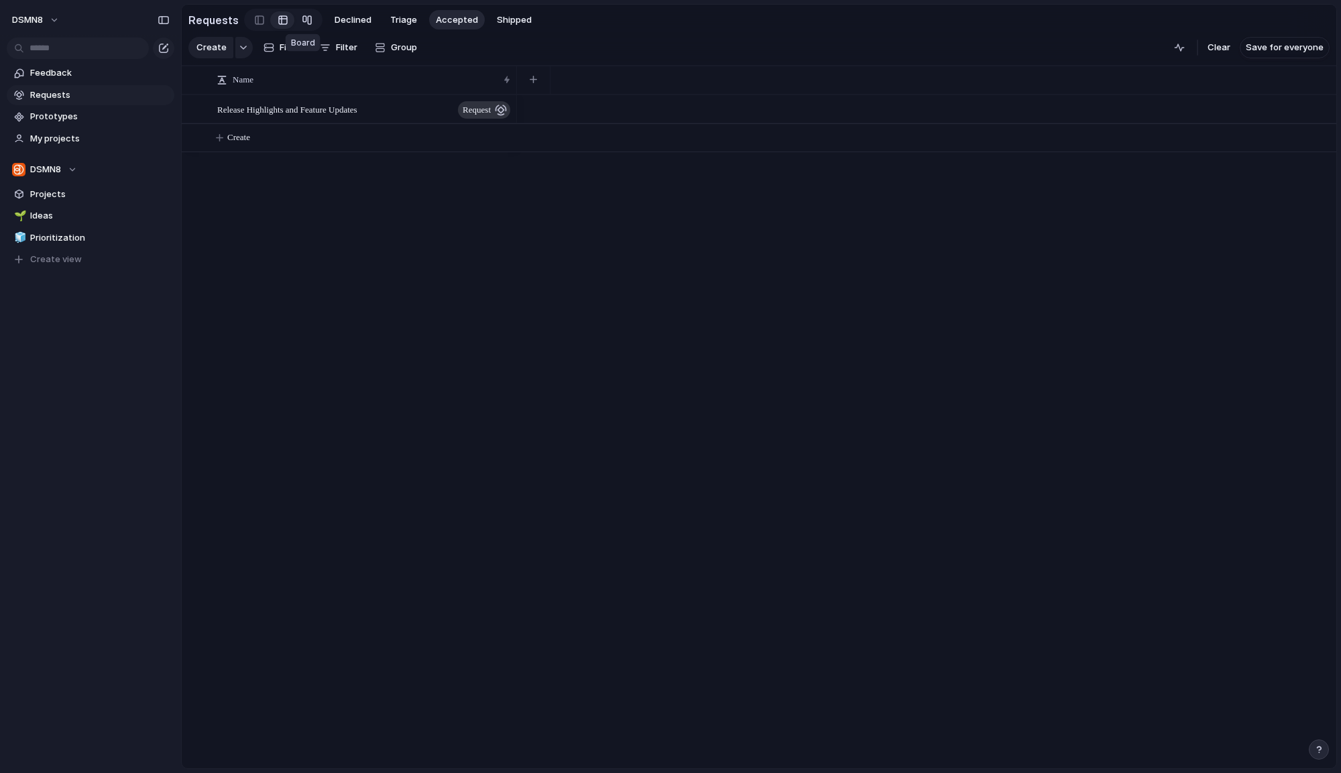
click at [302, 23] on div at bounding box center [307, 19] width 11 height 21
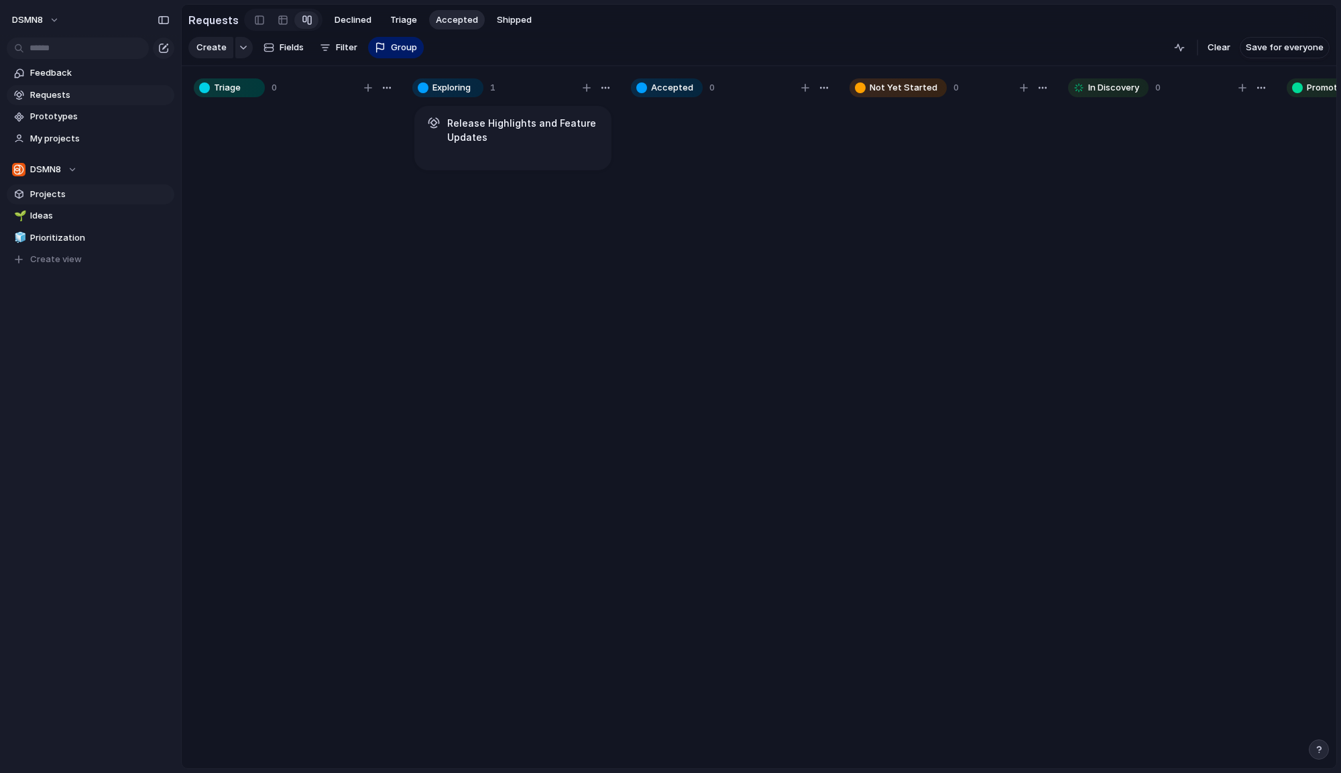
click at [95, 195] on span "Projects" at bounding box center [99, 194] width 139 height 13
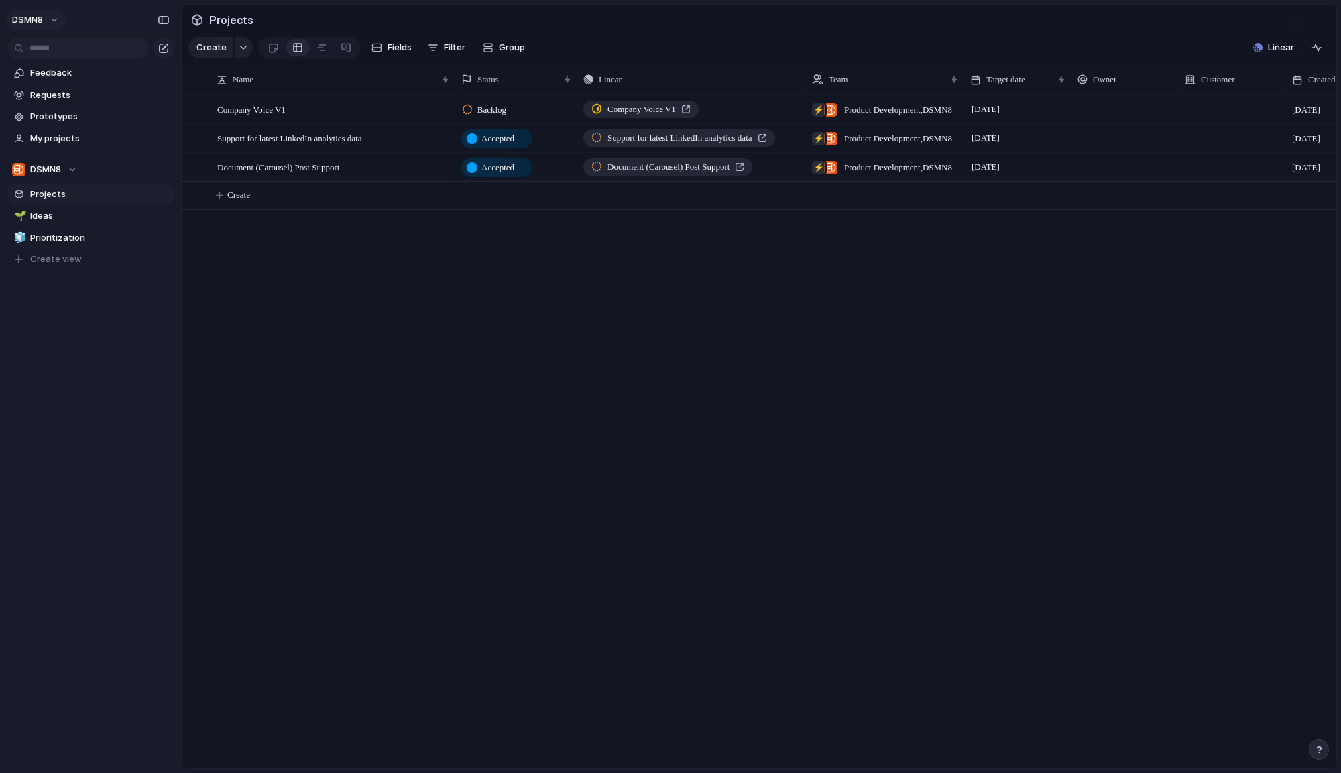
click at [41, 23] on span "DSMN8" at bounding box center [27, 19] width 31 height 13
click at [66, 46] on li "Settings" at bounding box center [64, 49] width 111 height 21
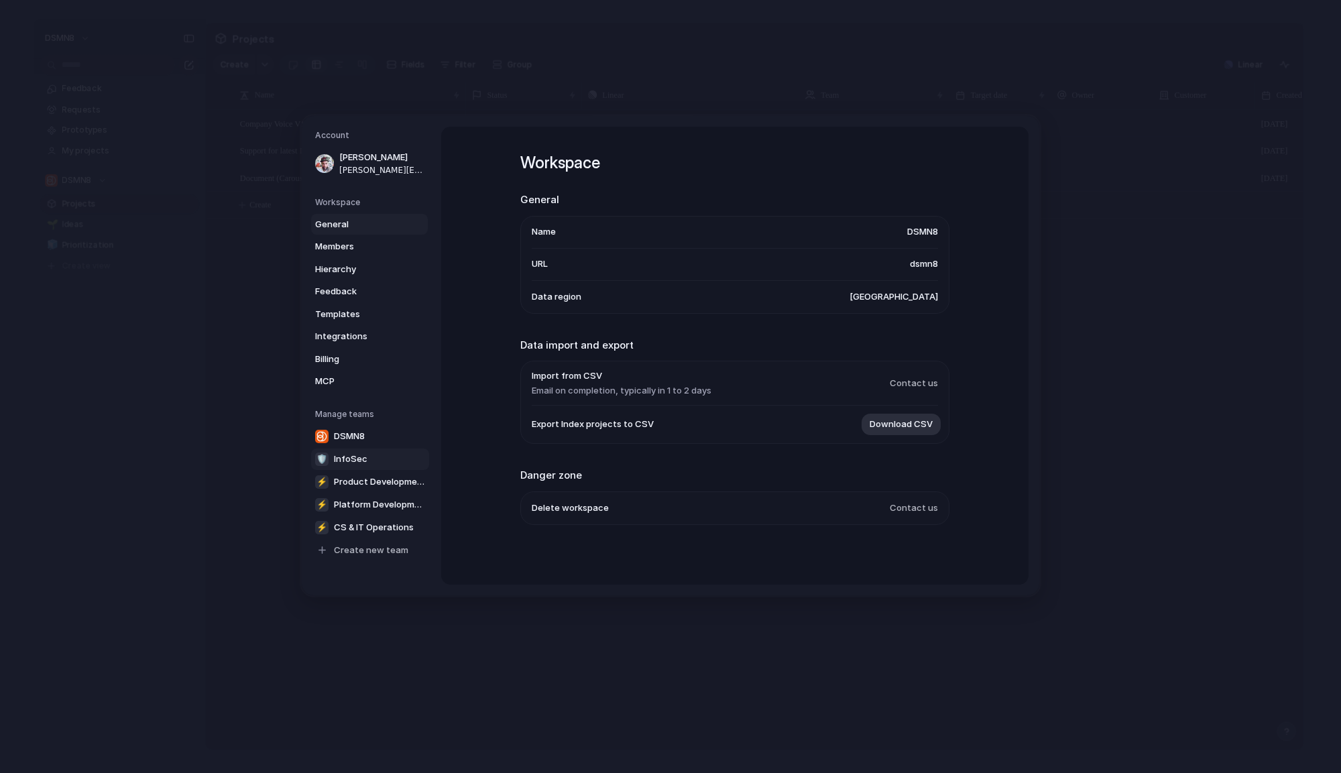
click at [383, 454] on link "🛡 InfoSec" at bounding box center [370, 458] width 118 height 21
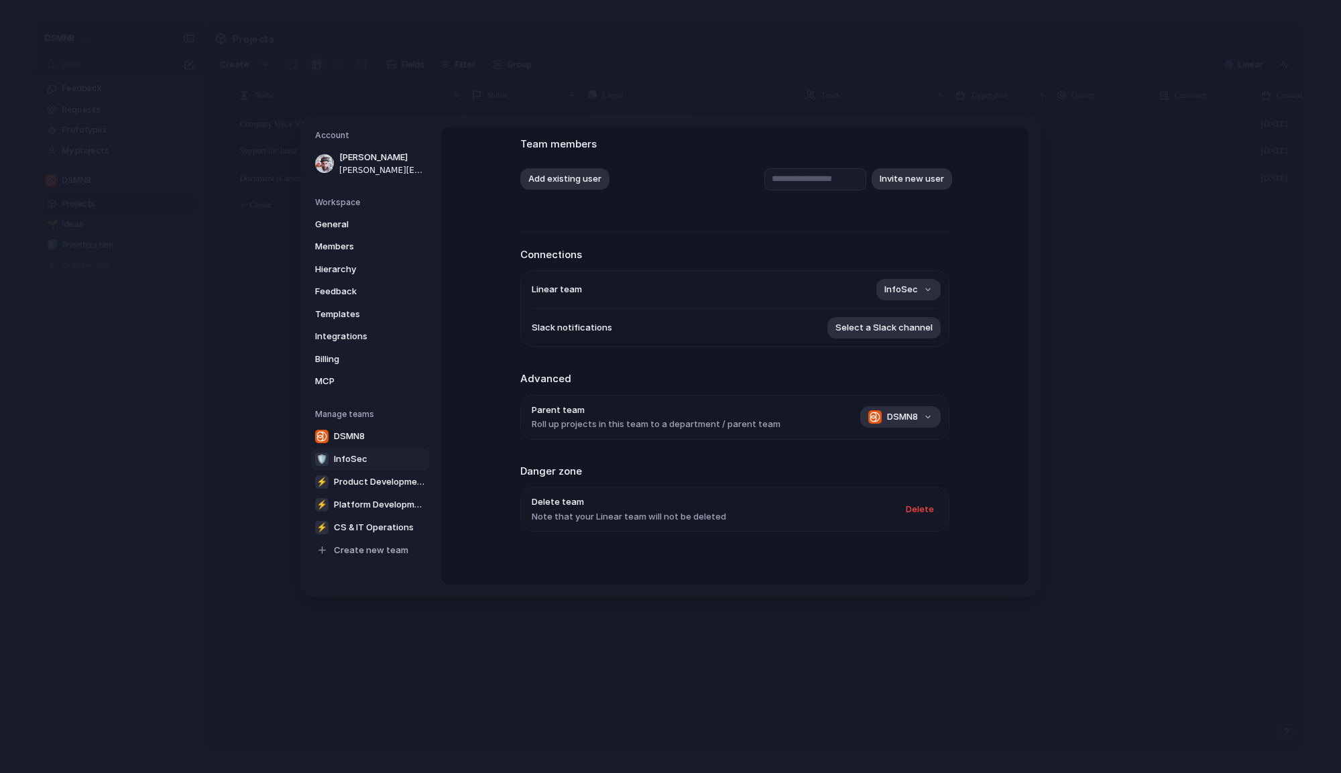
scroll to position [88, 0]
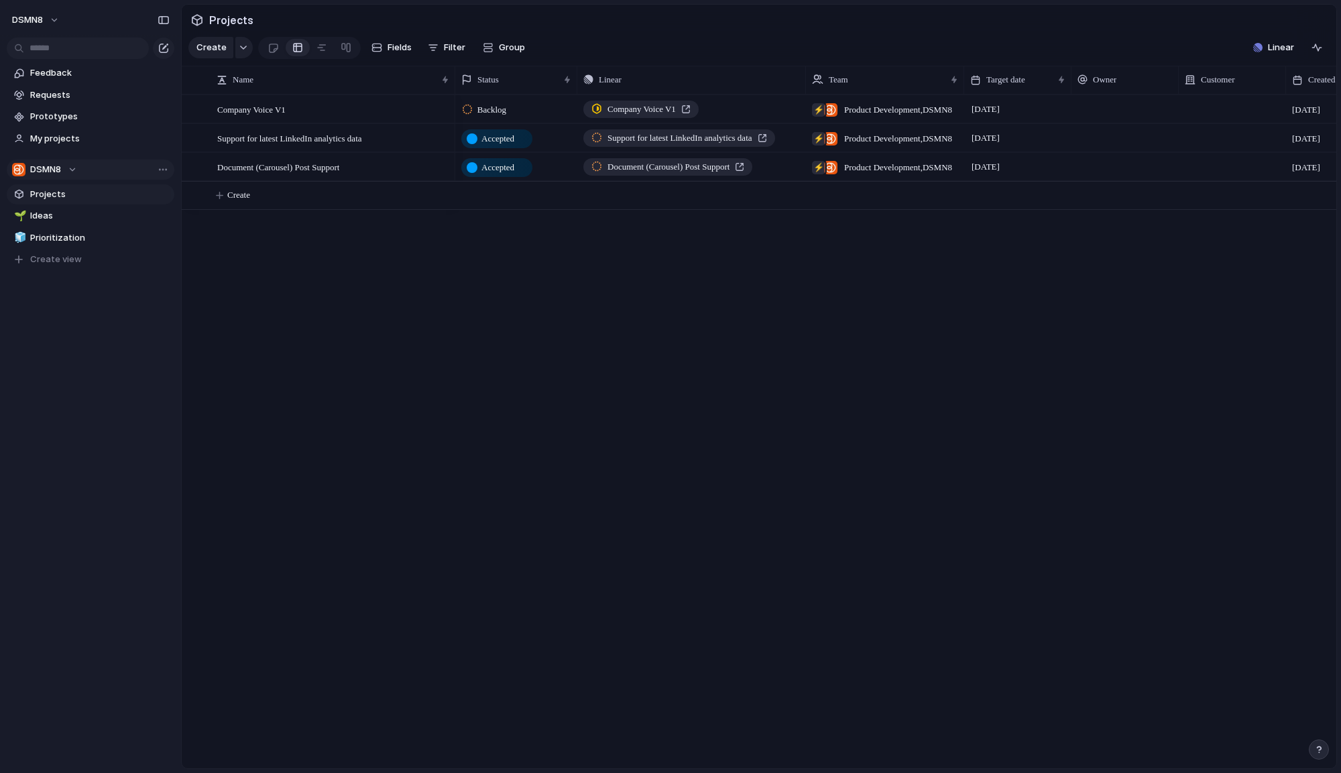
click at [79, 173] on button "DSMN8" at bounding box center [91, 170] width 168 height 20
click at [95, 248] on span "CS & IT Operations" at bounding box center [82, 246] width 80 height 13
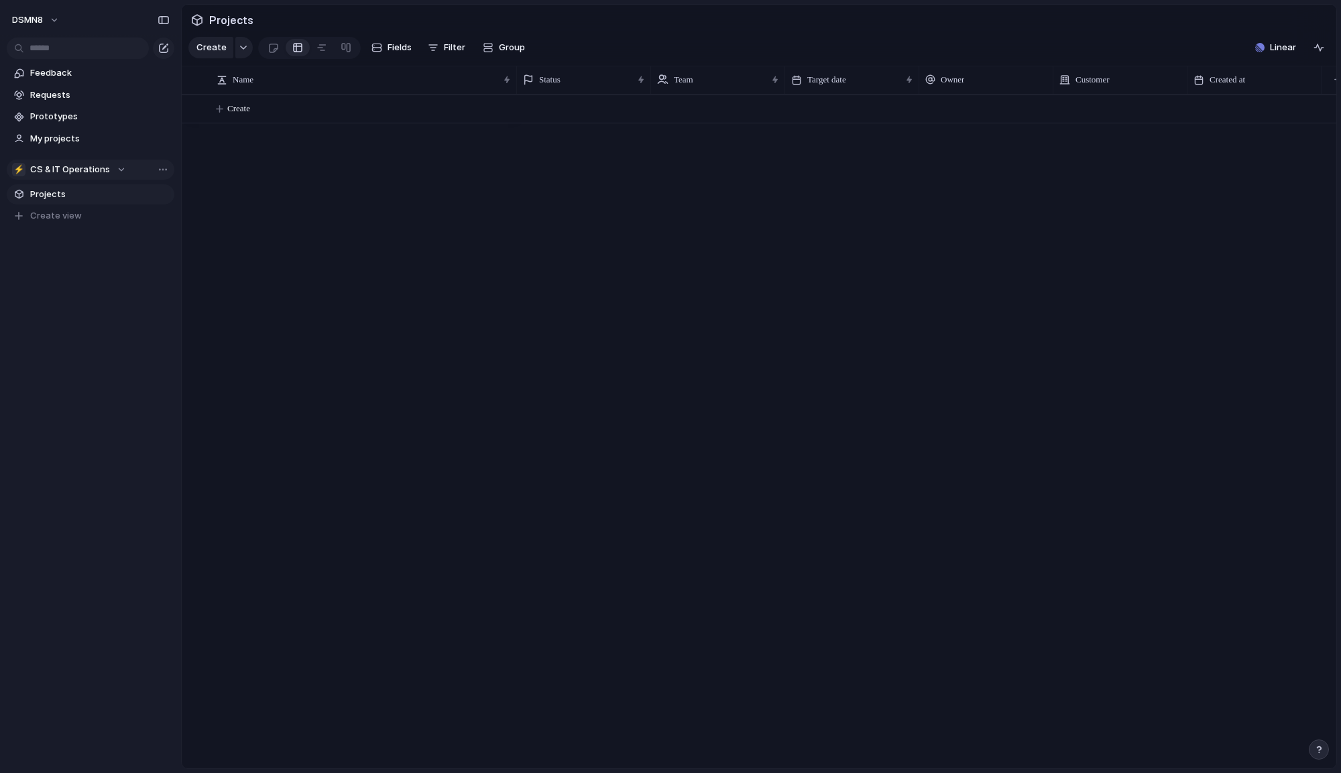
click at [98, 168] on span "CS & IT Operations" at bounding box center [70, 169] width 80 height 13
click at [95, 270] on li "🛡 InfoSec" at bounding box center [86, 269] width 143 height 23
click at [78, 176] on button "🛡 InfoSec" at bounding box center [91, 170] width 168 height 20
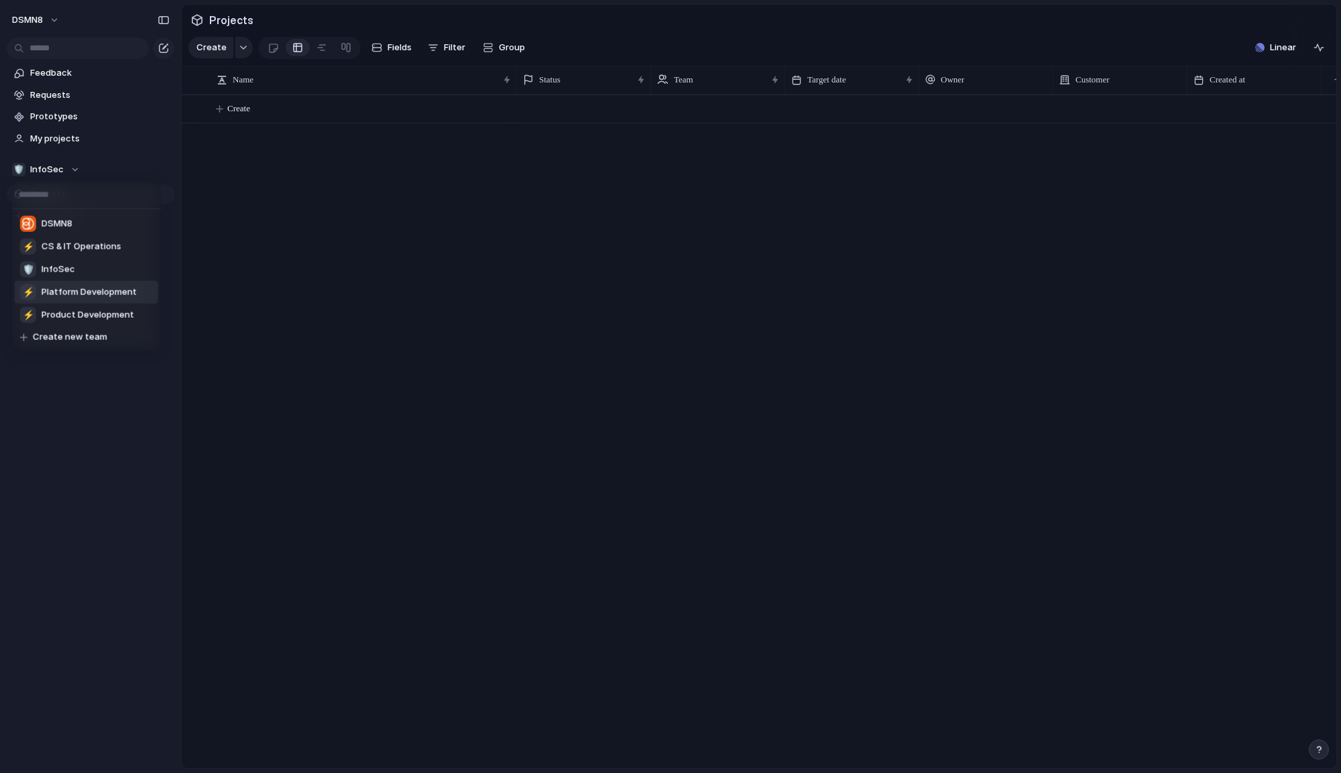
click at [85, 292] on span "Platform Development" at bounding box center [89, 292] width 95 height 13
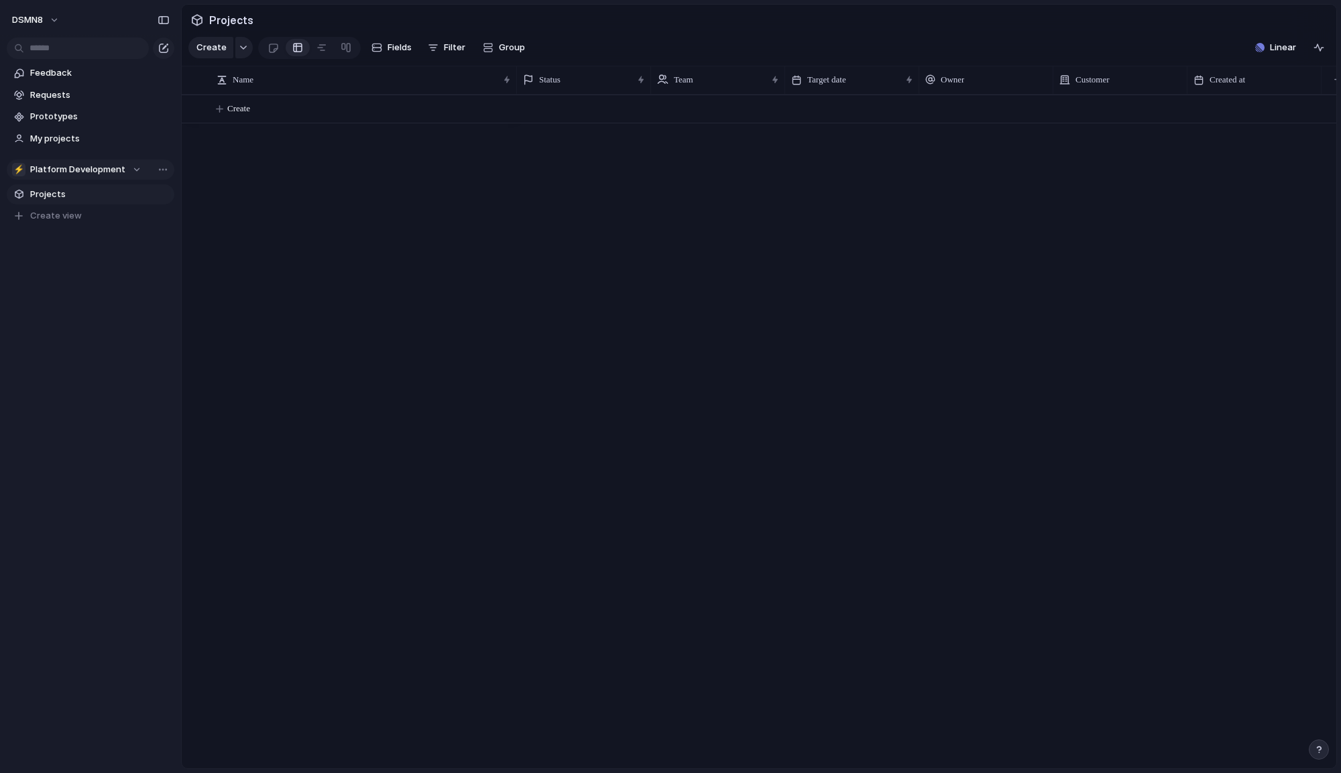
click at [113, 166] on span "Platform Development" at bounding box center [77, 169] width 95 height 13
click at [92, 311] on span "Product Development" at bounding box center [88, 314] width 93 height 13
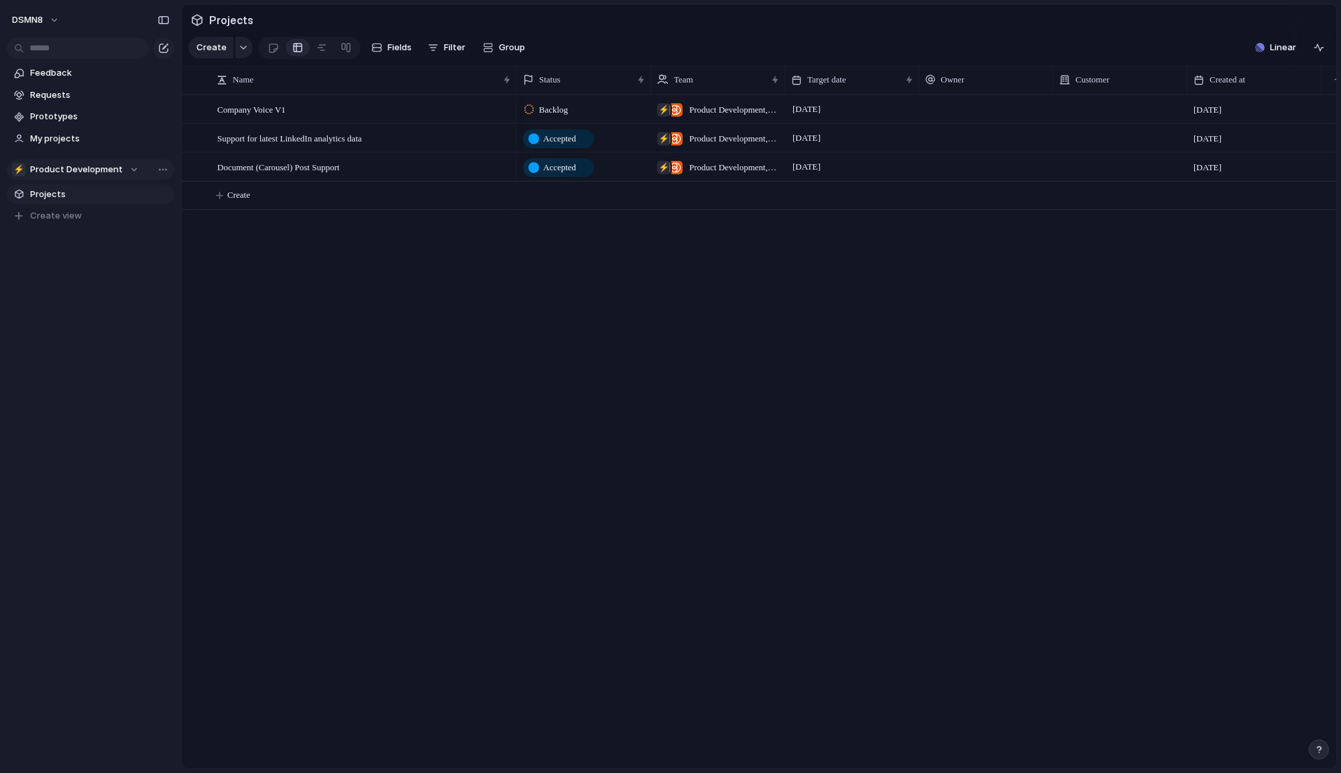
click at [115, 167] on span "Product Development" at bounding box center [76, 169] width 93 height 13
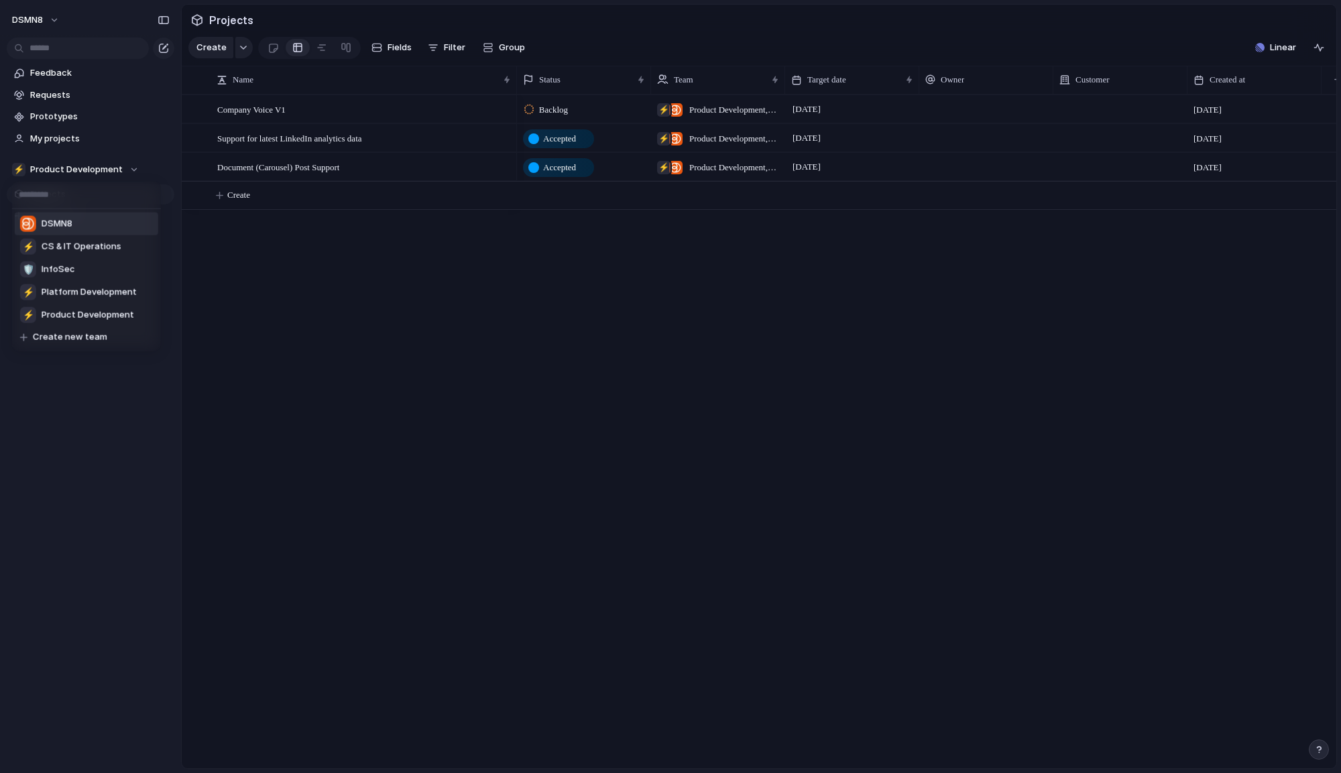
click at [99, 228] on li "DSMN8" at bounding box center [86, 224] width 143 height 23
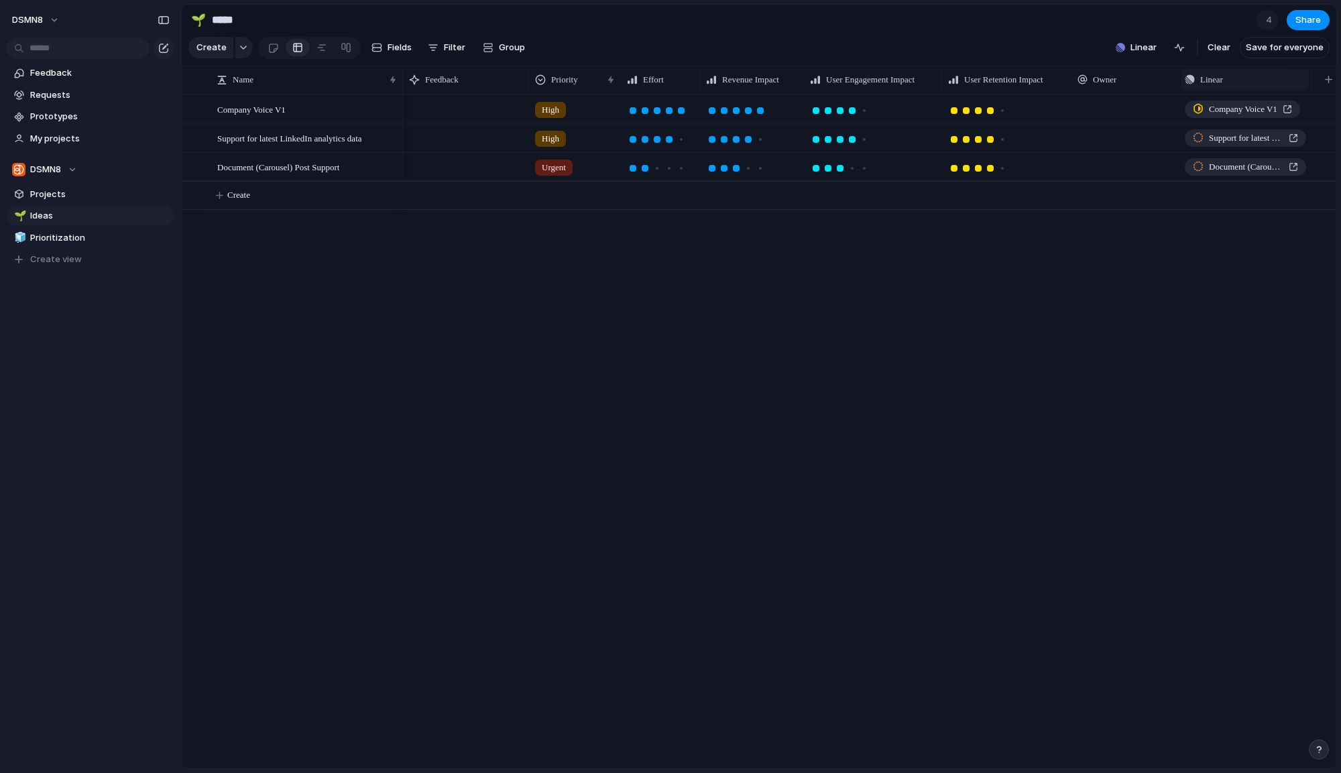
scroll to position [0, 9]
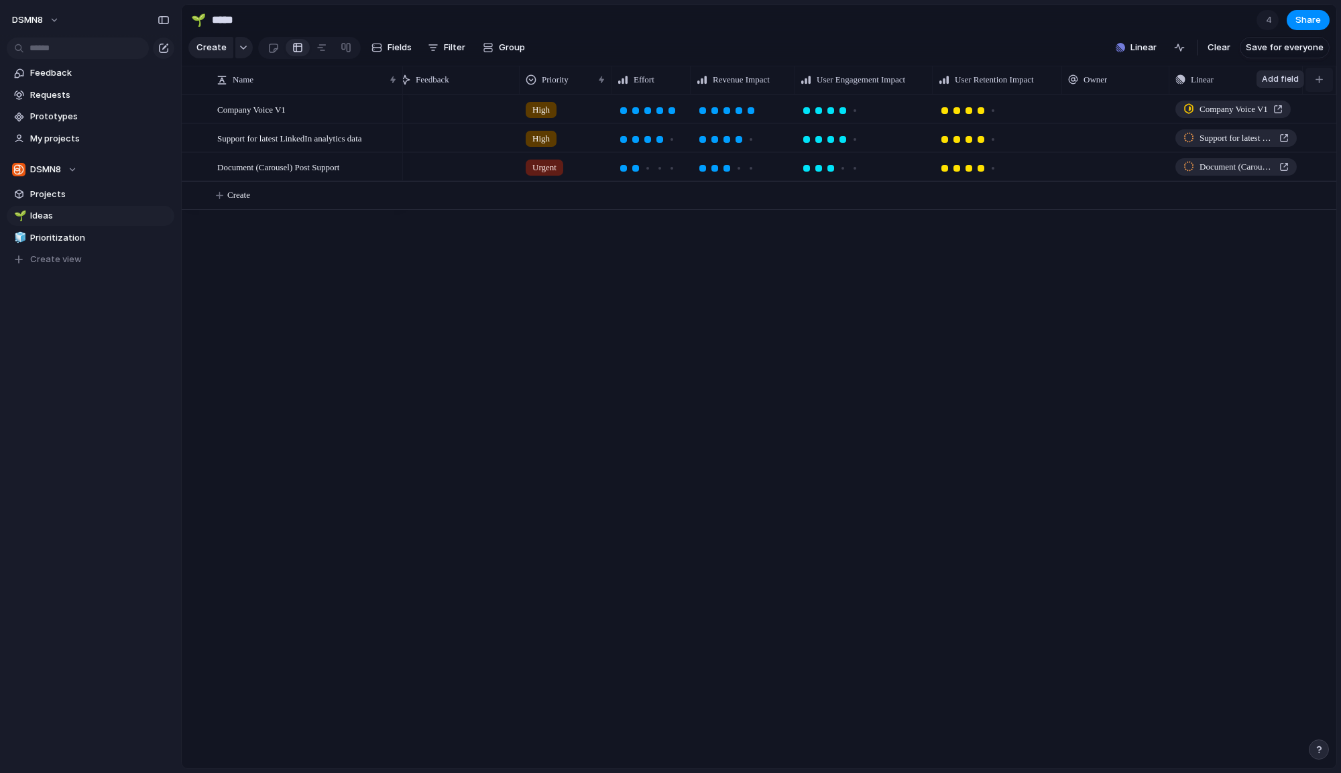
click at [1206, 79] on button "button" at bounding box center [1318, 80] width 27 height 24
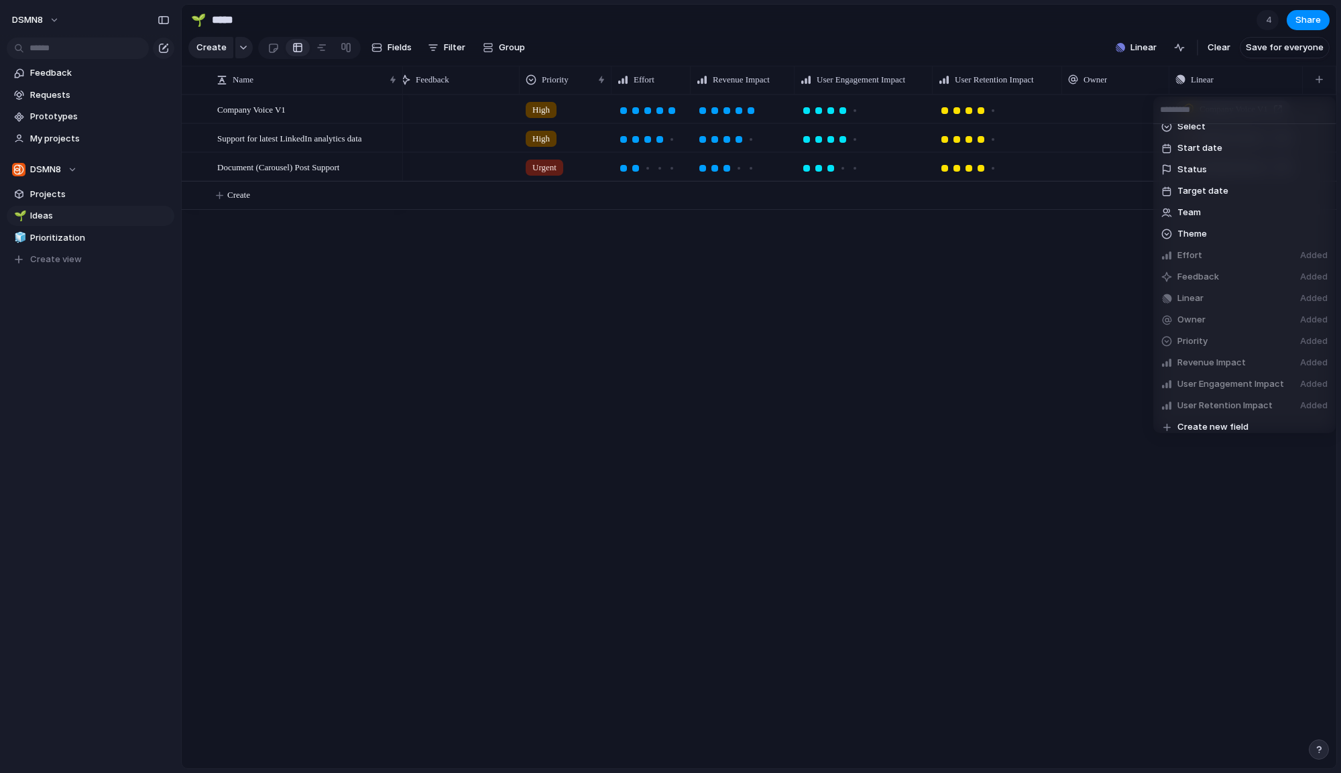
scroll to position [233, 0]
click at [813, 401] on div "Created at Created by Customer Design ready Duplicate Estimate (weeks) Formula …" at bounding box center [670, 386] width 1341 height 773
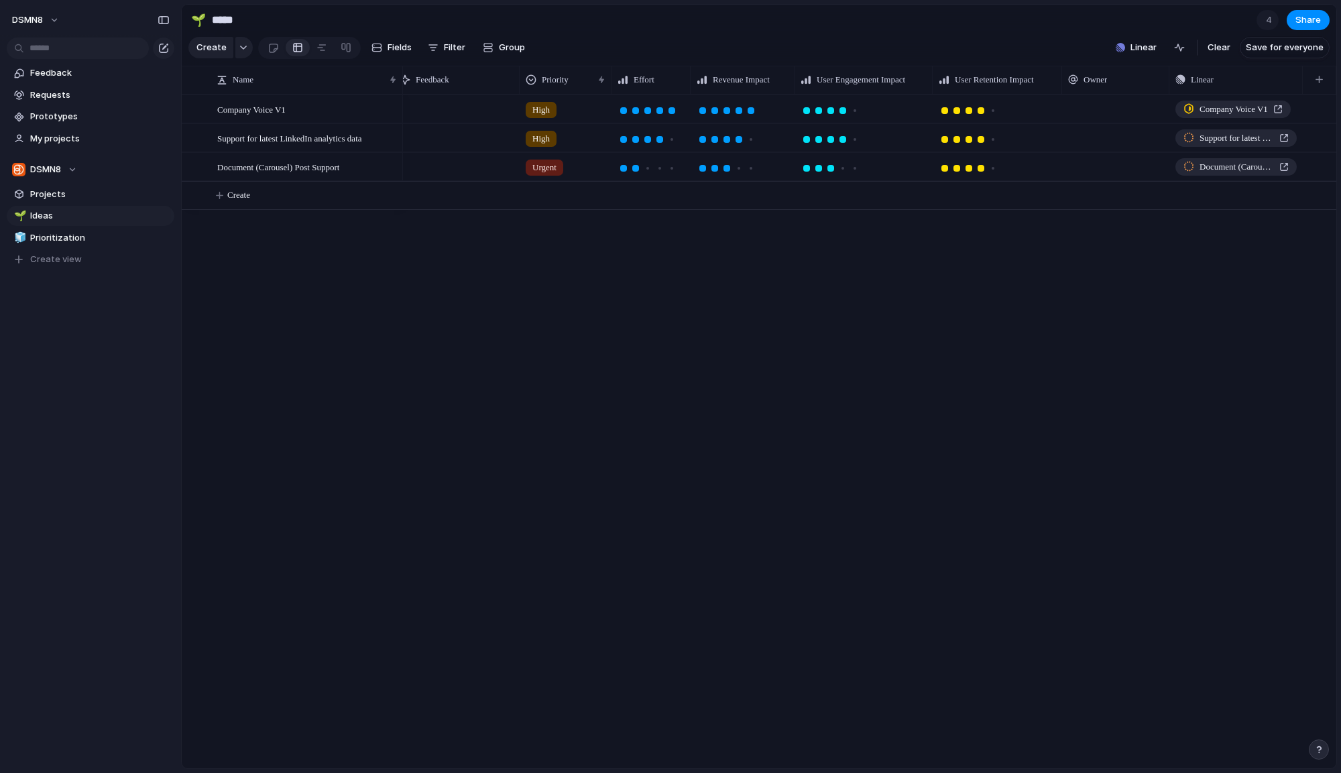
scroll to position [0, 0]
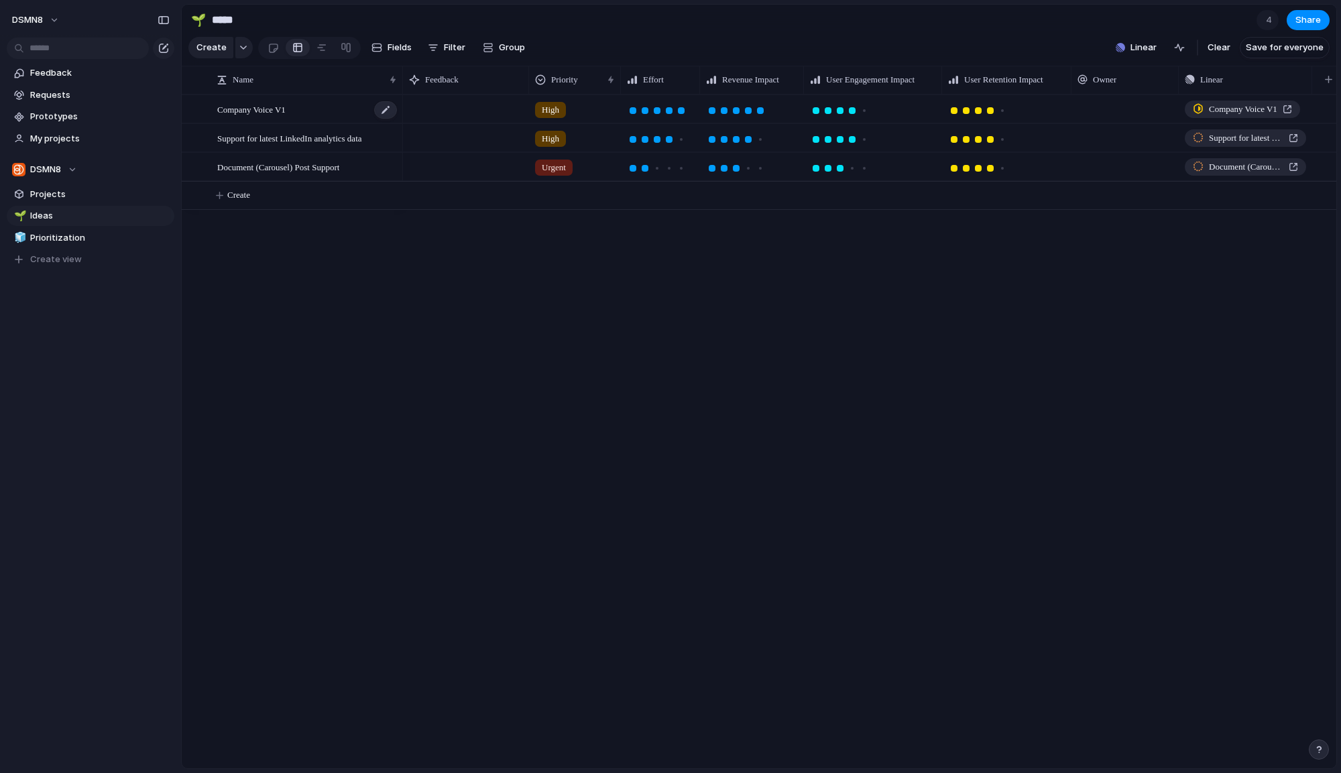
click at [327, 112] on div "Company Voice V1" at bounding box center [307, 109] width 181 height 27
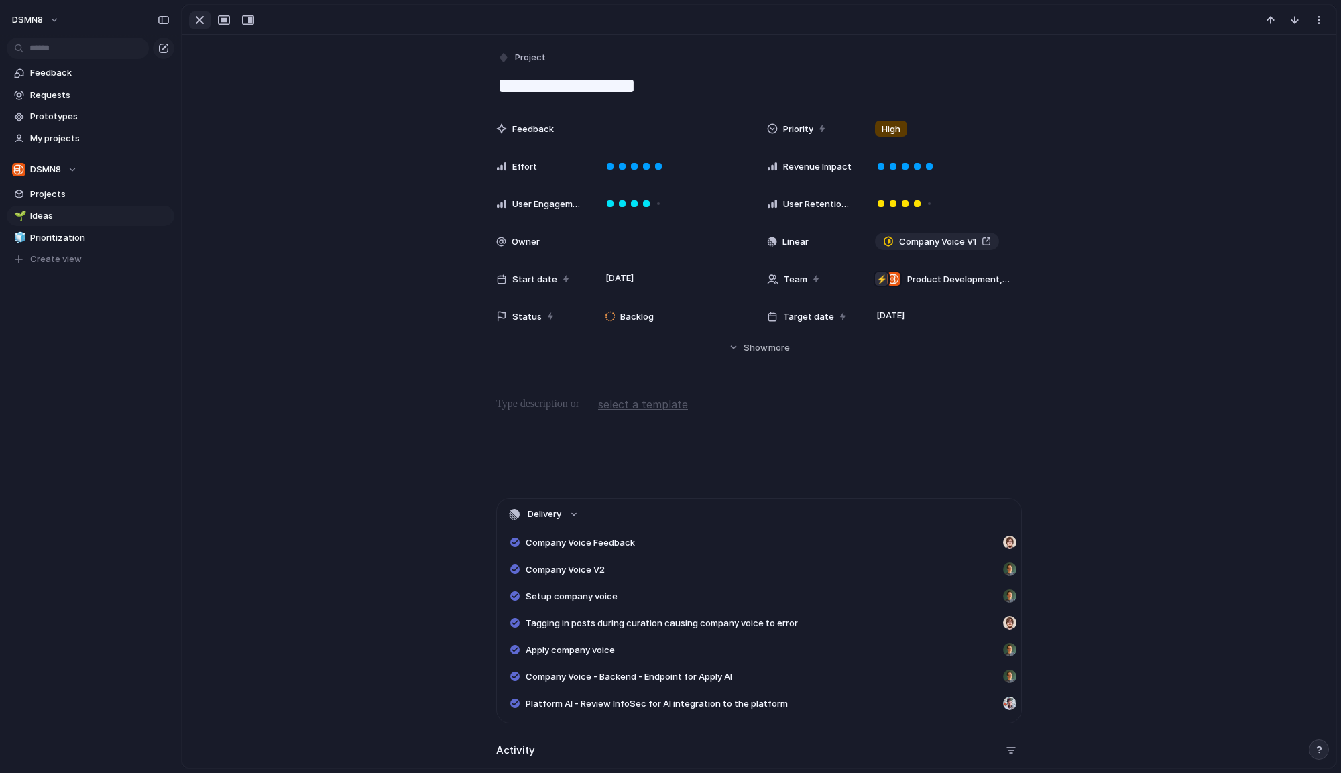
click at [196, 18] on div "button" at bounding box center [200, 20] width 16 height 16
